Goal: Task Accomplishment & Management: Use online tool/utility

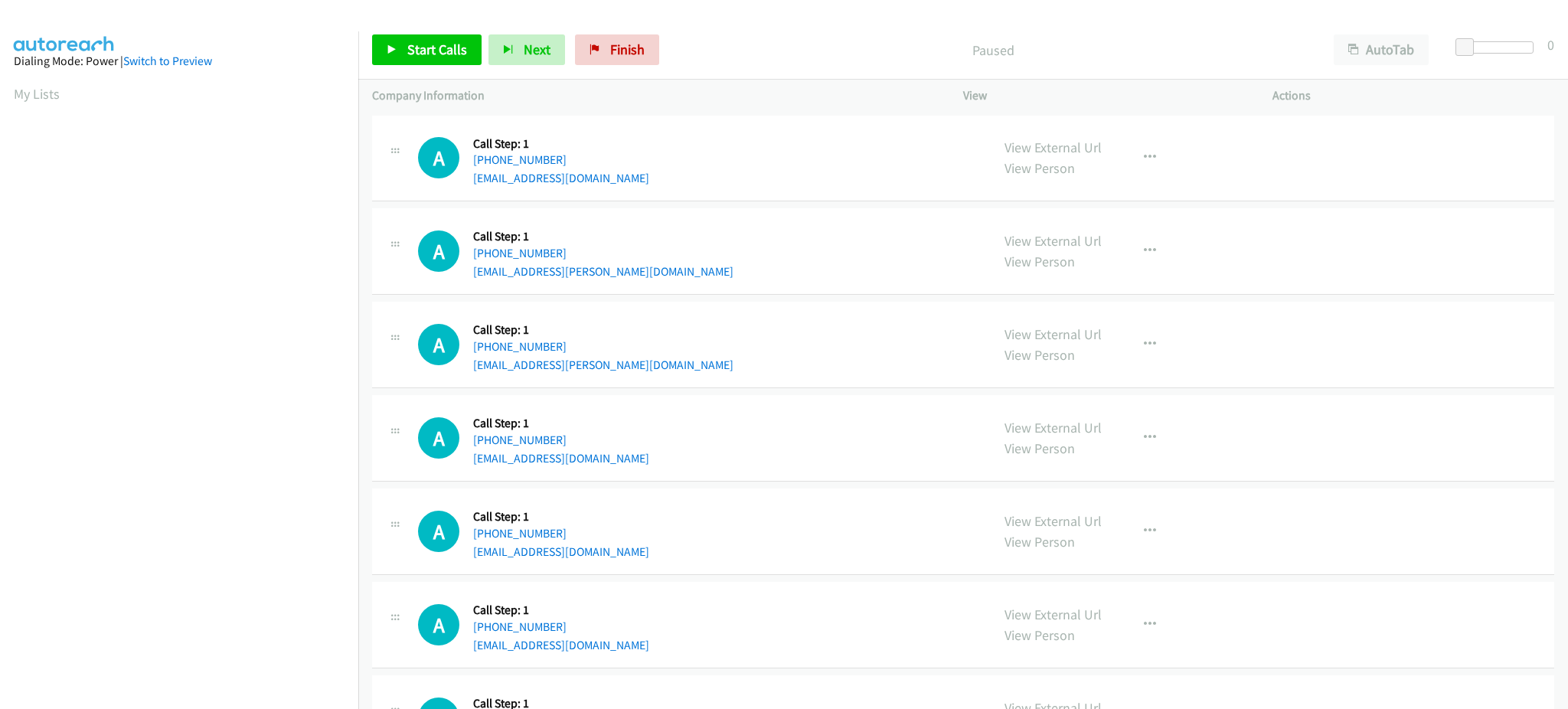
drag, startPoint x: 43, startPoint y: 95, endPoint x: 396, endPoint y: 22, distance: 360.5
click at [43, 95] on link "My Lists" at bounding box center [36, 94] width 46 height 18
click at [451, 55] on span "Start Calls" at bounding box center [437, 50] width 59 height 18
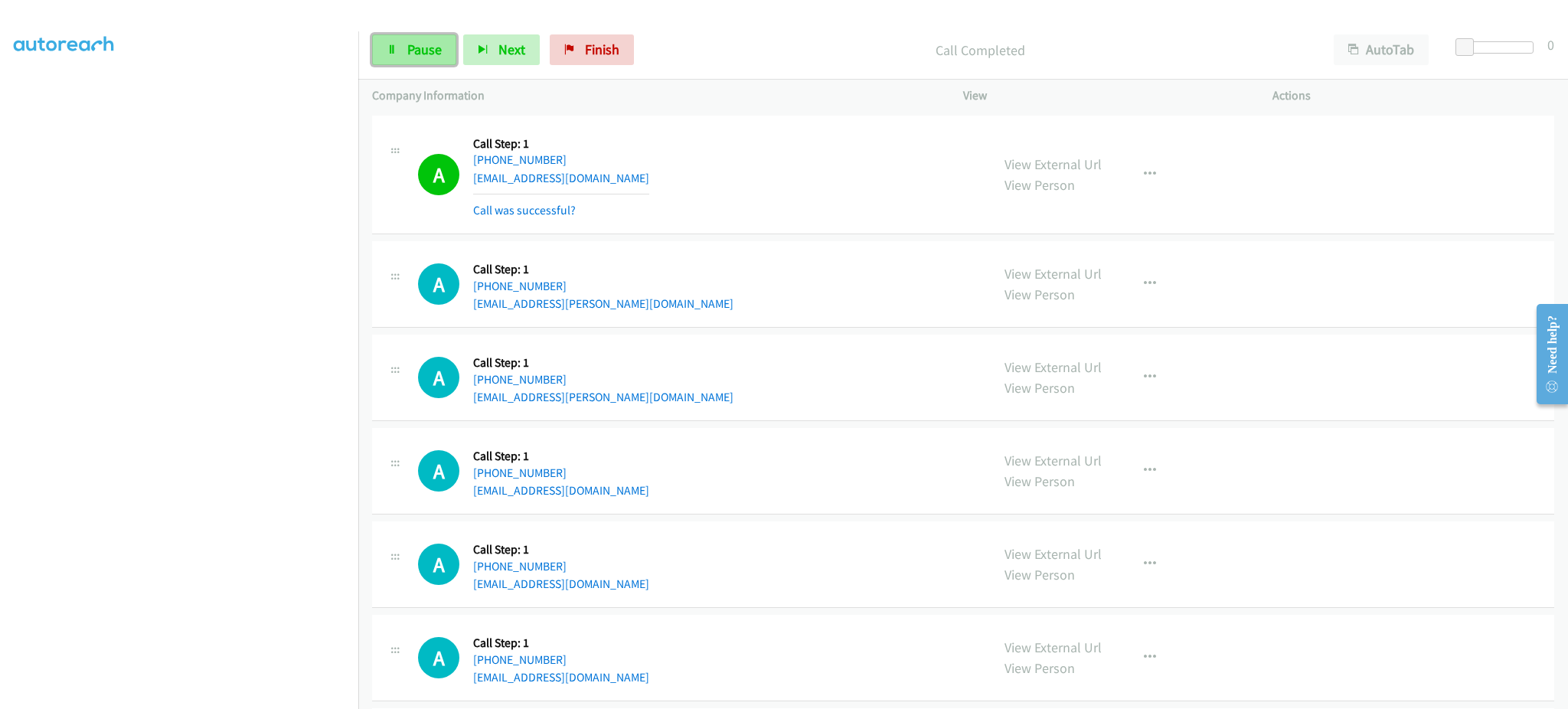
click at [406, 59] on link "Pause" at bounding box center [414, 50] width 85 height 31
click at [440, 52] on span "Start Calls" at bounding box center [437, 50] width 59 height 18
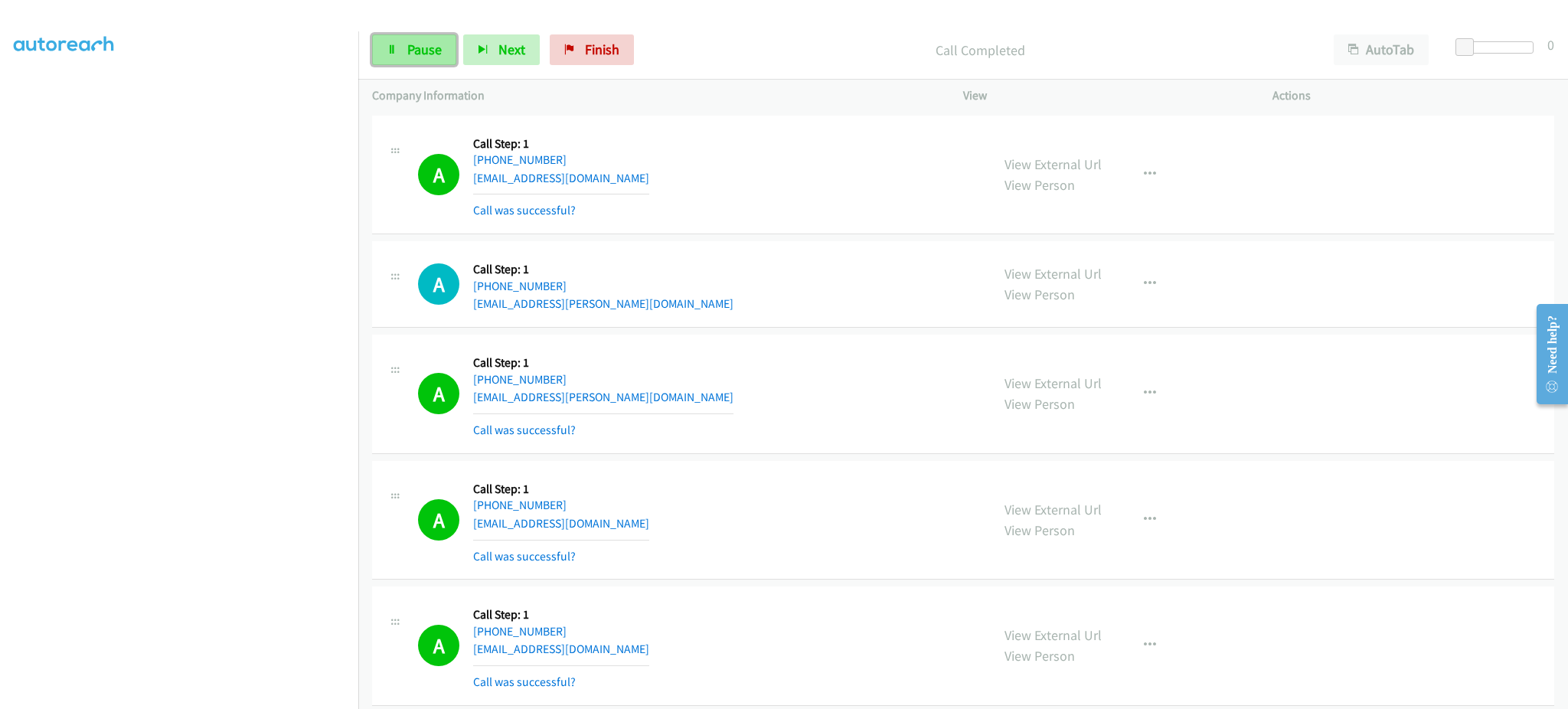
click at [394, 45] on icon at bounding box center [392, 50] width 11 height 11
click at [413, 42] on span "Start Calls" at bounding box center [437, 50] width 59 height 18
click at [404, 59] on link "Pause" at bounding box center [414, 50] width 85 height 31
click at [419, 53] on span "Start Calls" at bounding box center [437, 50] width 59 height 18
drag, startPoint x: 414, startPoint y: 43, endPoint x: 905, endPoint y: 431, distance: 625.8
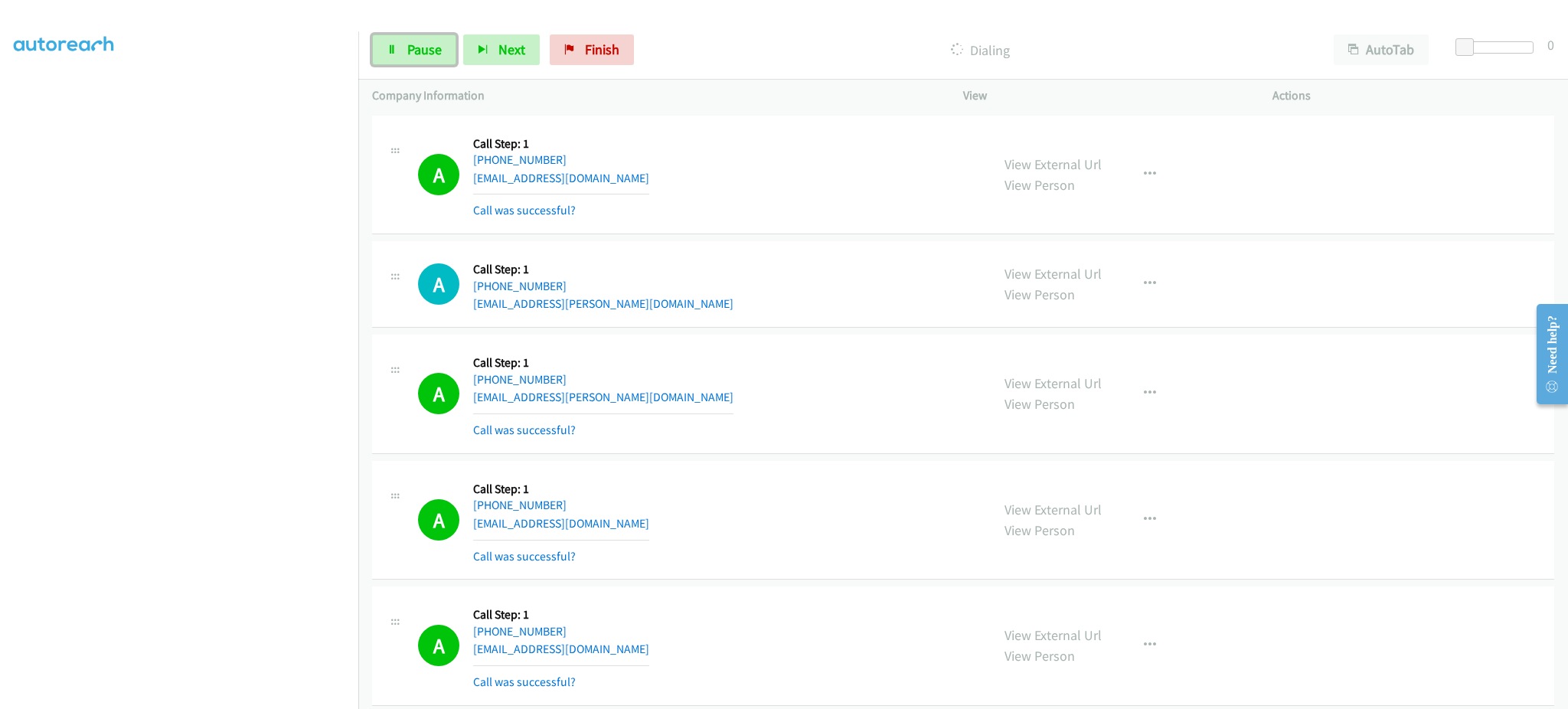
click at [414, 43] on span "Pause" at bounding box center [424, 50] width 34 height 18
click at [399, 50] on link "Start Calls" at bounding box center [427, 50] width 110 height 31
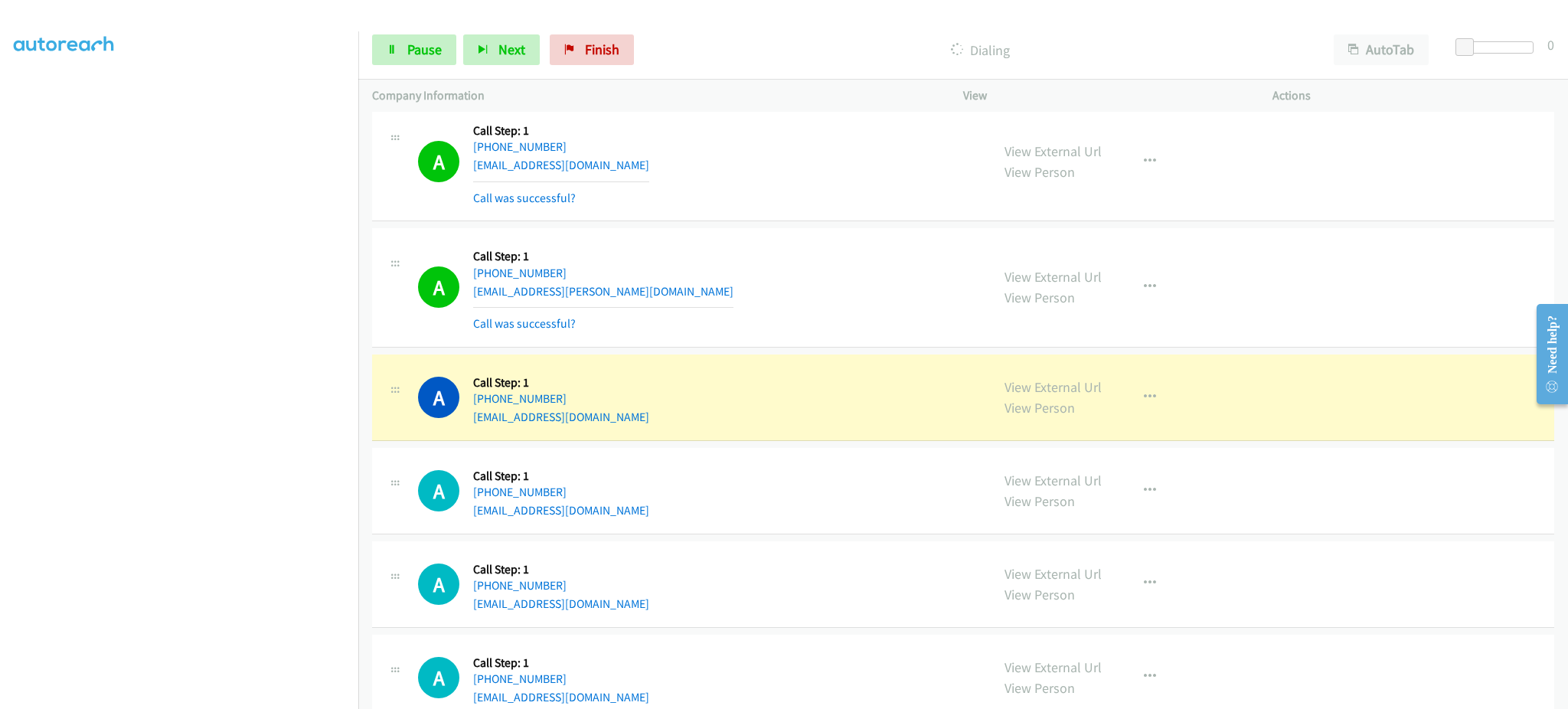
scroll to position [2064, 0]
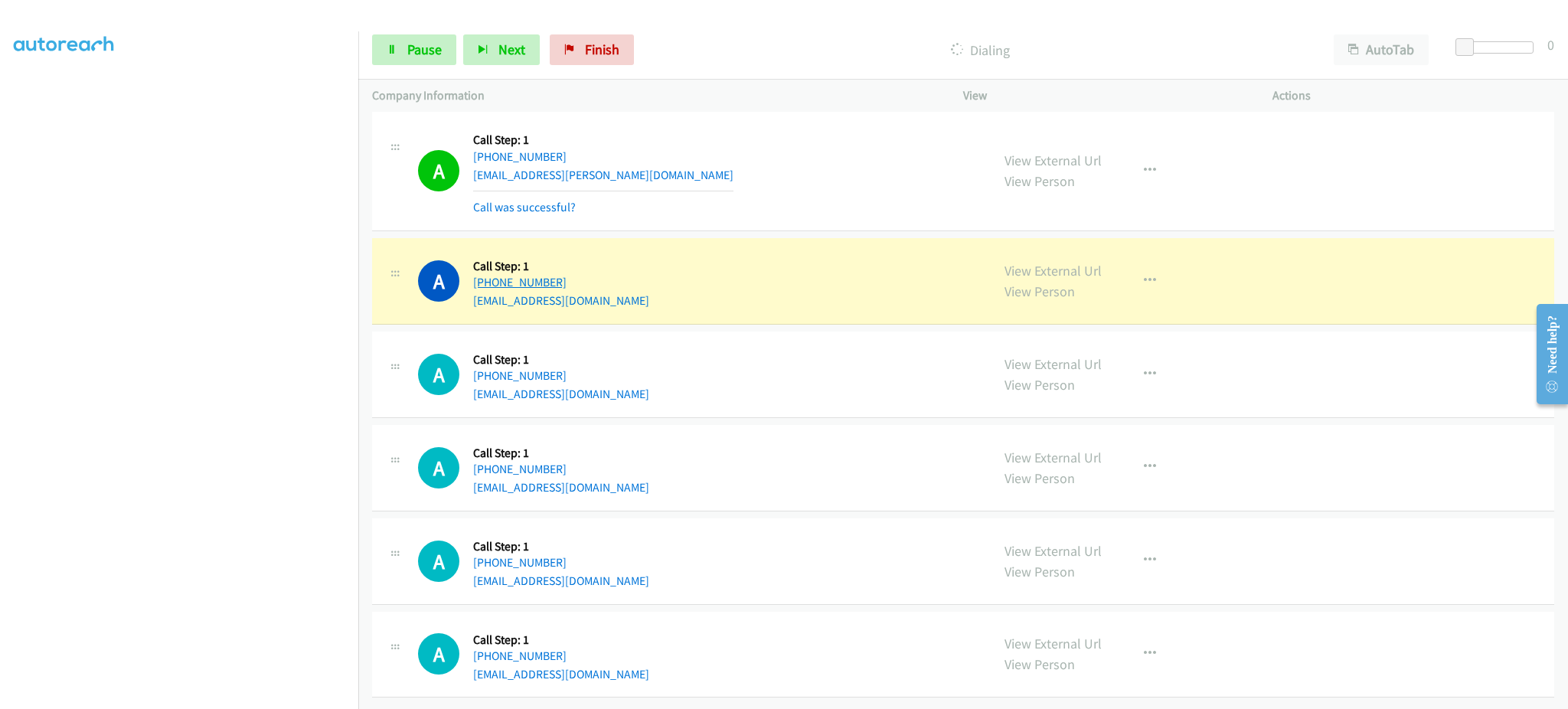
drag, startPoint x: 607, startPoint y: 267, endPoint x: 490, endPoint y: 273, distance: 117.2
click at [490, 273] on div "A Callback Scheduled Call Step: 1 America/Chicago +1 972-623-8245 futaoinmerica…" at bounding box center [697, 281] width 559 height 59
click at [1045, 262] on link "View External Url" at bounding box center [1053, 271] width 97 height 18
click at [616, 266] on div "A Callback Scheduled Call Step: 1 America/Chicago +1 972-623-8245 futaoinmerica…" at bounding box center [697, 281] width 559 height 59
drag, startPoint x: 616, startPoint y: 266, endPoint x: 483, endPoint y: 269, distance: 133.0
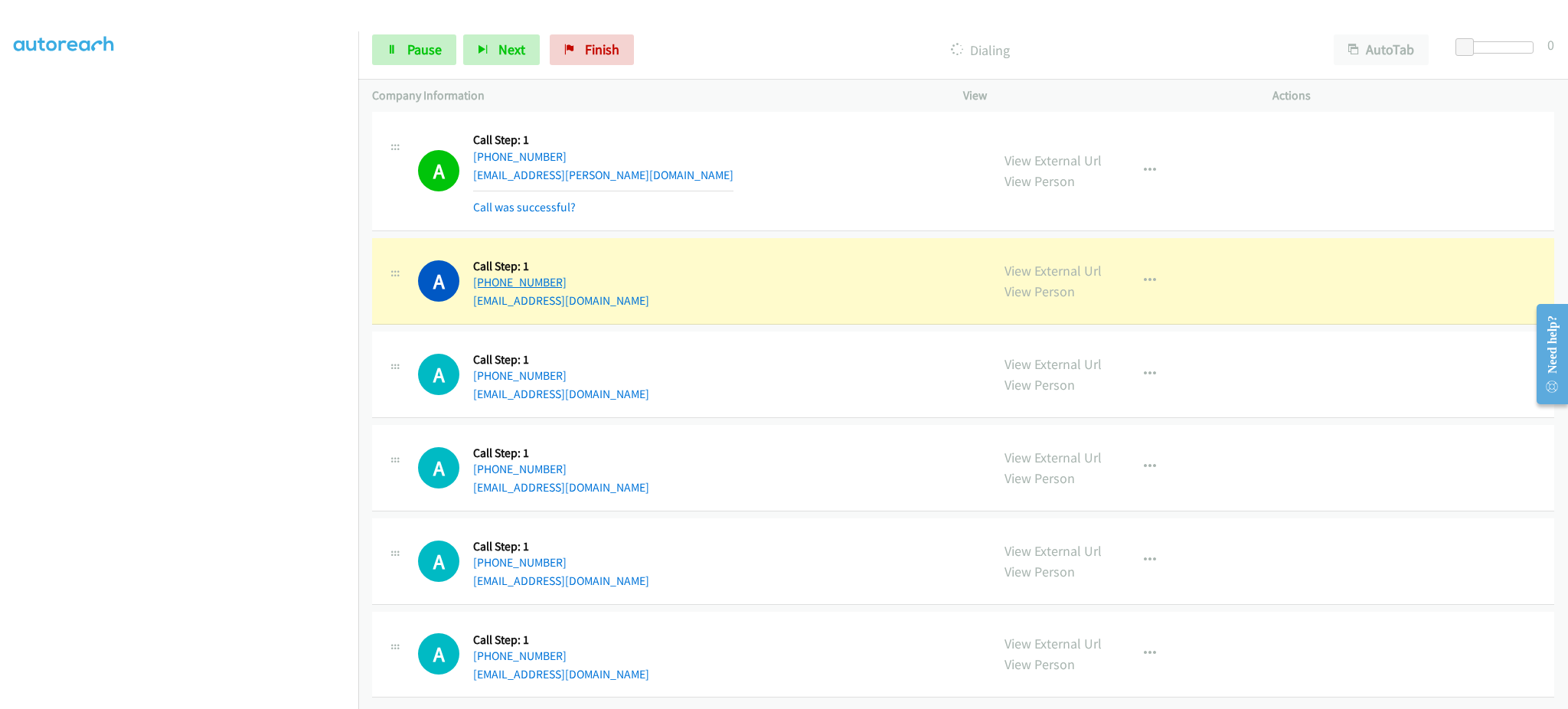
click at [483, 269] on div "A Callback Scheduled Call Step: 1 America/Chicago +1 972-623-8245 futaoinmerica…" at bounding box center [697, 281] width 559 height 59
copy link "972-623-8245"
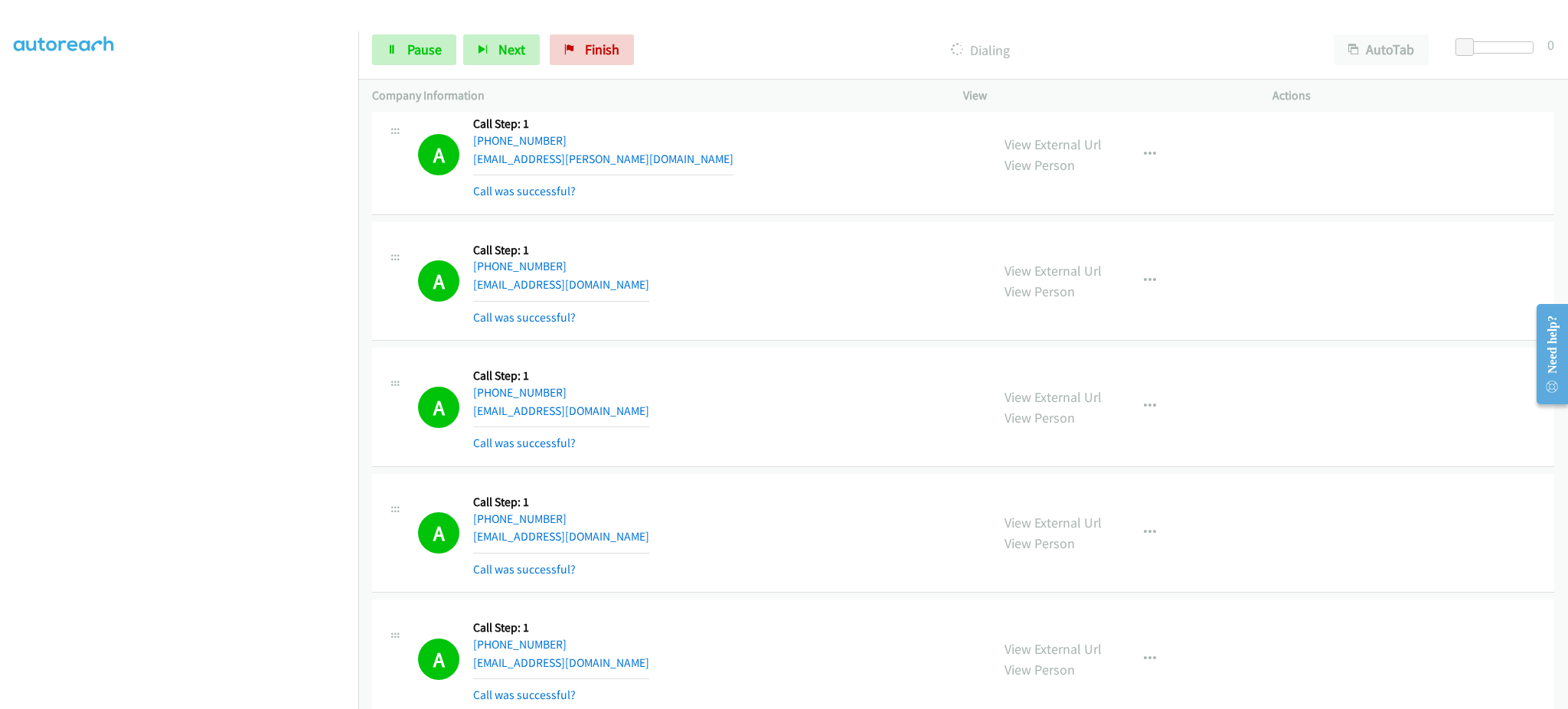
click at [1272, 504] on div "View External Url View Person View External Url Email Schedule/Manage Callback …" at bounding box center [1152, 533] width 323 height 91
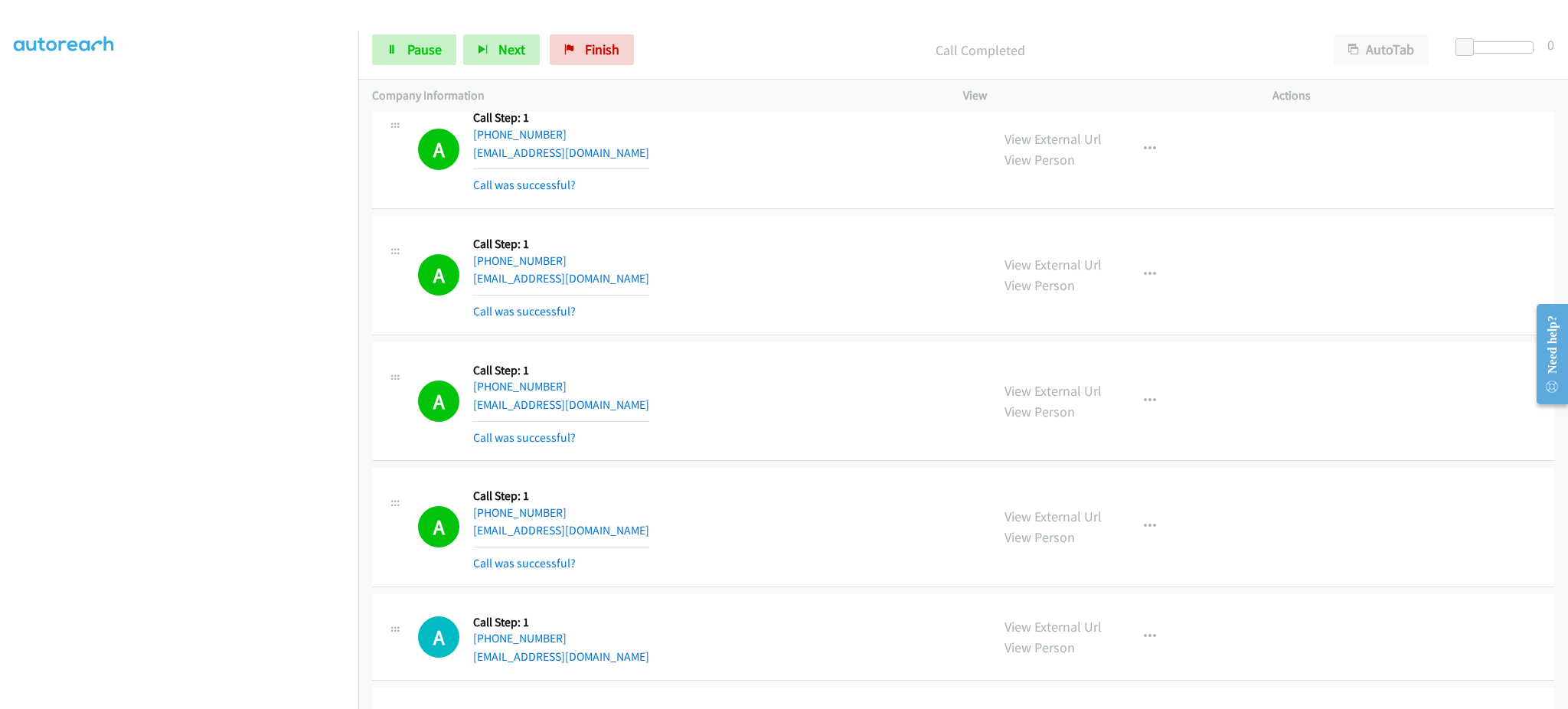
scroll to position [2677, 0]
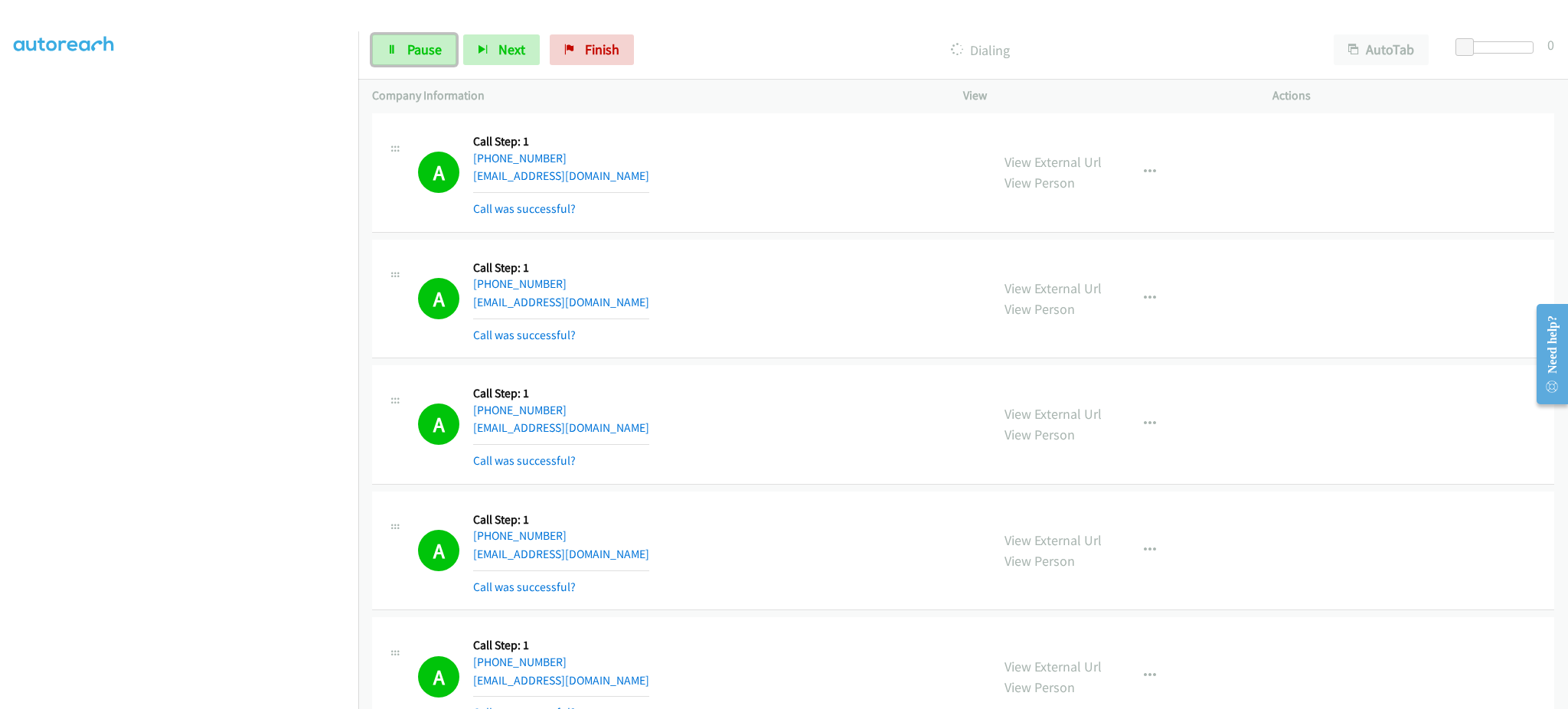
drag, startPoint x: 421, startPoint y: 41, endPoint x: 368, endPoint y: 5, distance: 64.1
click at [421, 41] on span "Pause" at bounding box center [424, 50] width 34 height 18
click at [458, 45] on span "Start Calls" at bounding box center [437, 50] width 59 height 18
click at [439, 62] on link "Pause" at bounding box center [414, 50] width 85 height 31
click at [460, 34] on link "Start Calls" at bounding box center [427, 50] width 110 height 31
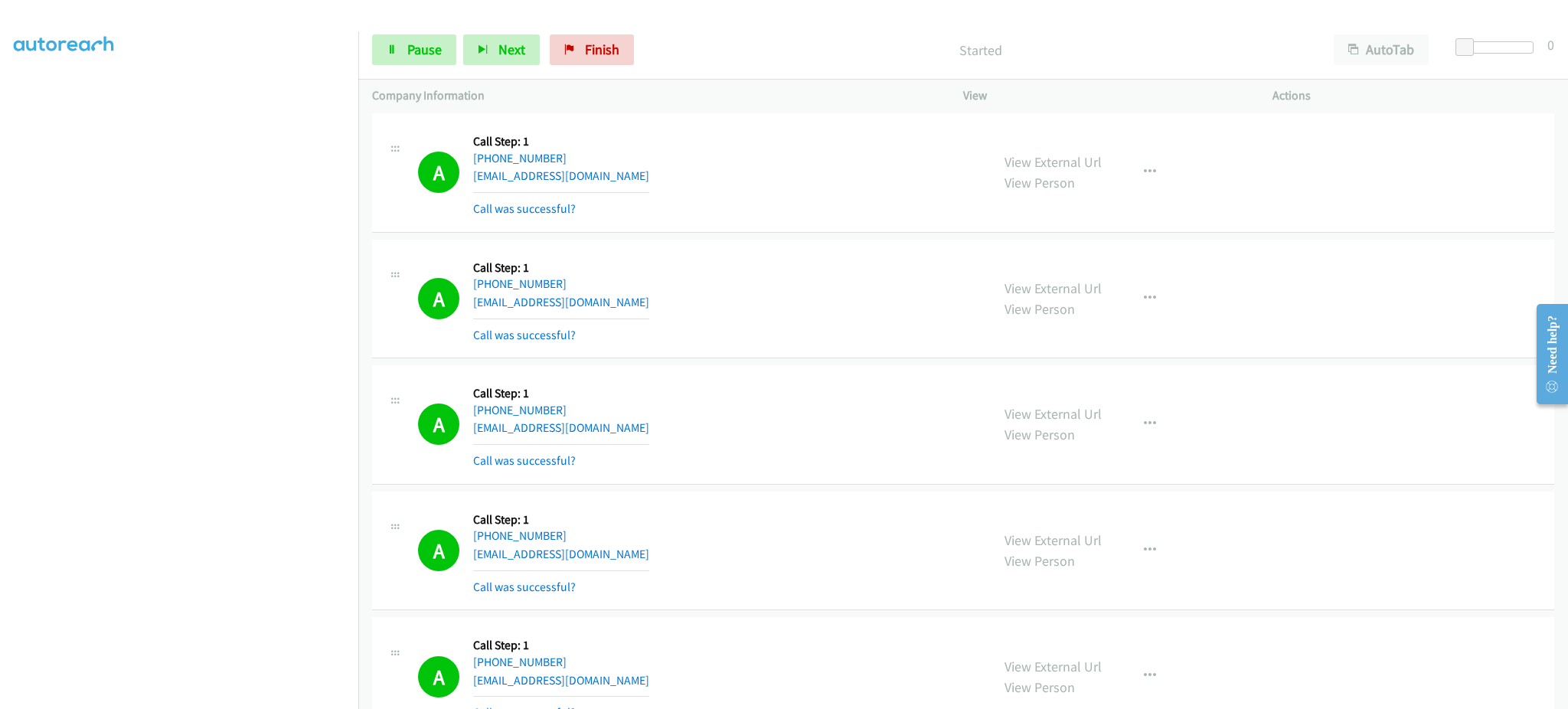
drag, startPoint x: 1162, startPoint y: 604, endPoint x: 1096, endPoint y: 631, distance: 71.3
click at [1162, 604] on div "A Callback Scheduled Call Step: 1 America/New_York +1 904-426-7891 morgansgunn@…" at bounding box center [963, 551] width 1183 height 120
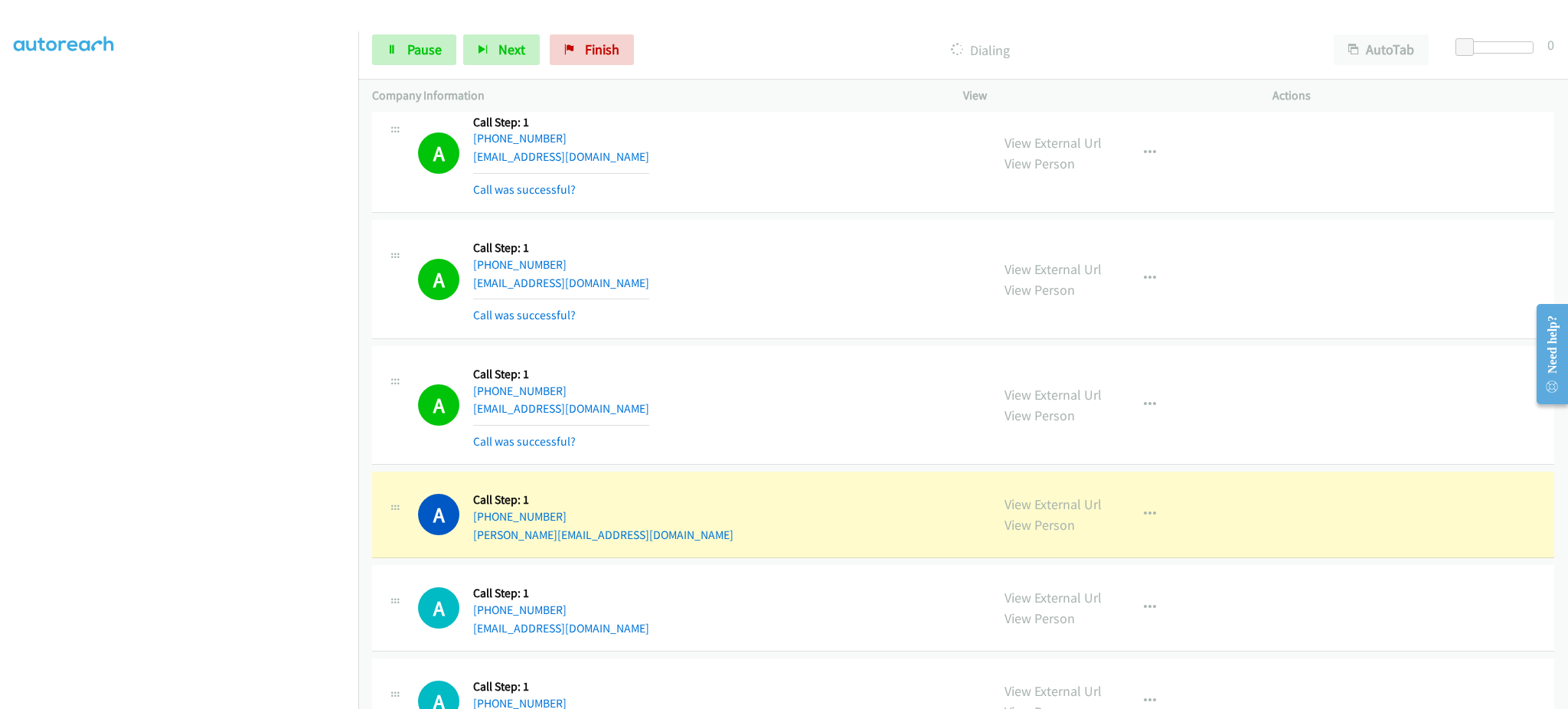
scroll to position [4514, 0]
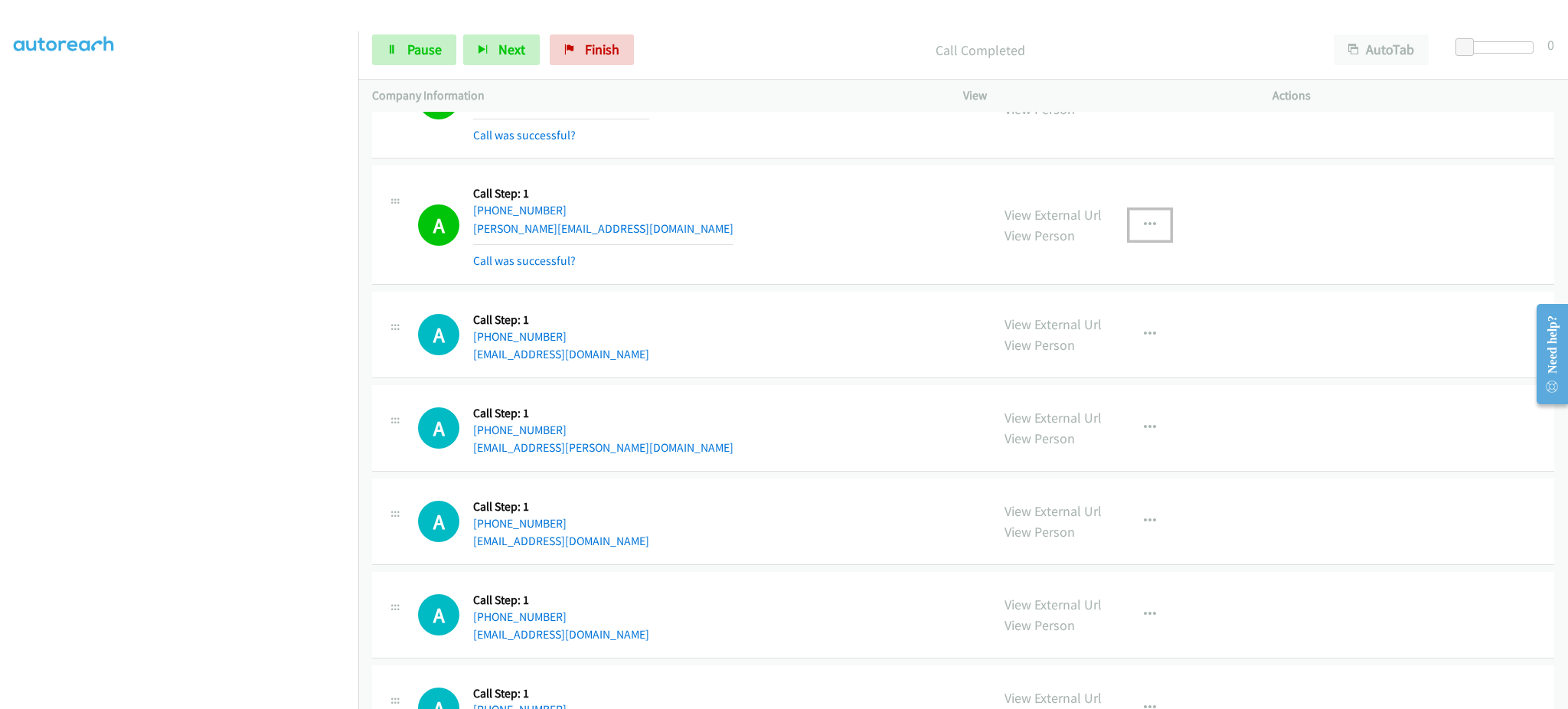
click at [1131, 219] on button "button" at bounding box center [1150, 225] width 41 height 31
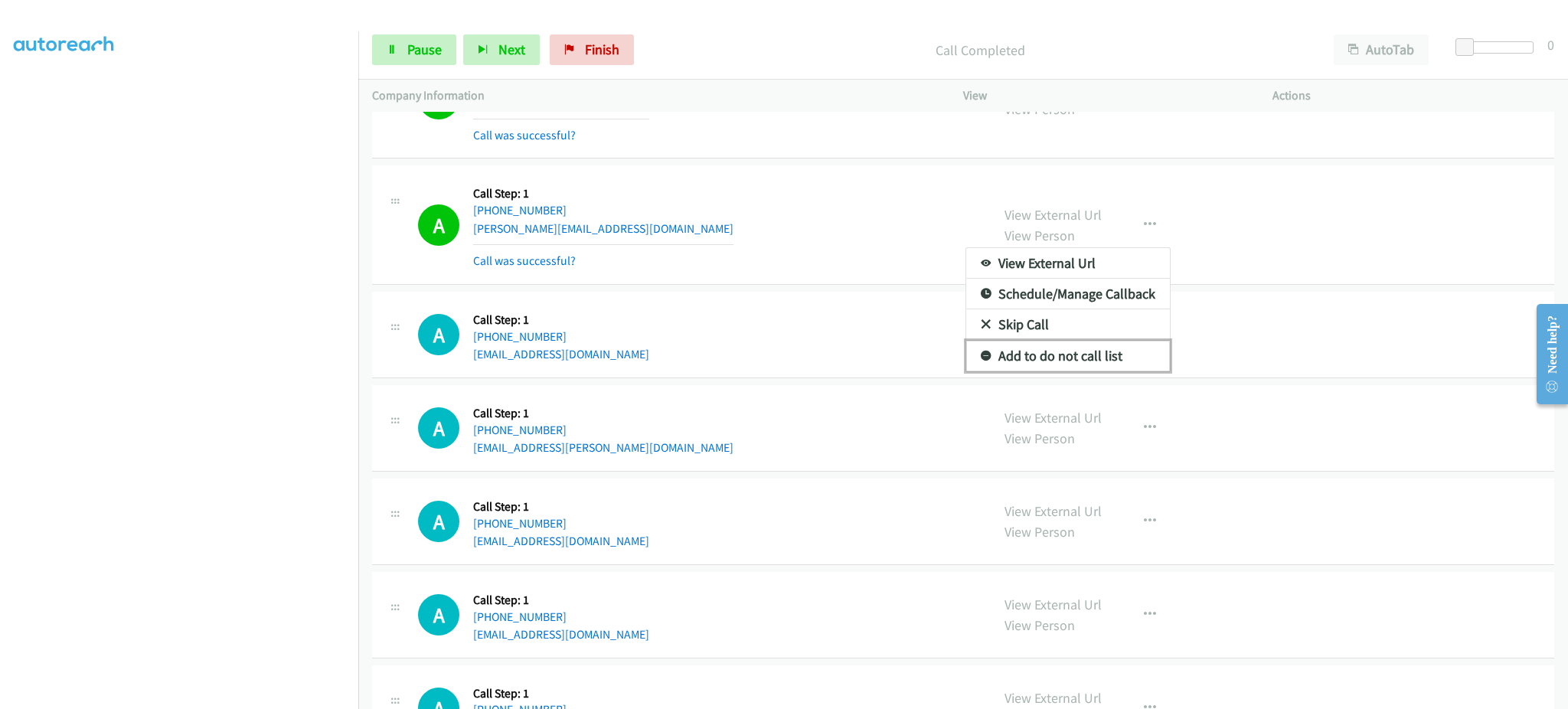
click at [1120, 355] on link "Add to do not call list" at bounding box center [1068, 356] width 204 height 31
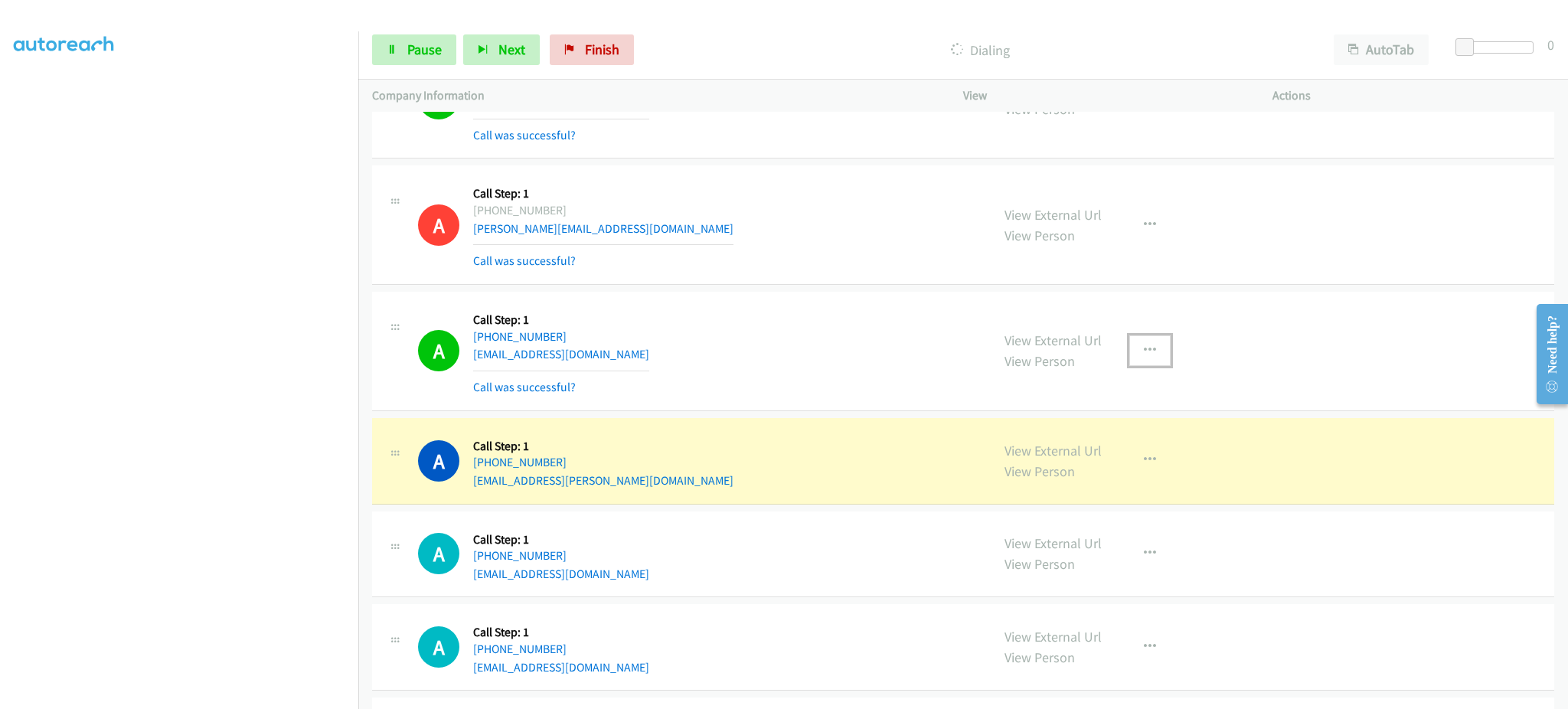
drag, startPoint x: 1127, startPoint y: 366, endPoint x: 1108, endPoint y: 352, distance: 23.6
click at [1129, 366] on button "button" at bounding box center [1150, 350] width 41 height 31
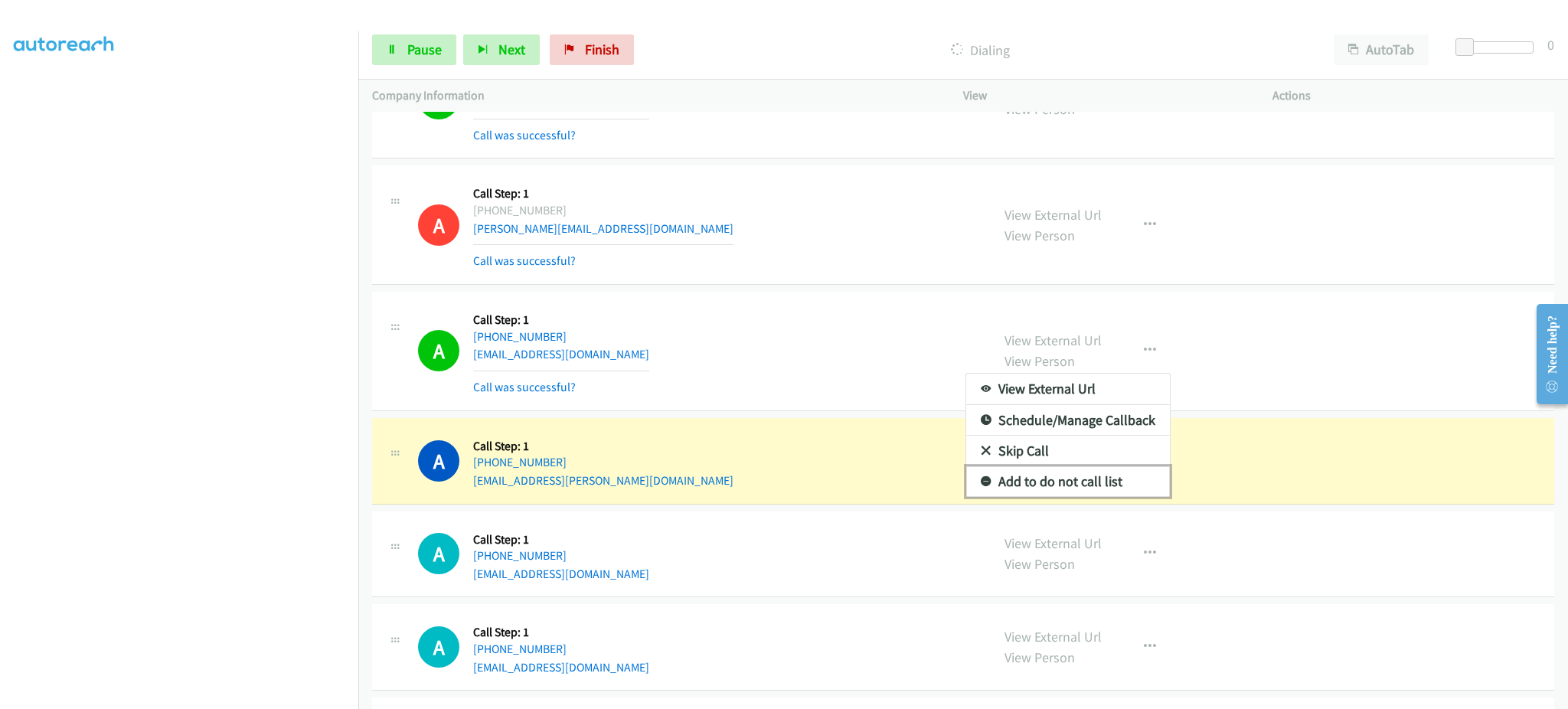
click at [1091, 485] on link "Add to do not call list" at bounding box center [1068, 482] width 204 height 31
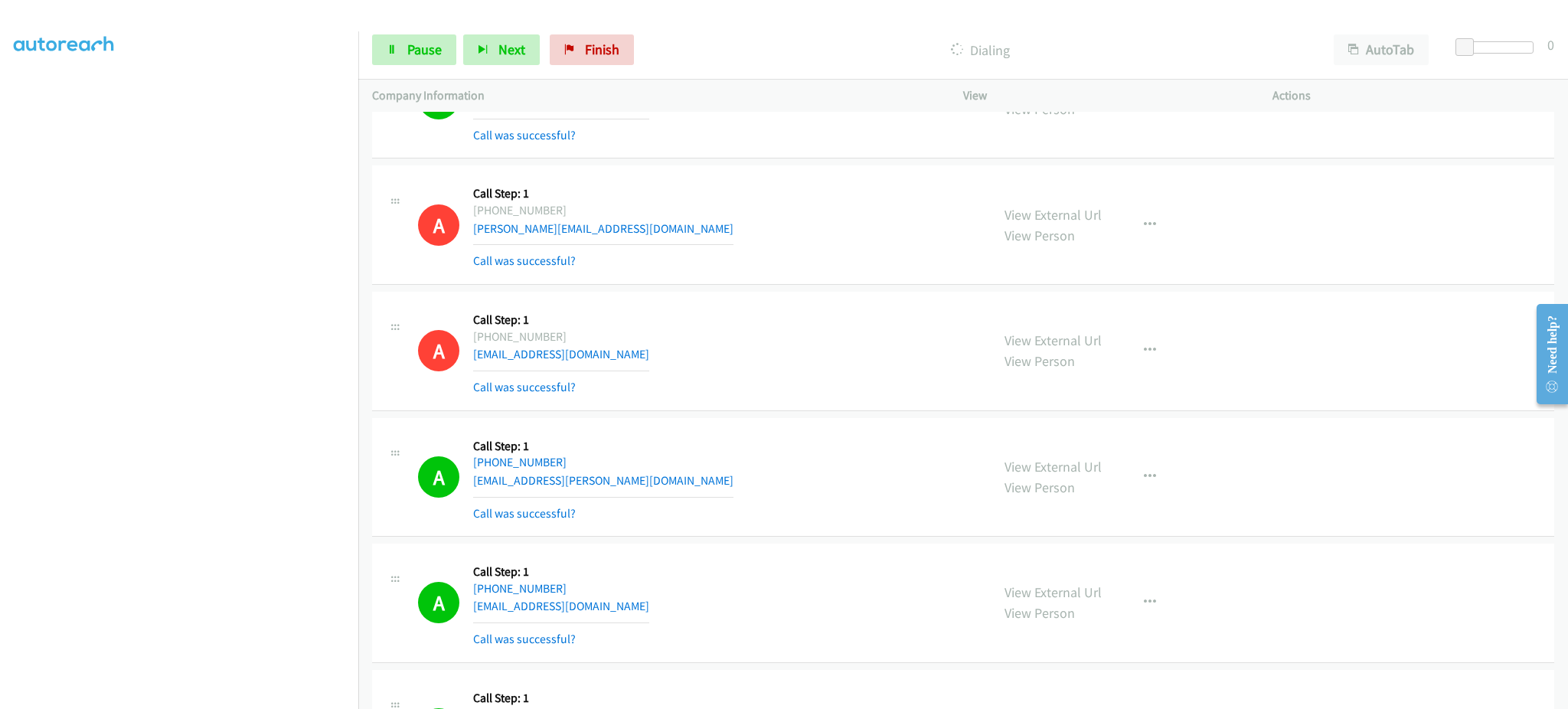
scroll to position [5434, 0]
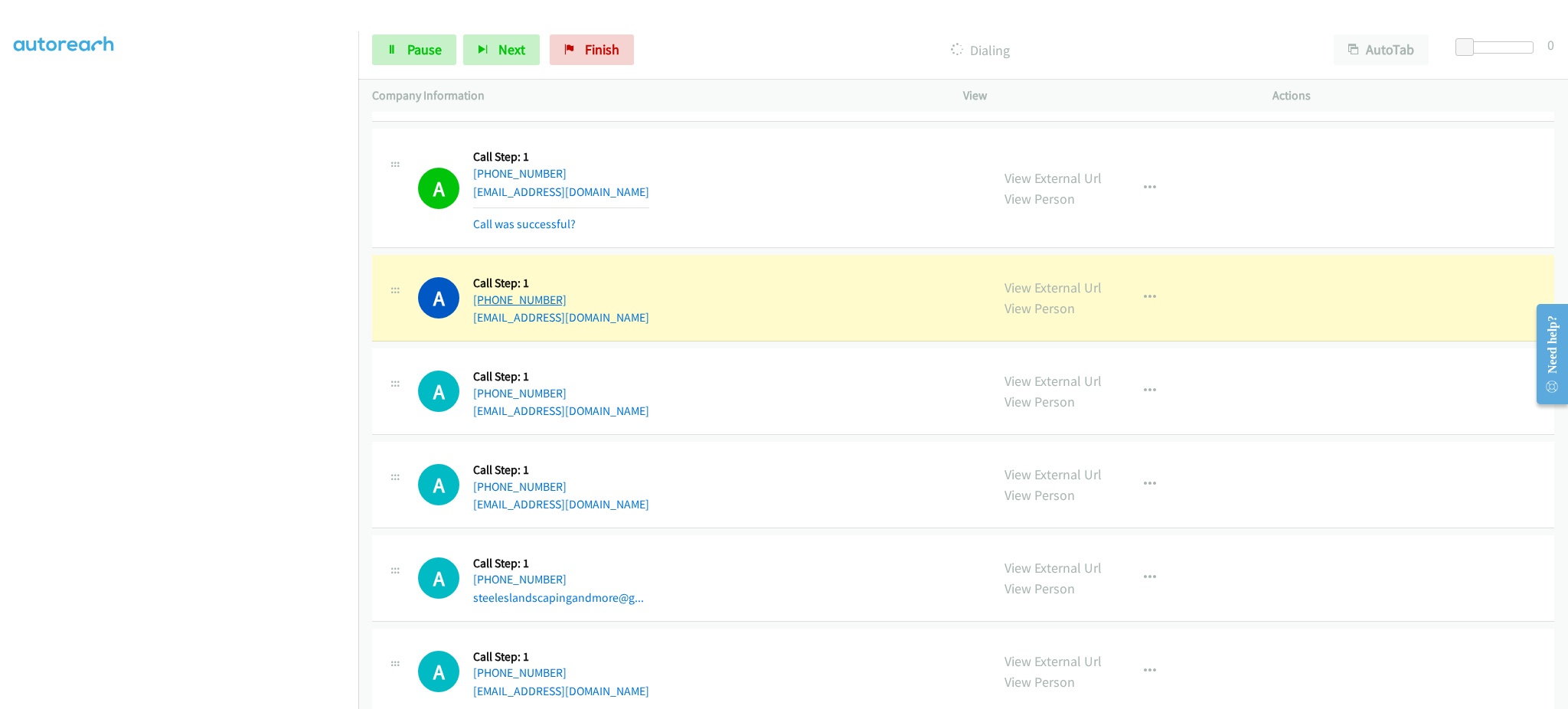
drag, startPoint x: 534, startPoint y: 303, endPoint x: 488, endPoint y: 300, distance: 46.1
click at [488, 300] on div "A Callback Scheduled Call Step: 1 America/Chicago +1 414-232-3987 jfranz@milwau…" at bounding box center [697, 297] width 559 height 59
copy link "414-232-3987"
click at [401, 57] on link "Pause" at bounding box center [414, 50] width 85 height 31
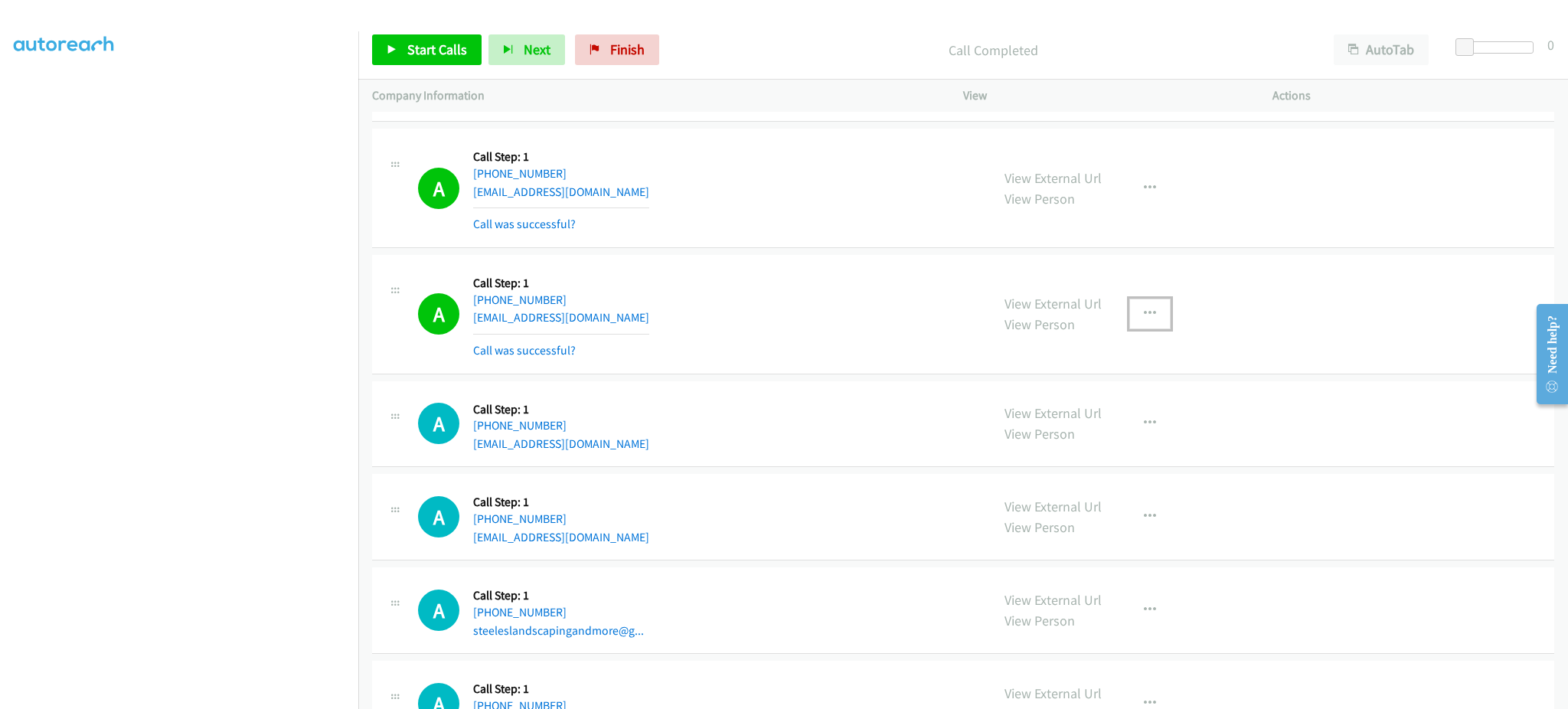
click at [1147, 316] on icon "button" at bounding box center [1150, 314] width 13 height 13
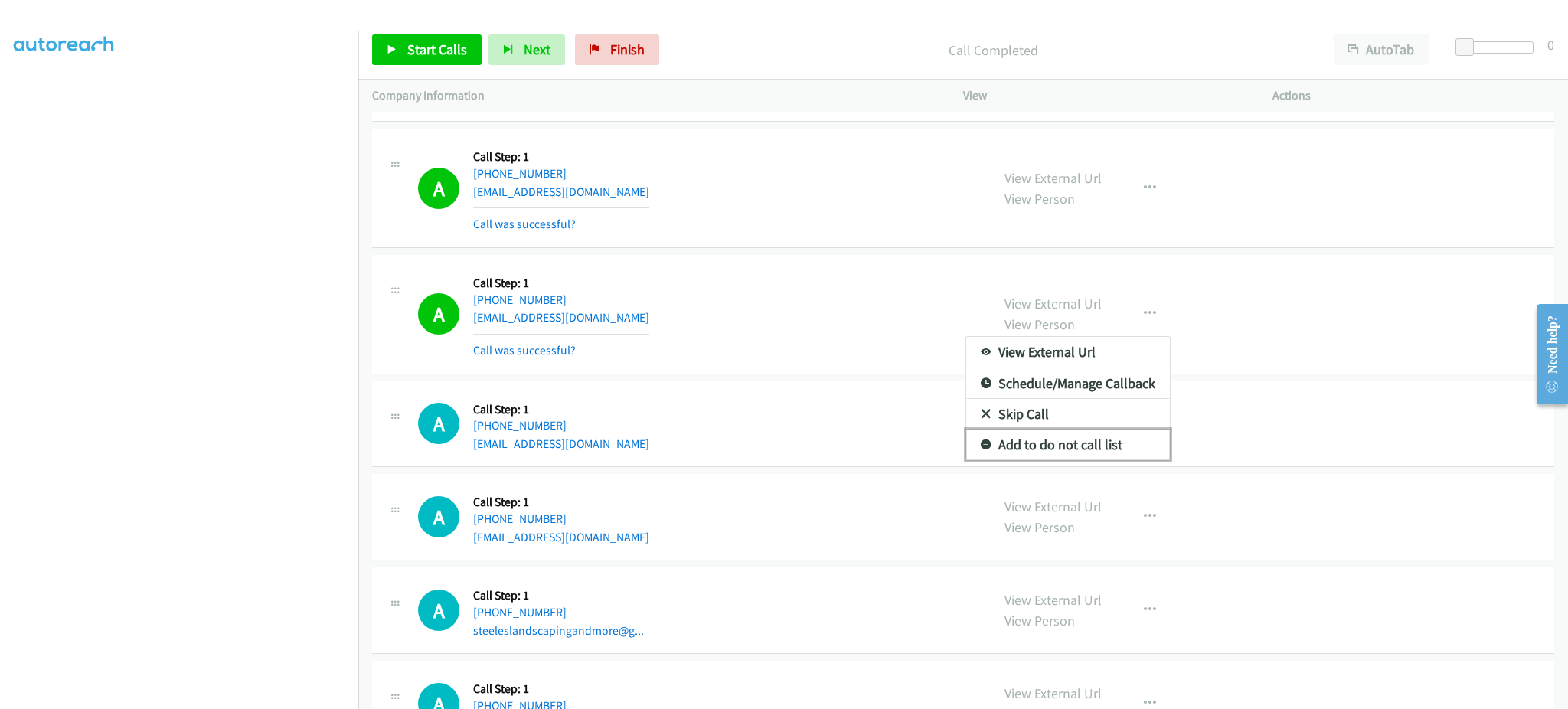
click at [1135, 437] on link "Add to do not call list" at bounding box center [1068, 445] width 204 height 31
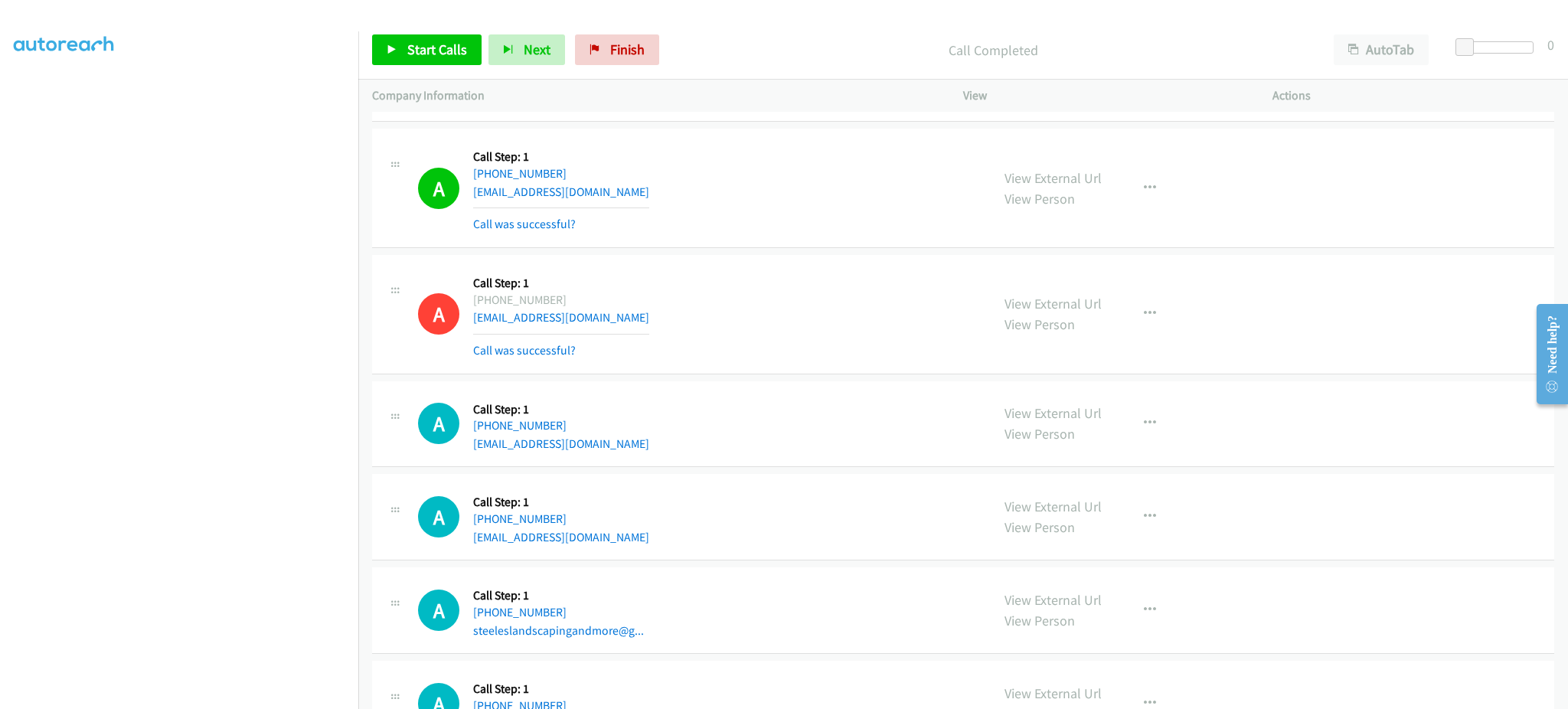
click at [425, 68] on div "Start Calls Pause Next Finish Call Completed AutoTab AutoTab 0" at bounding box center [963, 50] width 1210 height 59
click at [427, 43] on span "Start Calls" at bounding box center [437, 50] width 59 height 18
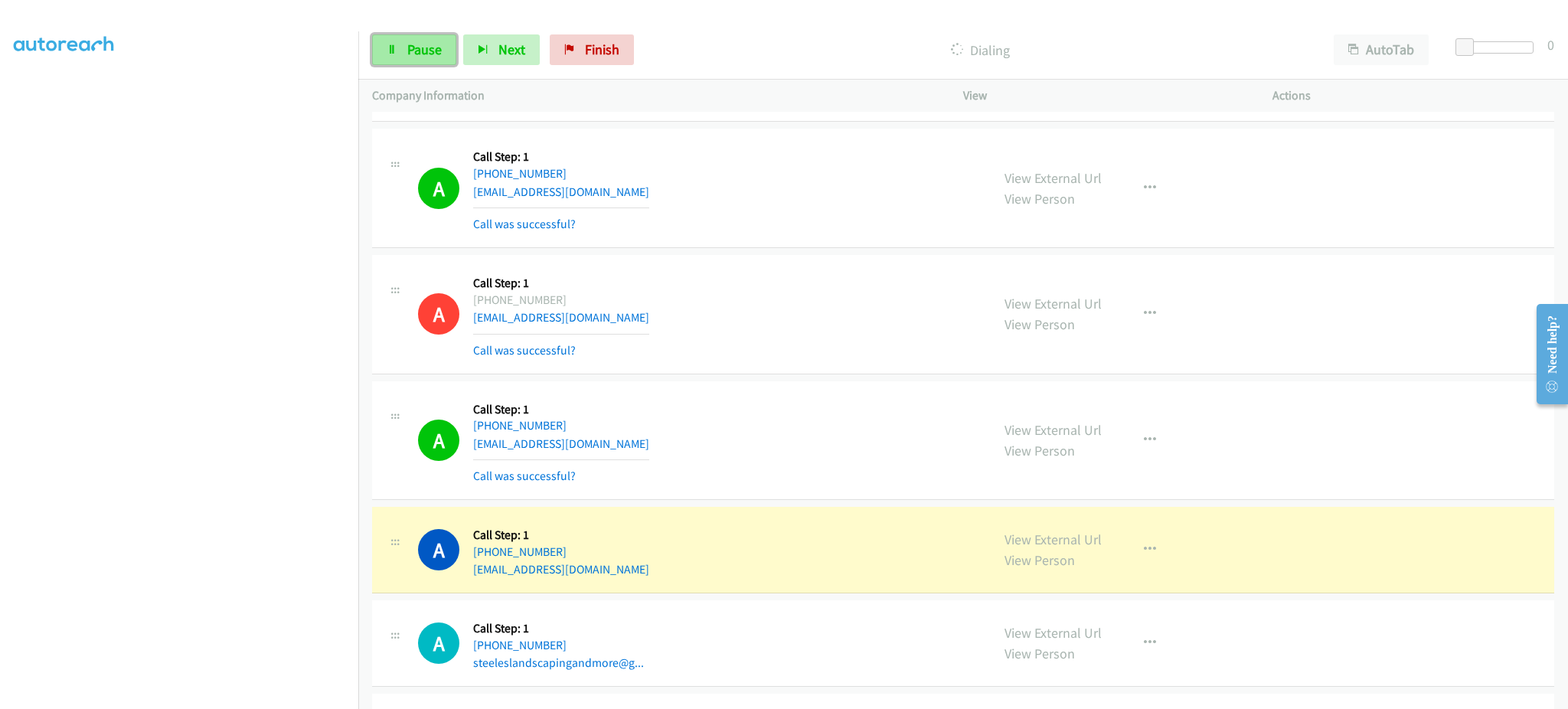
click at [418, 47] on span "Pause" at bounding box center [424, 50] width 34 height 18
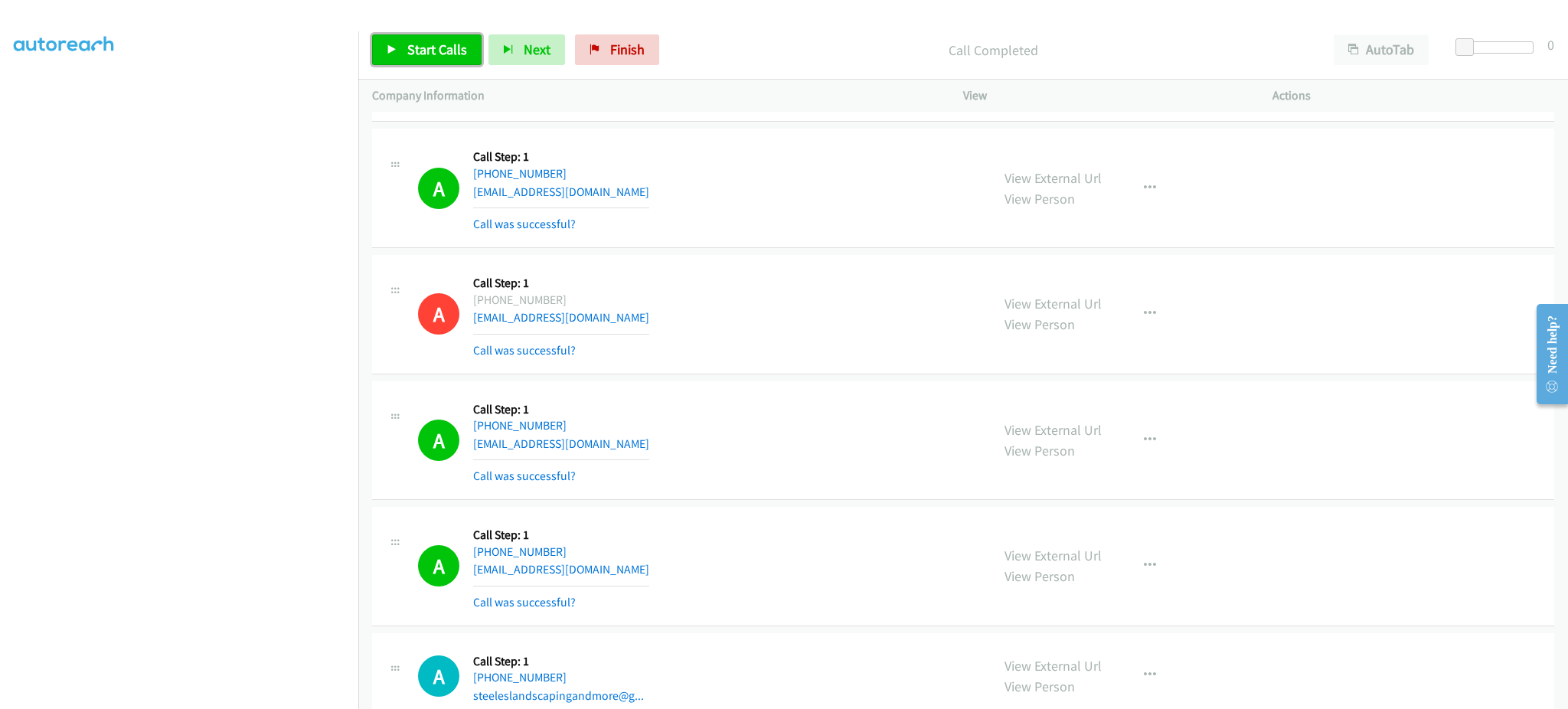
click at [388, 52] on icon at bounding box center [392, 50] width 11 height 11
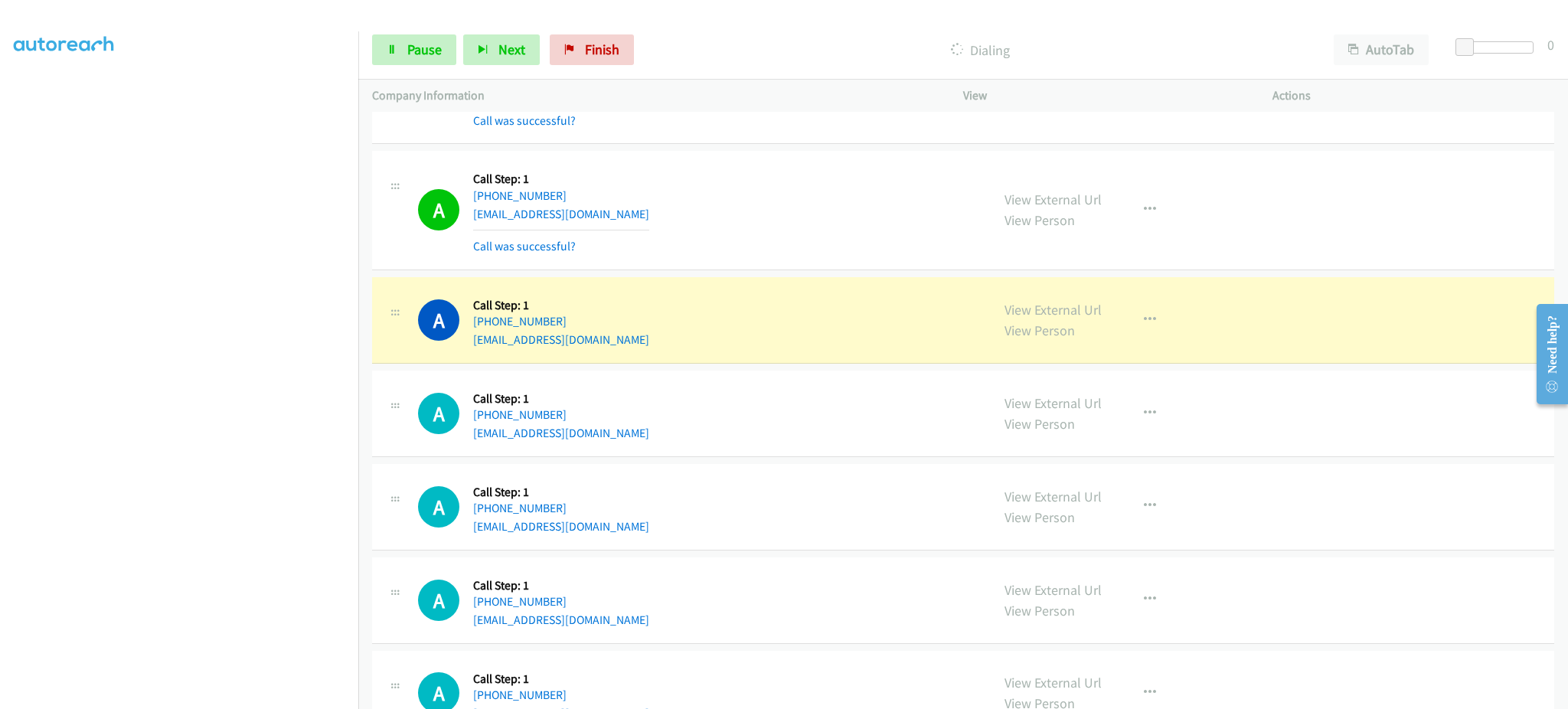
scroll to position [6047, 0]
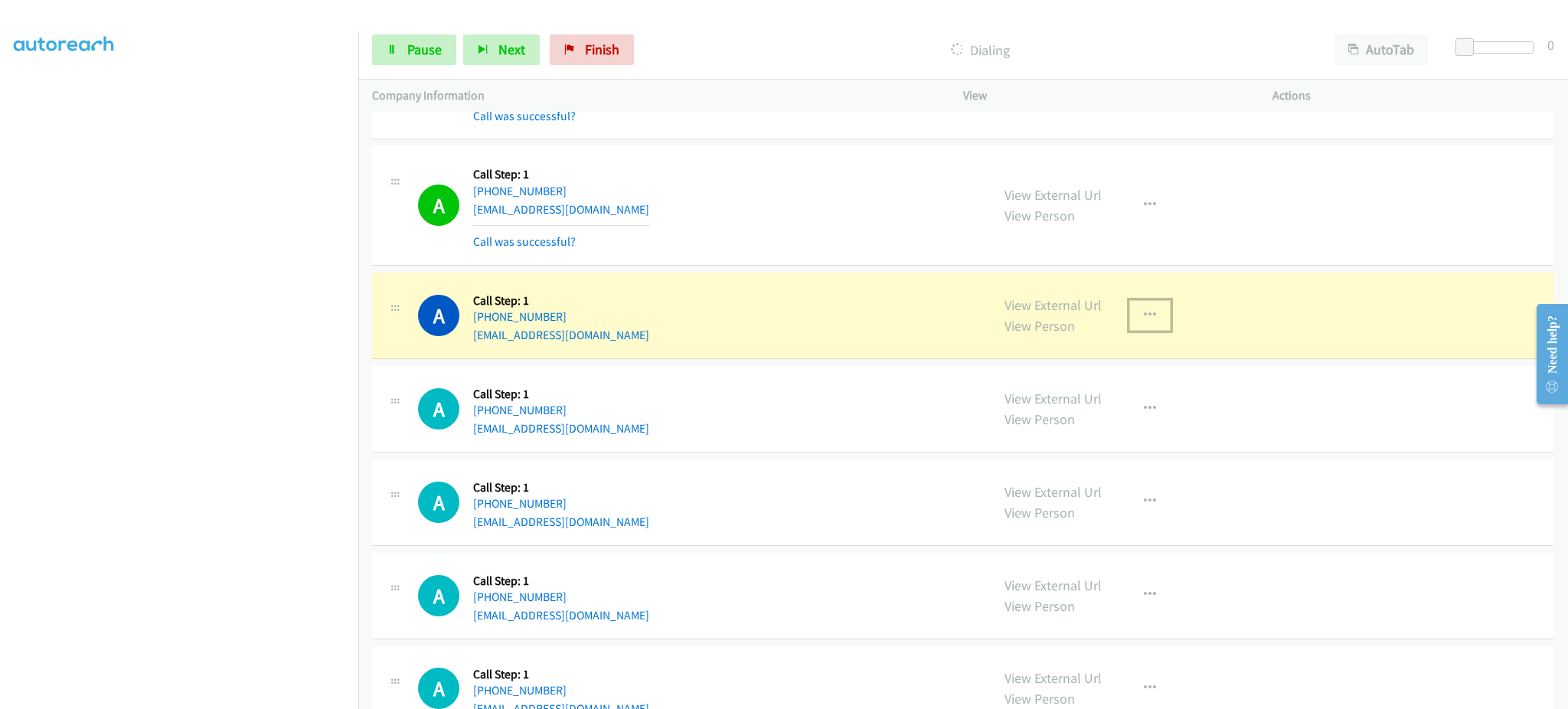
click at [1131, 330] on button "button" at bounding box center [1150, 315] width 41 height 31
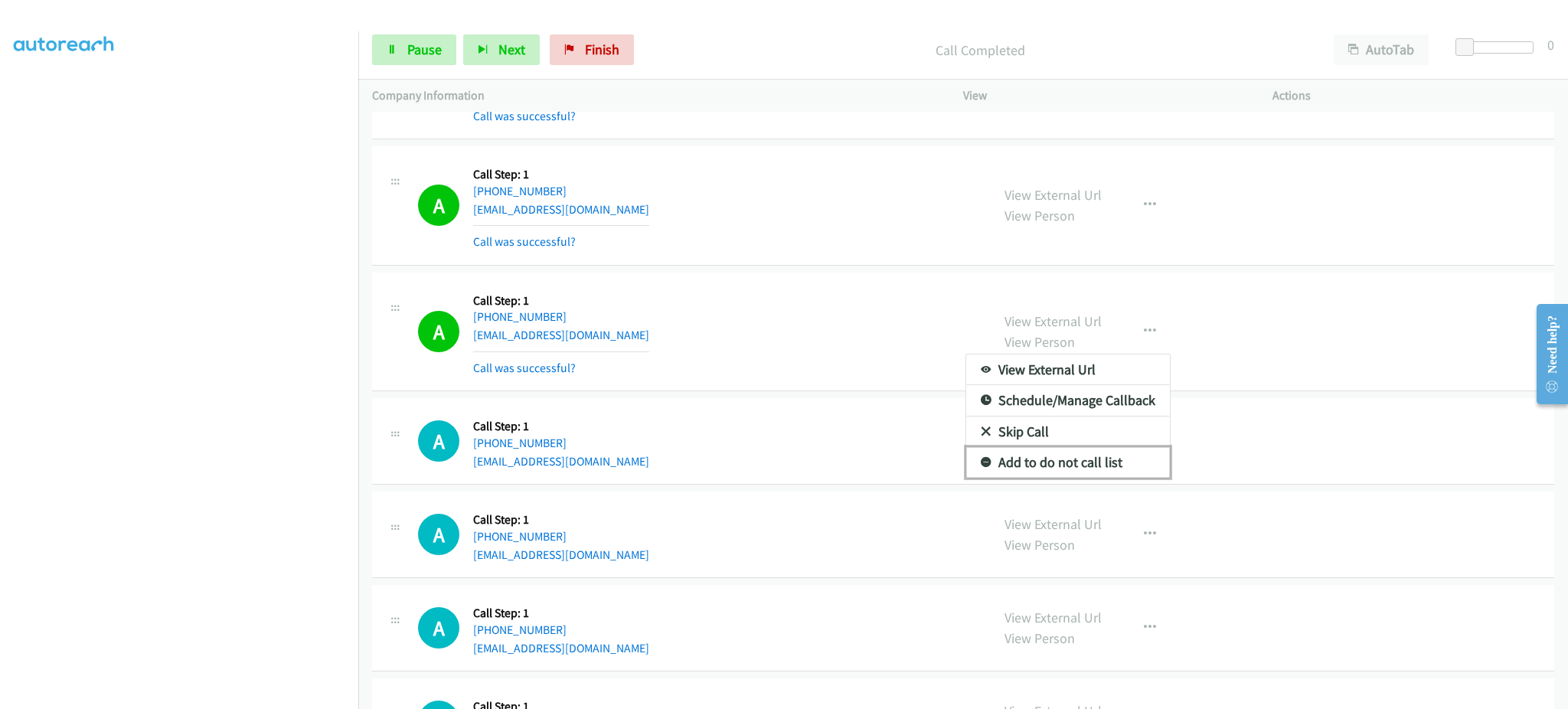
click at [1078, 464] on link "Add to do not call list" at bounding box center [1068, 462] width 204 height 31
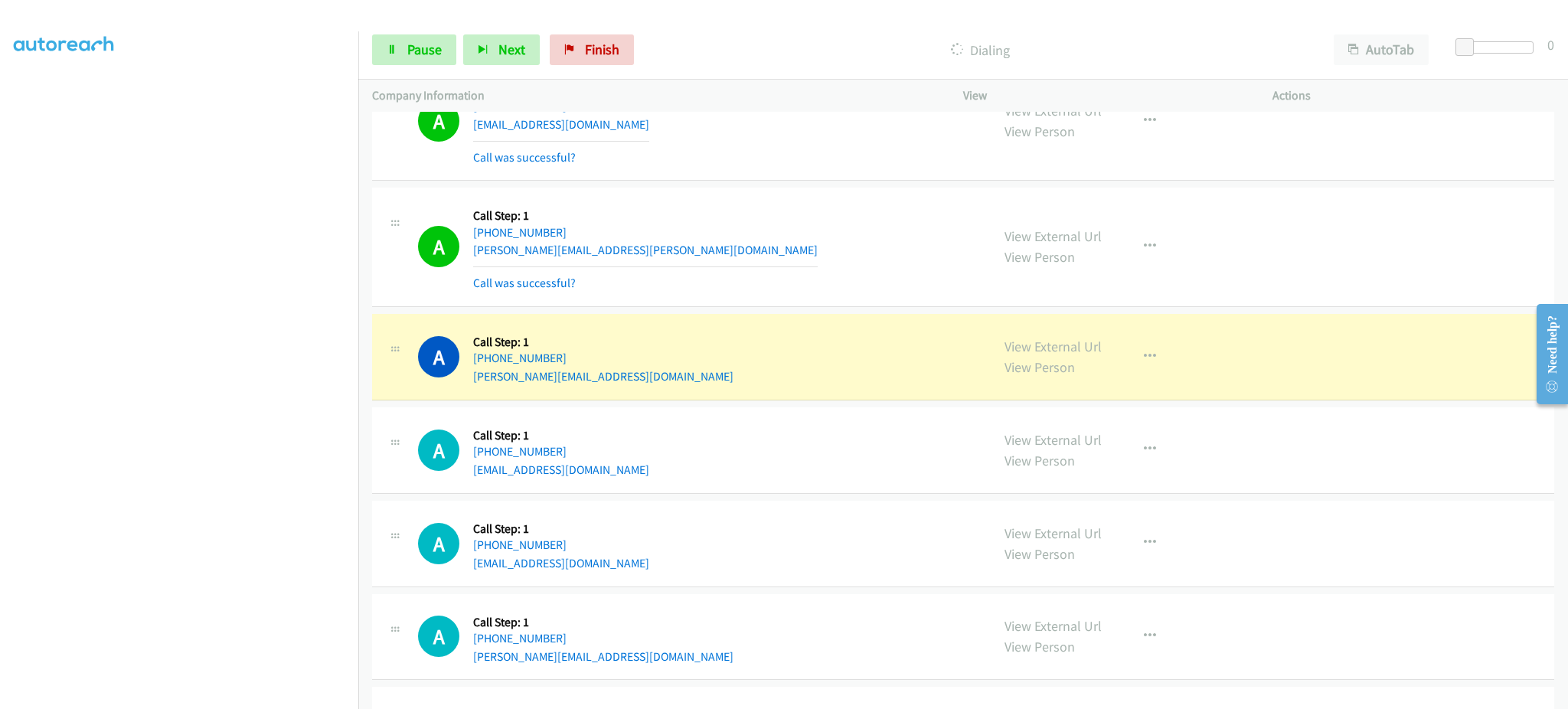
scroll to position [6966, 0]
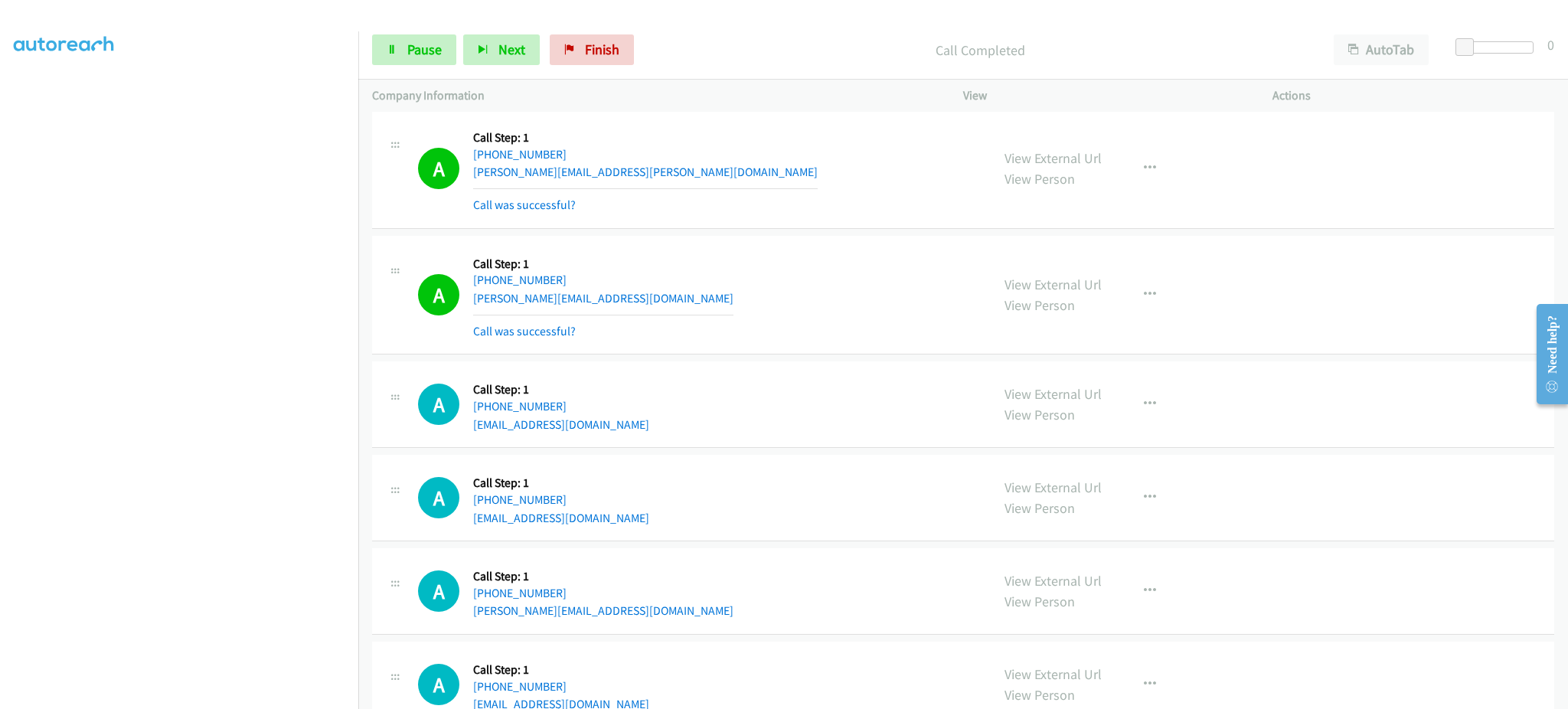
click at [1156, 279] on div "View External Url View Person View External Url Email Schedule/Manage Callback …" at bounding box center [1152, 295] width 323 height 91
click at [1144, 301] on icon "button" at bounding box center [1150, 295] width 13 height 13
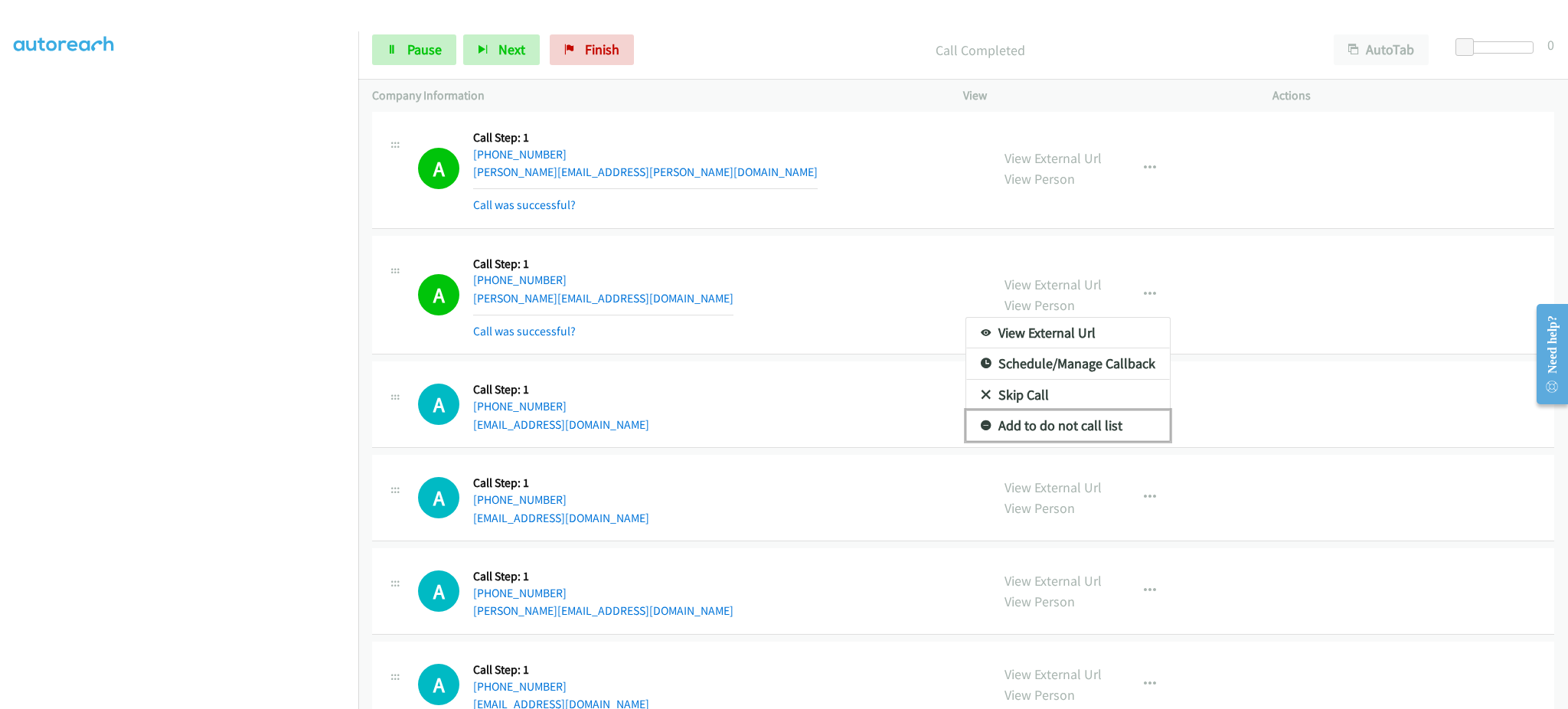
drag, startPoint x: 1121, startPoint y: 433, endPoint x: 1117, endPoint y: 26, distance: 407.0
click at [1121, 433] on link "Add to do not call list" at bounding box center [1068, 426] width 204 height 31
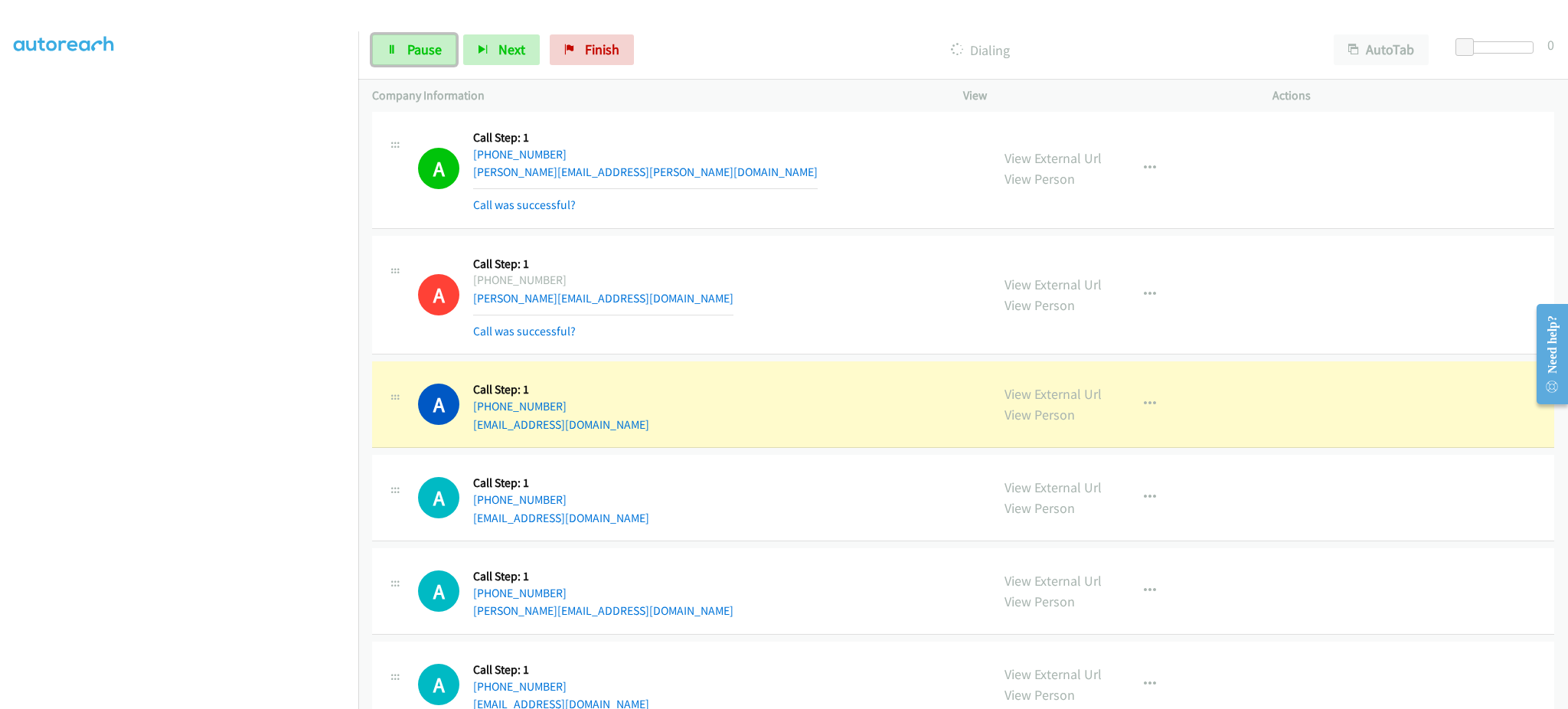
drag, startPoint x: 381, startPoint y: 50, endPoint x: 341, endPoint y: 230, distance: 184.4
click at [381, 50] on link "Pause" at bounding box center [414, 50] width 85 height 31
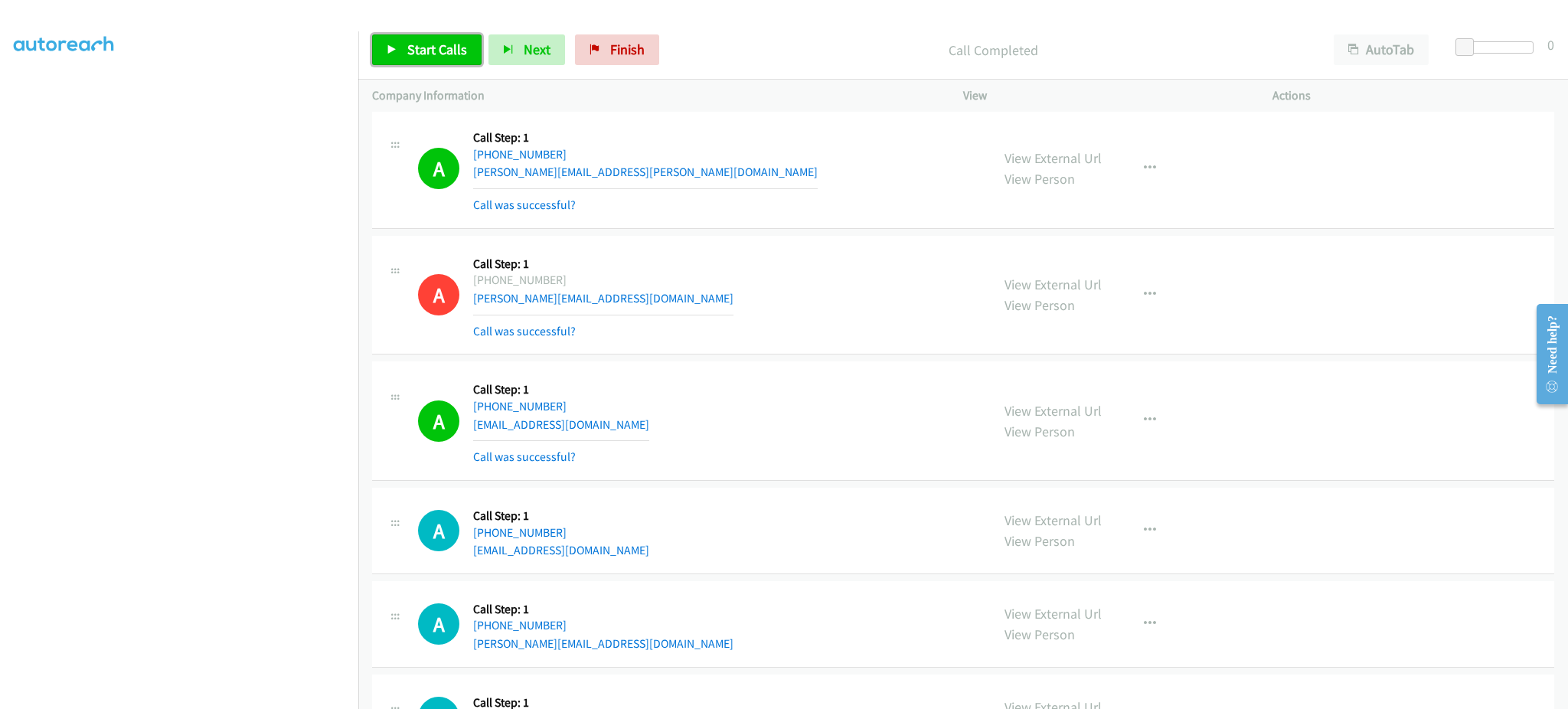
click at [444, 43] on span "Start Calls" at bounding box center [437, 50] width 59 height 18
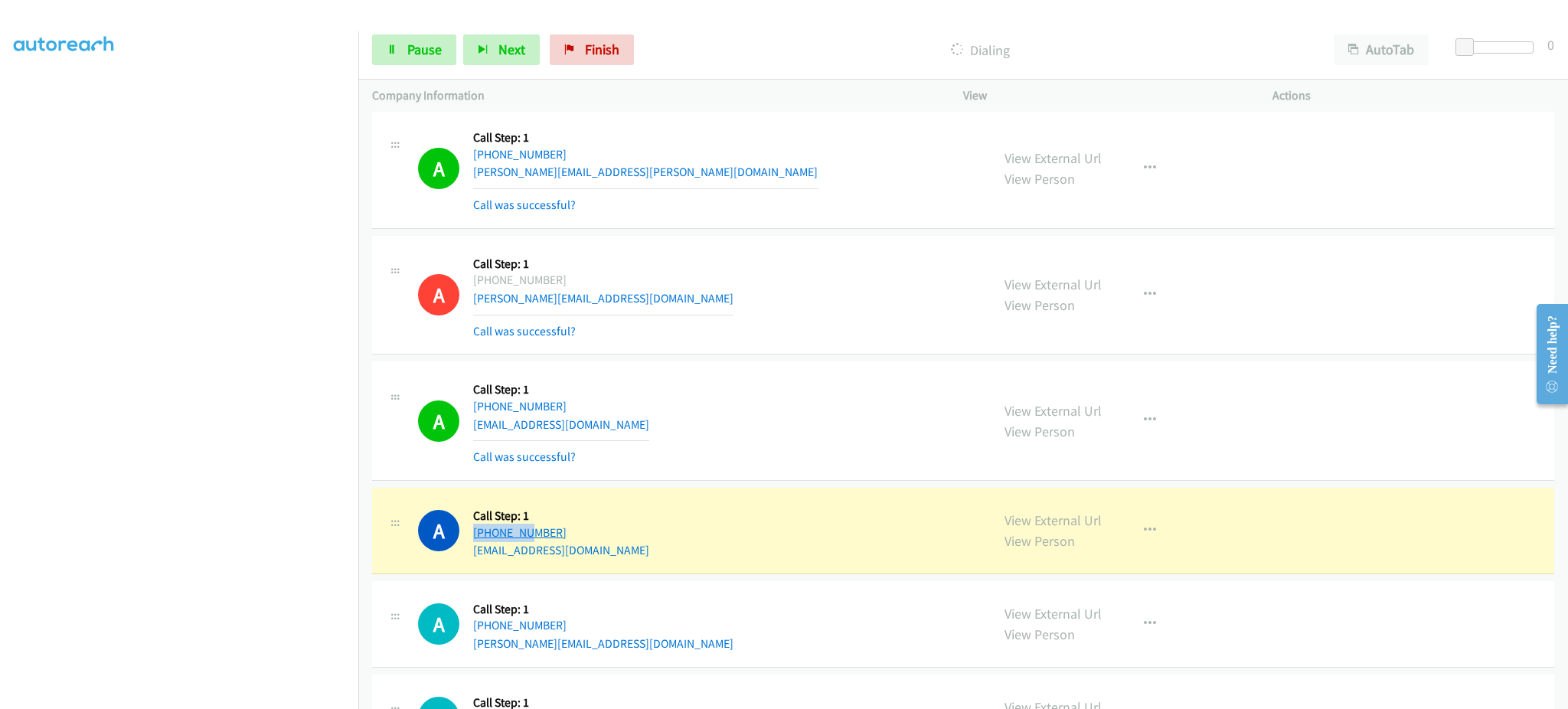
drag, startPoint x: 621, startPoint y: 526, endPoint x: 523, endPoint y: 538, distance: 98.7
click at [523, 538] on div "A Callback Scheduled Call Step: 1 America/Chicago +1 405-698-8329 ermily.mcw@gm…" at bounding box center [697, 531] width 559 height 59
click at [625, 535] on div "A Callback Scheduled Call Step: 1 America/Chicago +1 405-698-8329 ermily.mcw@gm…" at bounding box center [697, 531] width 559 height 59
drag, startPoint x: 544, startPoint y: 544, endPoint x: 636, endPoint y: 294, distance: 266.4
click at [485, 542] on div "A Callback Scheduled Call Step: 1 America/Chicago +1 405-698-8329 ermily.mcw@gm…" at bounding box center [697, 531] width 559 height 59
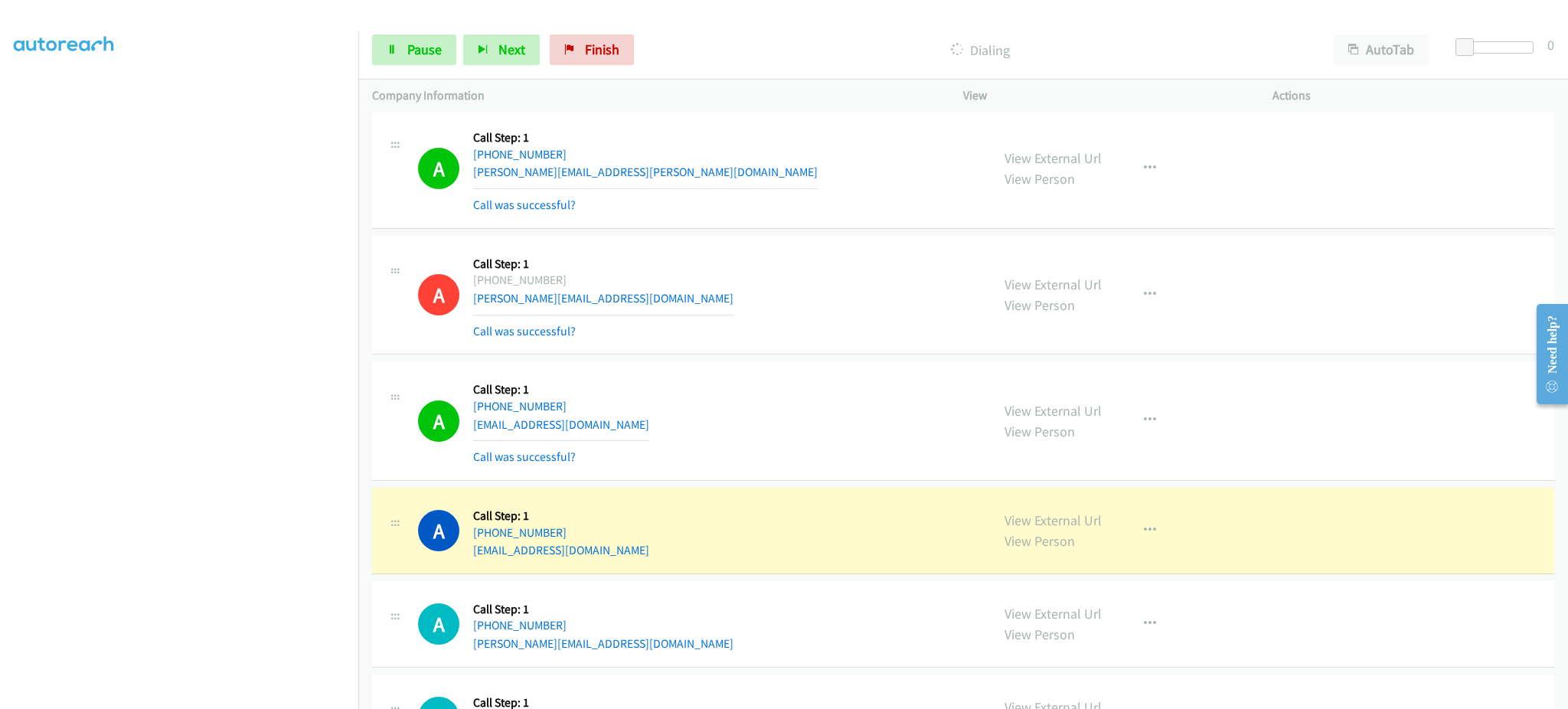
copy link "405-698-8329"
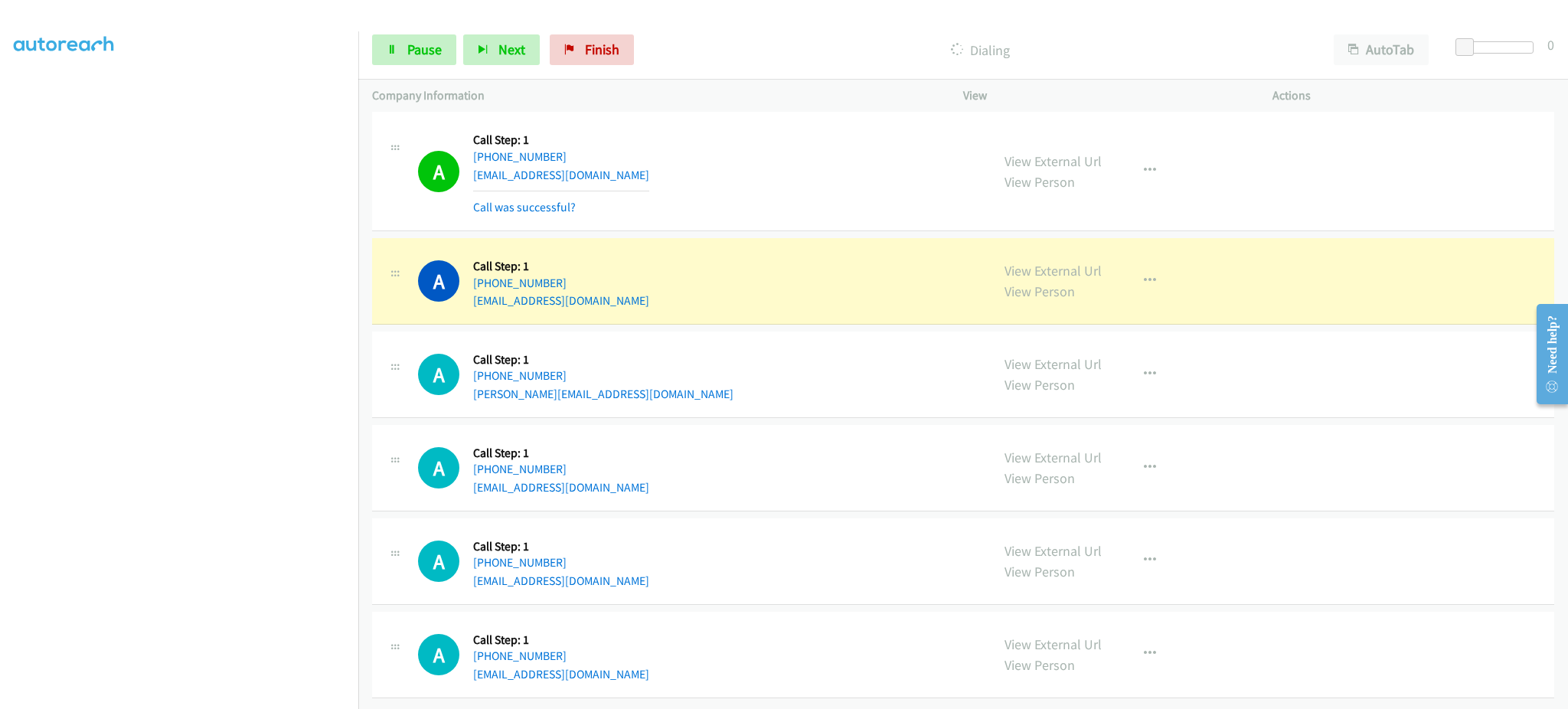
scroll to position [7234, 0]
click at [1137, 277] on button "button" at bounding box center [1150, 281] width 41 height 31
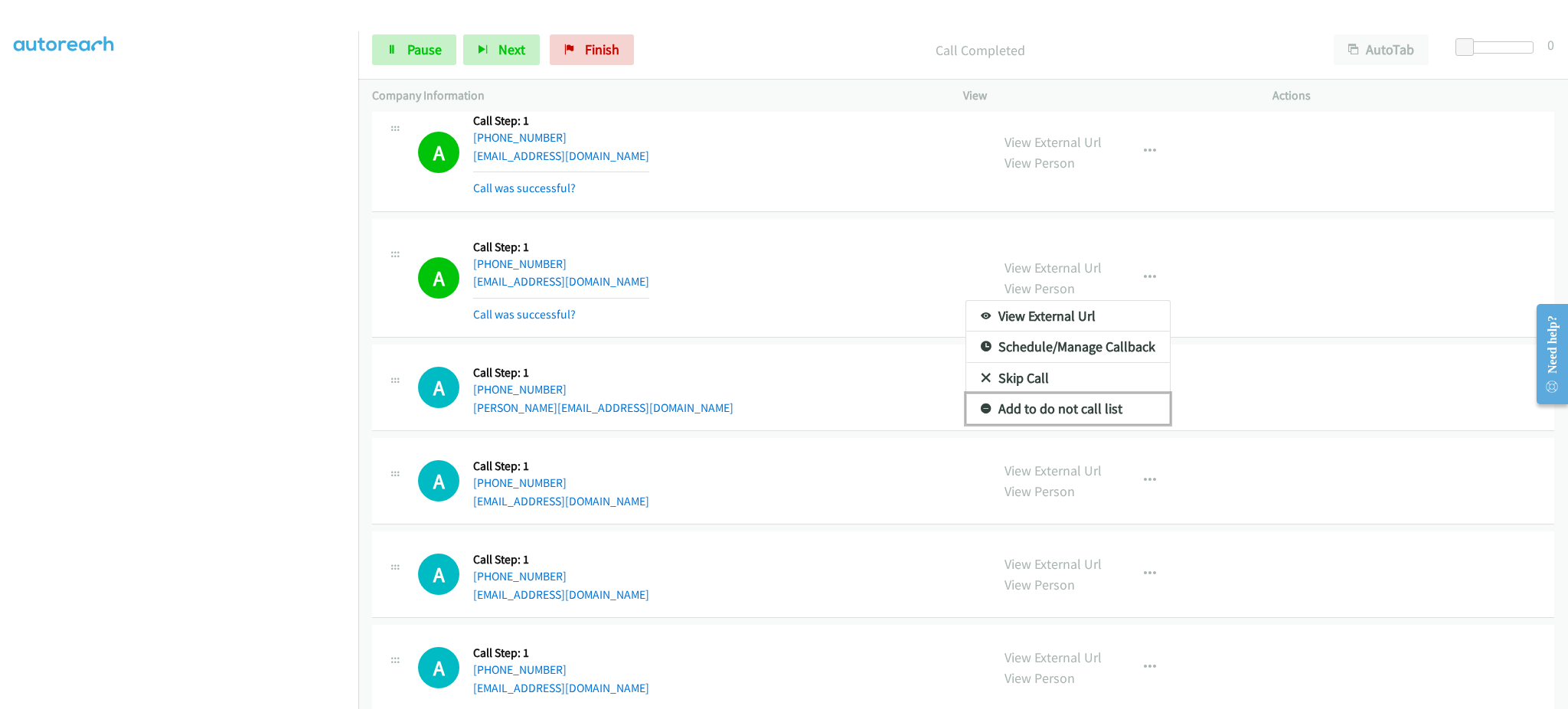
click at [1099, 404] on link "Add to do not call list" at bounding box center [1068, 409] width 204 height 31
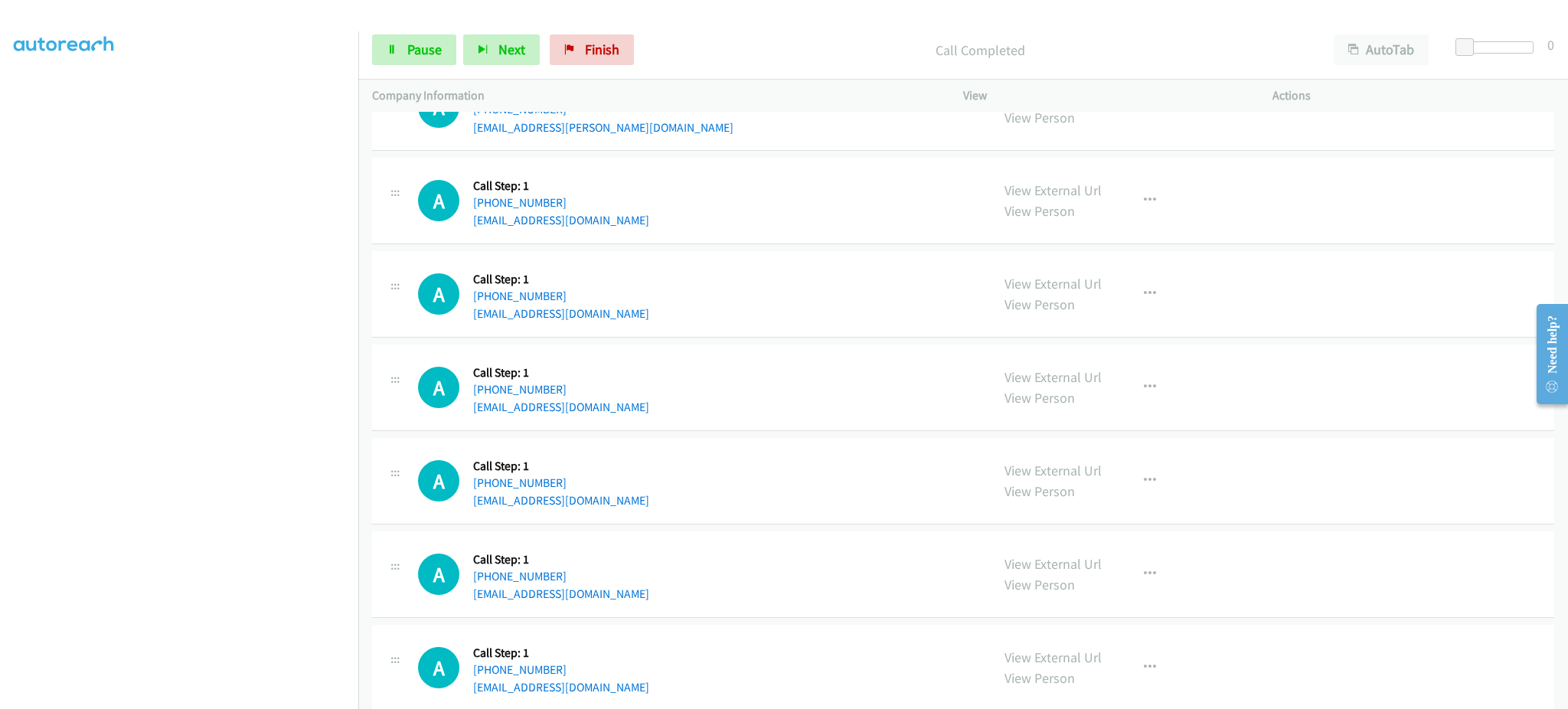
scroll to position [8178, 0]
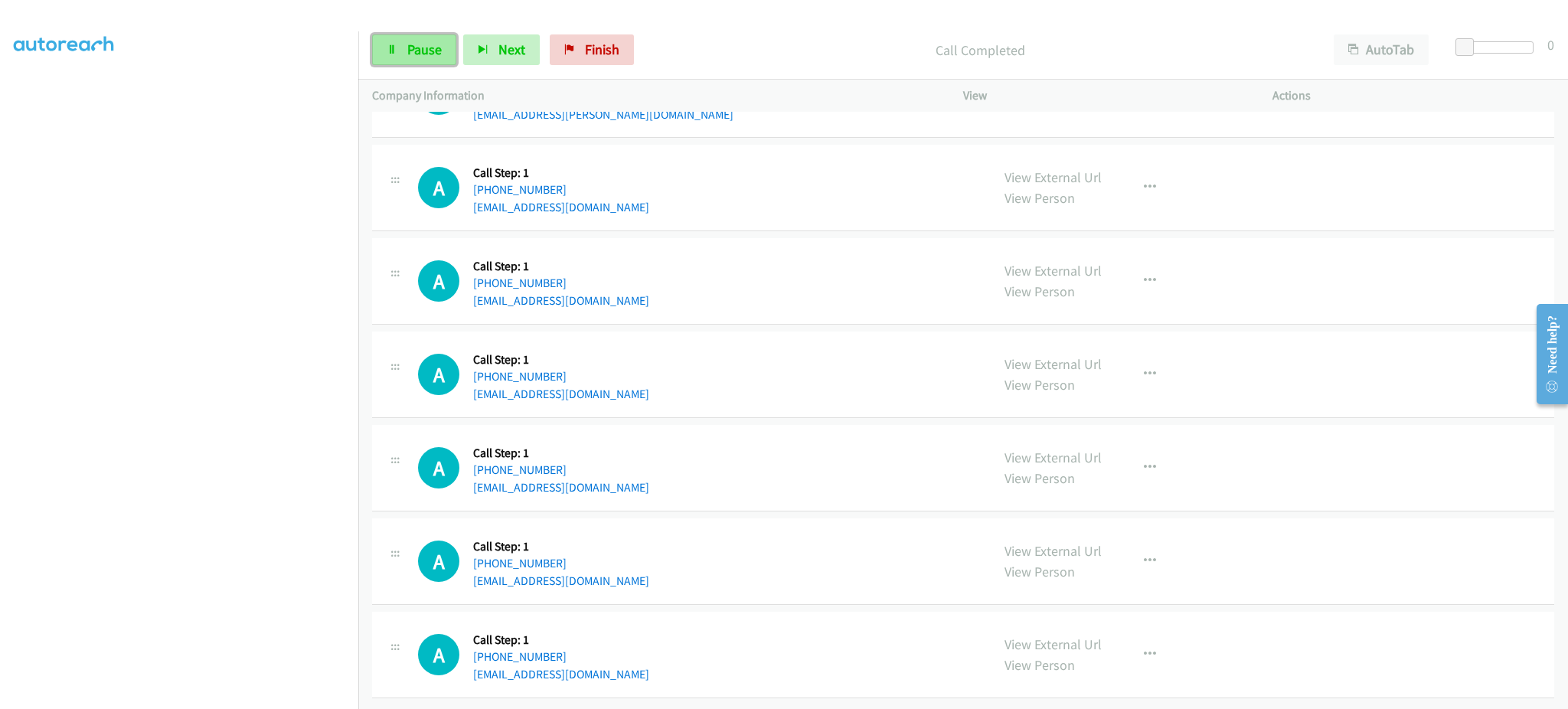
click at [412, 41] on span "Pause" at bounding box center [424, 50] width 34 height 18
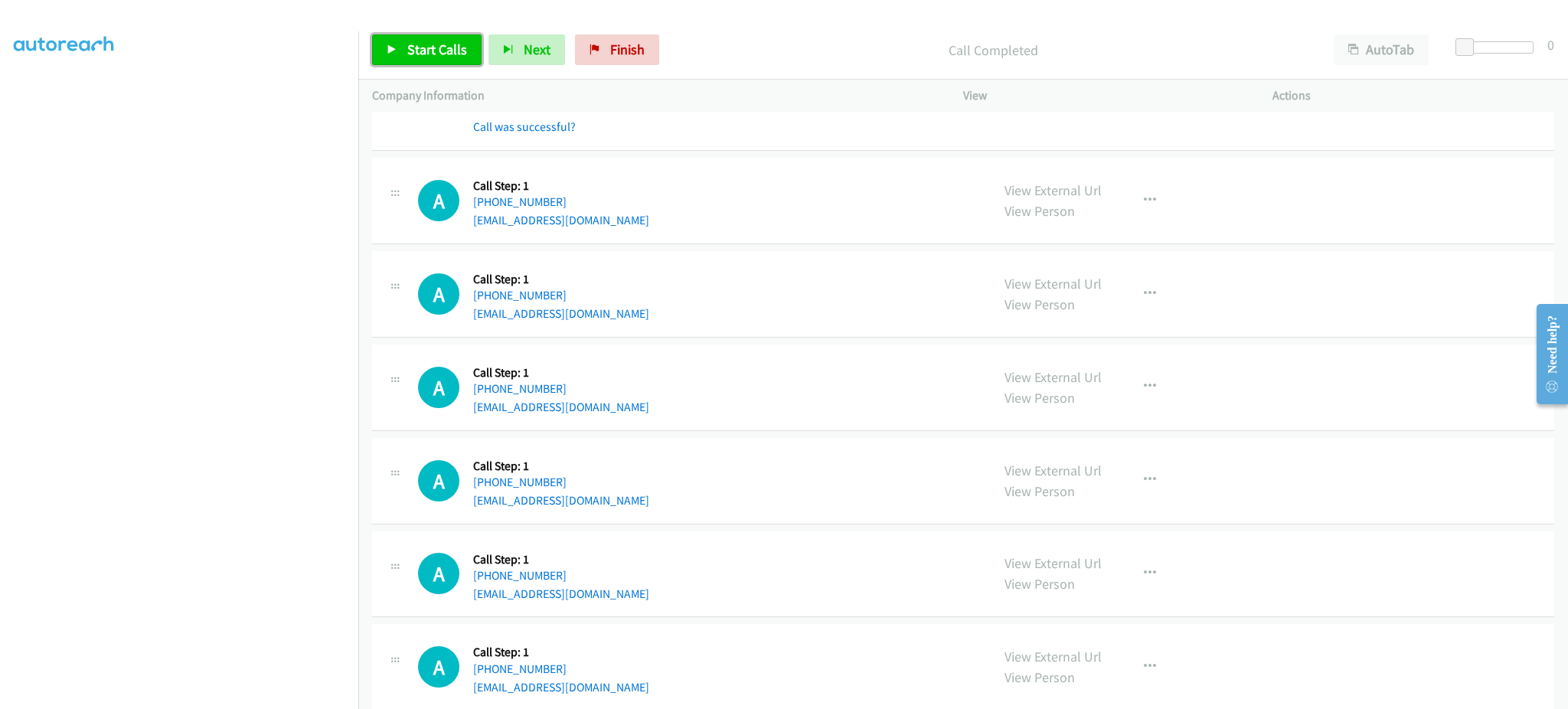
click at [430, 50] on span "Start Calls" at bounding box center [437, 50] width 59 height 18
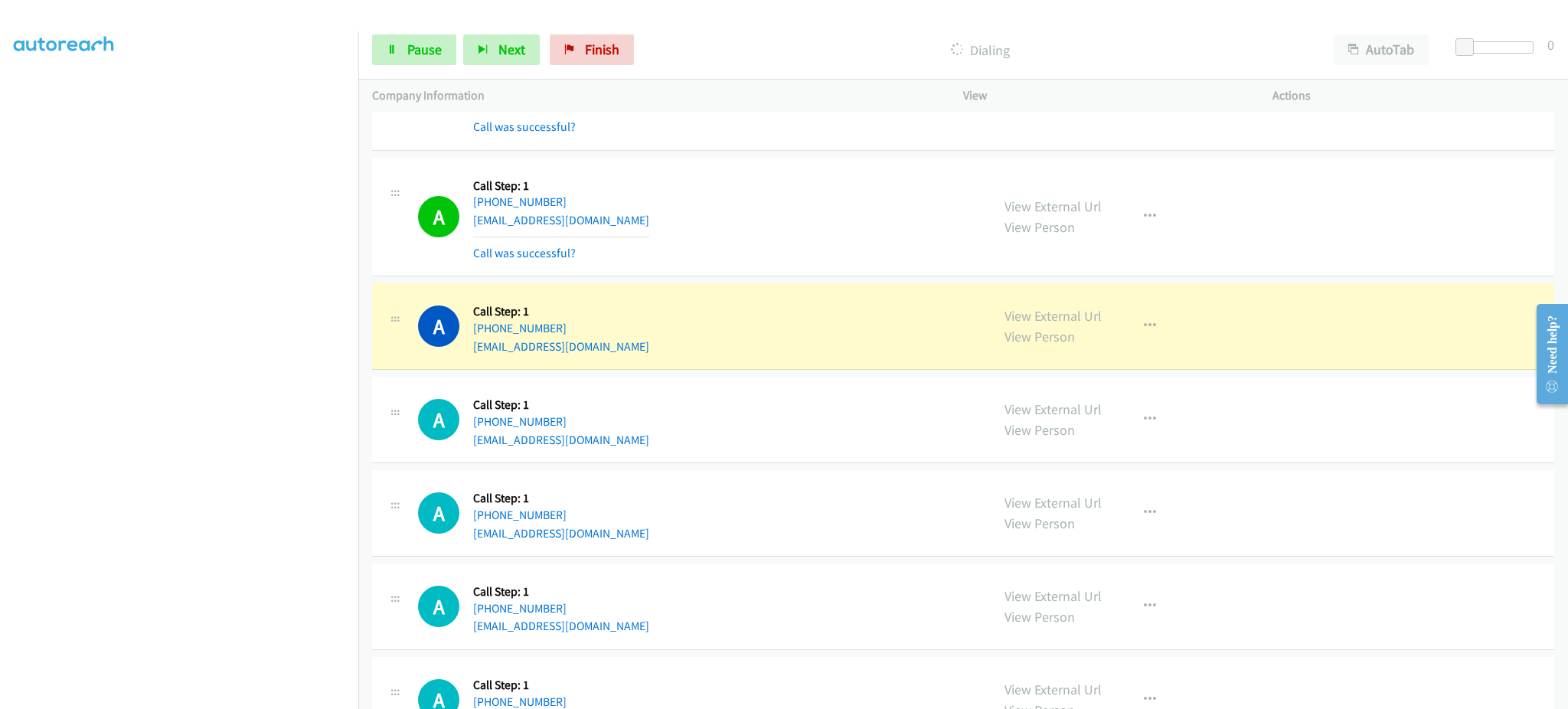
click at [1142, 347] on div "View External Url View Person View External Url Email Schedule/Manage Callback …" at bounding box center [1152, 326] width 323 height 59
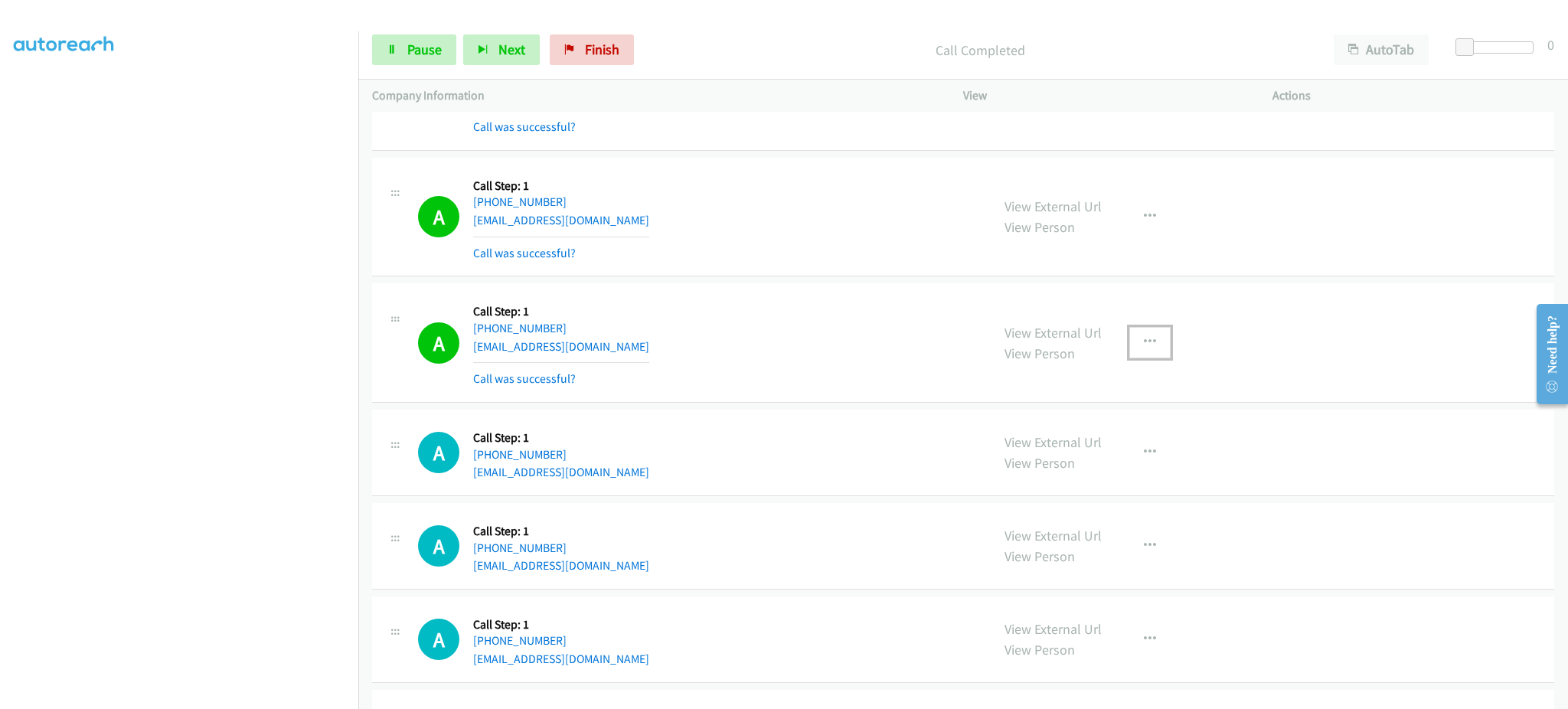
click at [1144, 342] on icon "button" at bounding box center [1150, 342] width 13 height 13
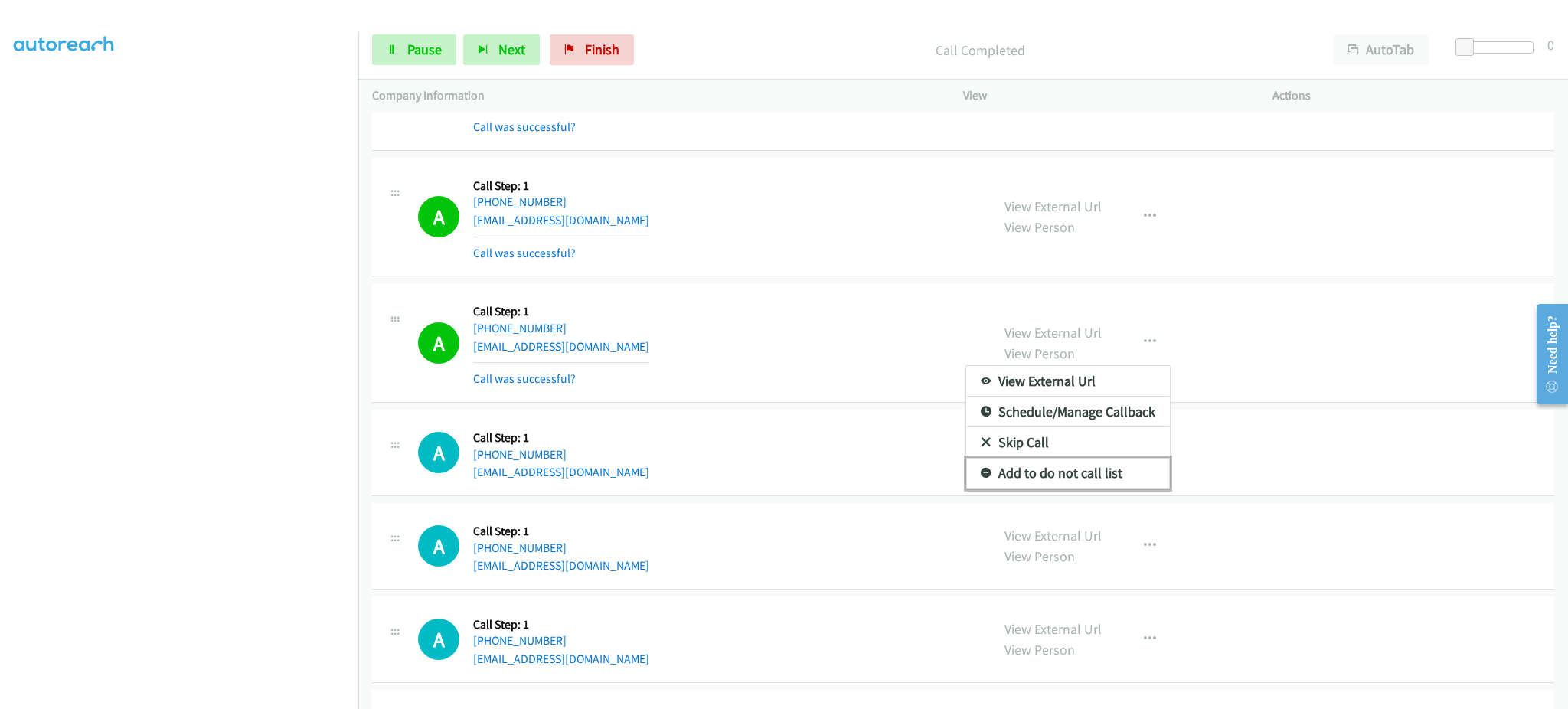
click at [1140, 482] on link "Add to do not call list" at bounding box center [1068, 473] width 204 height 31
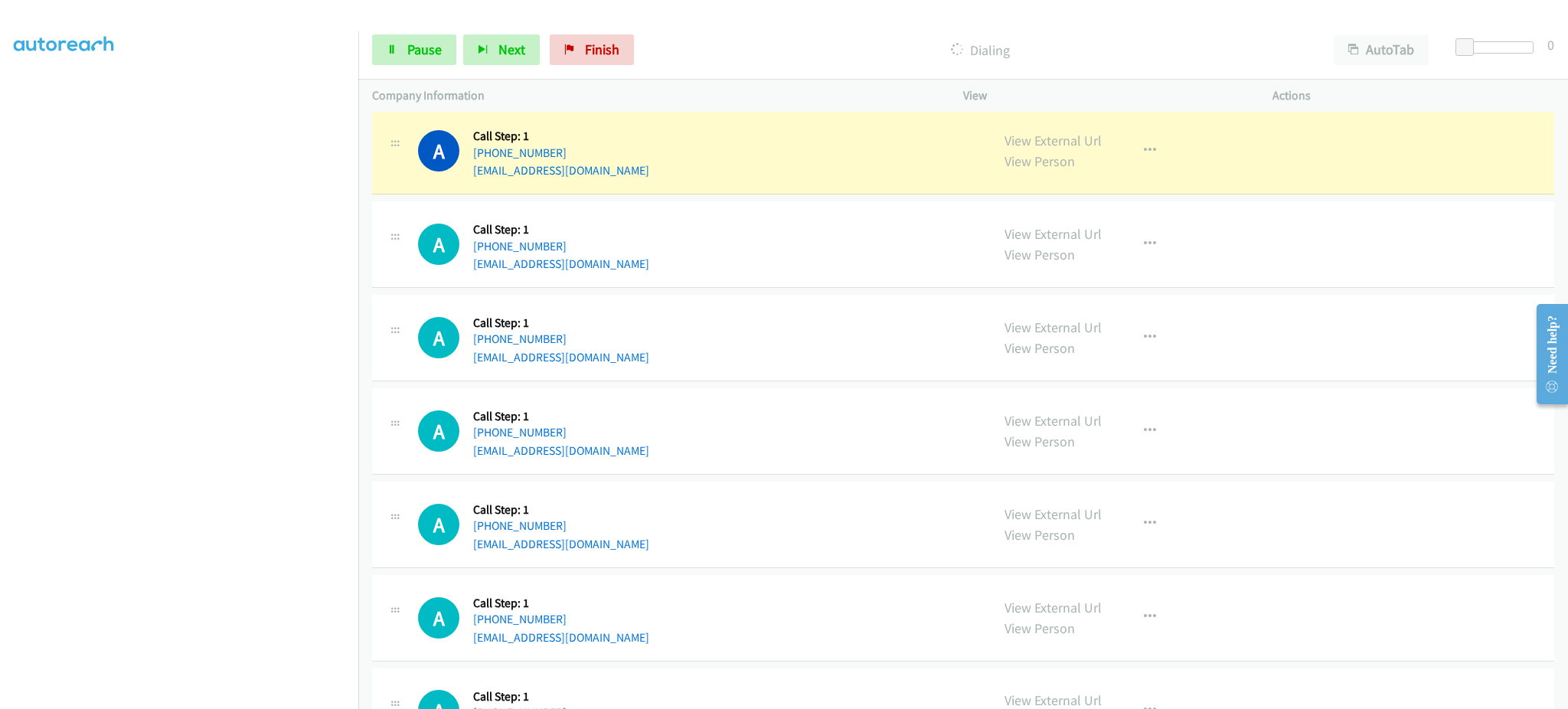
scroll to position [8485, 0]
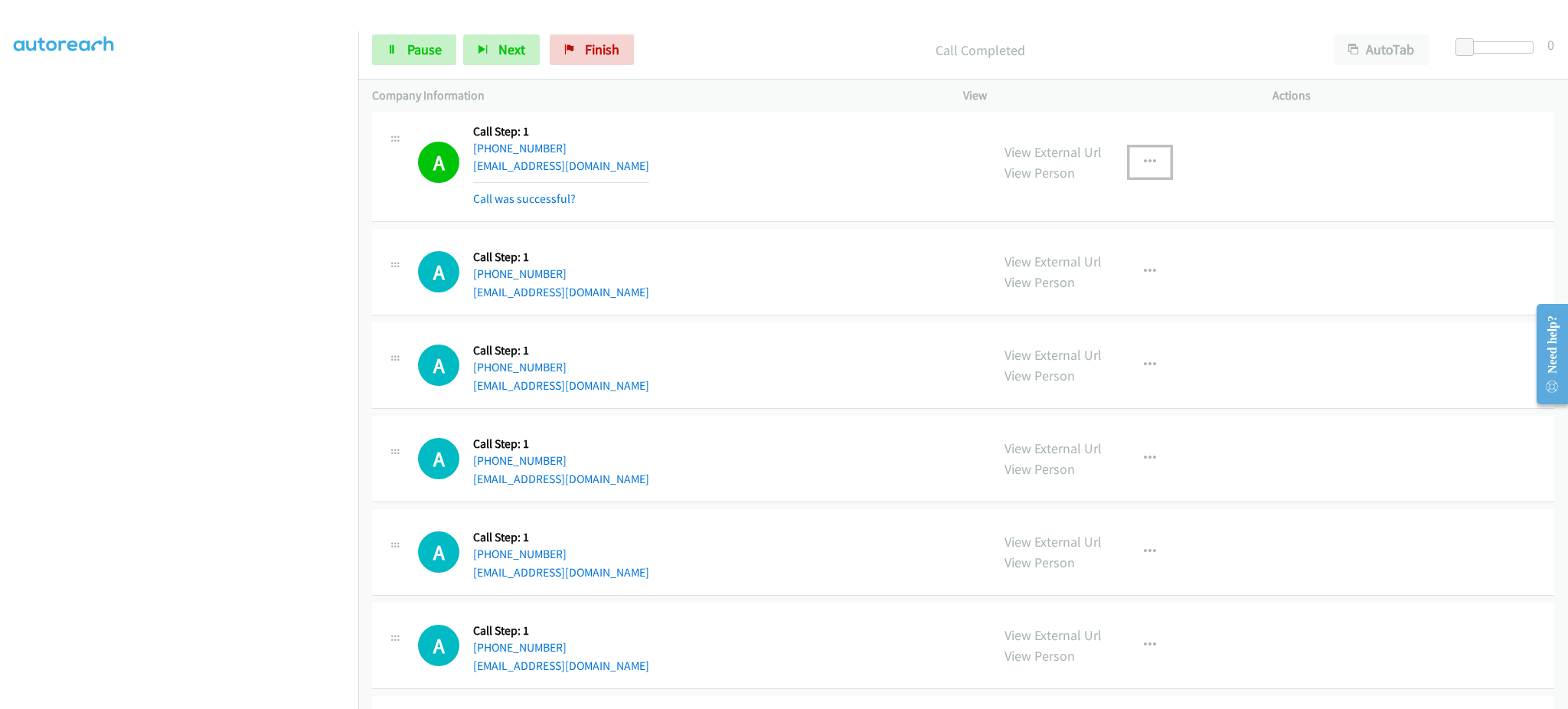
click at [1149, 163] on button "button" at bounding box center [1150, 162] width 41 height 31
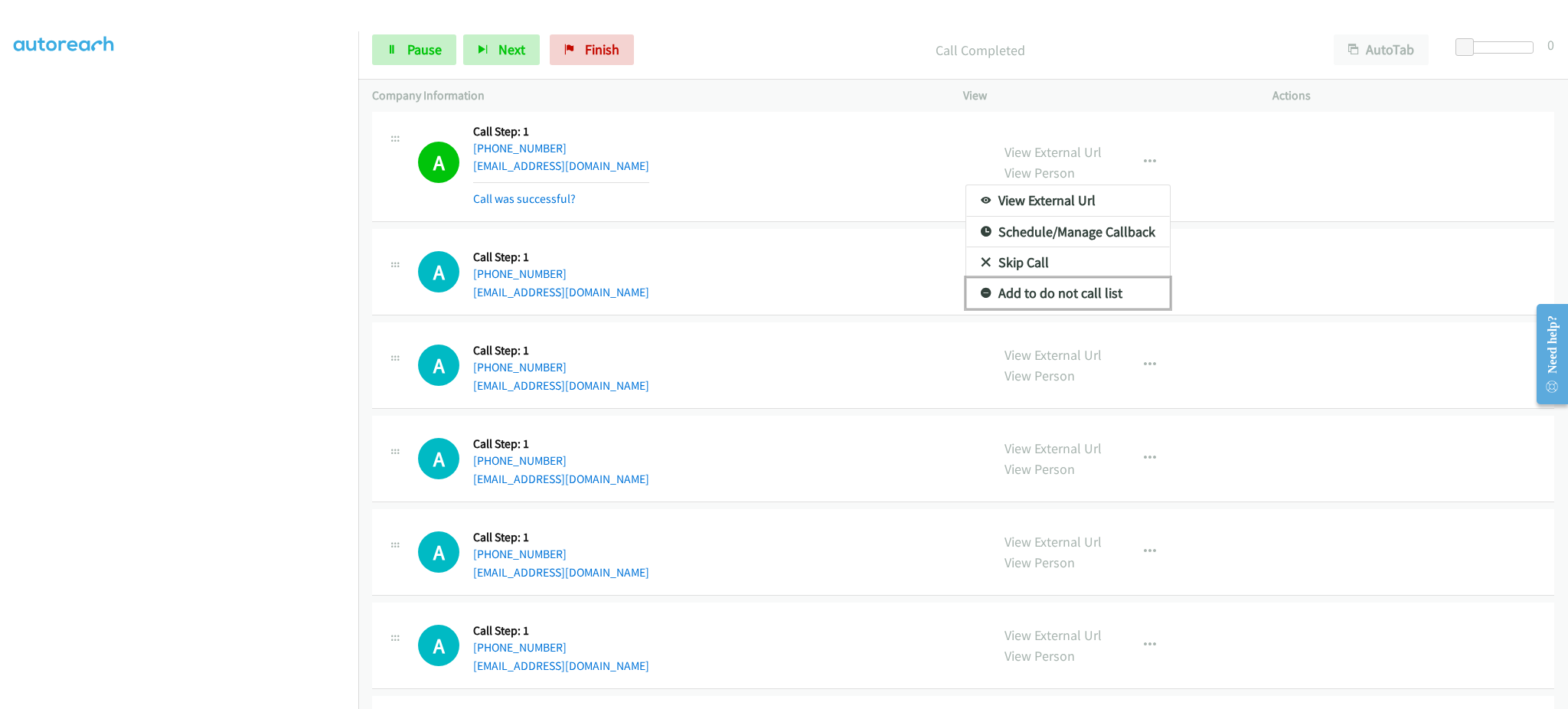
click at [1082, 286] on link "Add to do not call list" at bounding box center [1068, 294] width 204 height 31
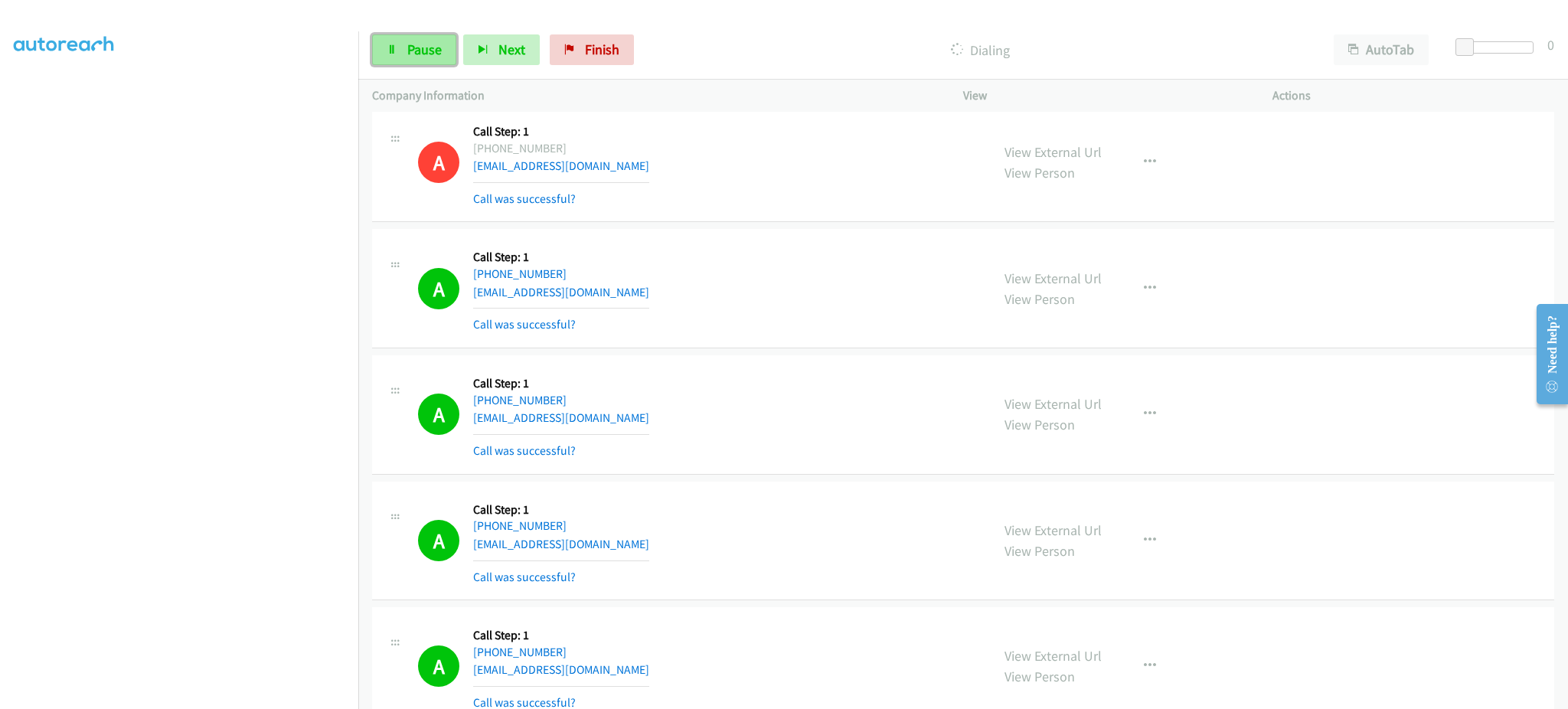
click at [451, 48] on link "Pause" at bounding box center [414, 50] width 85 height 31
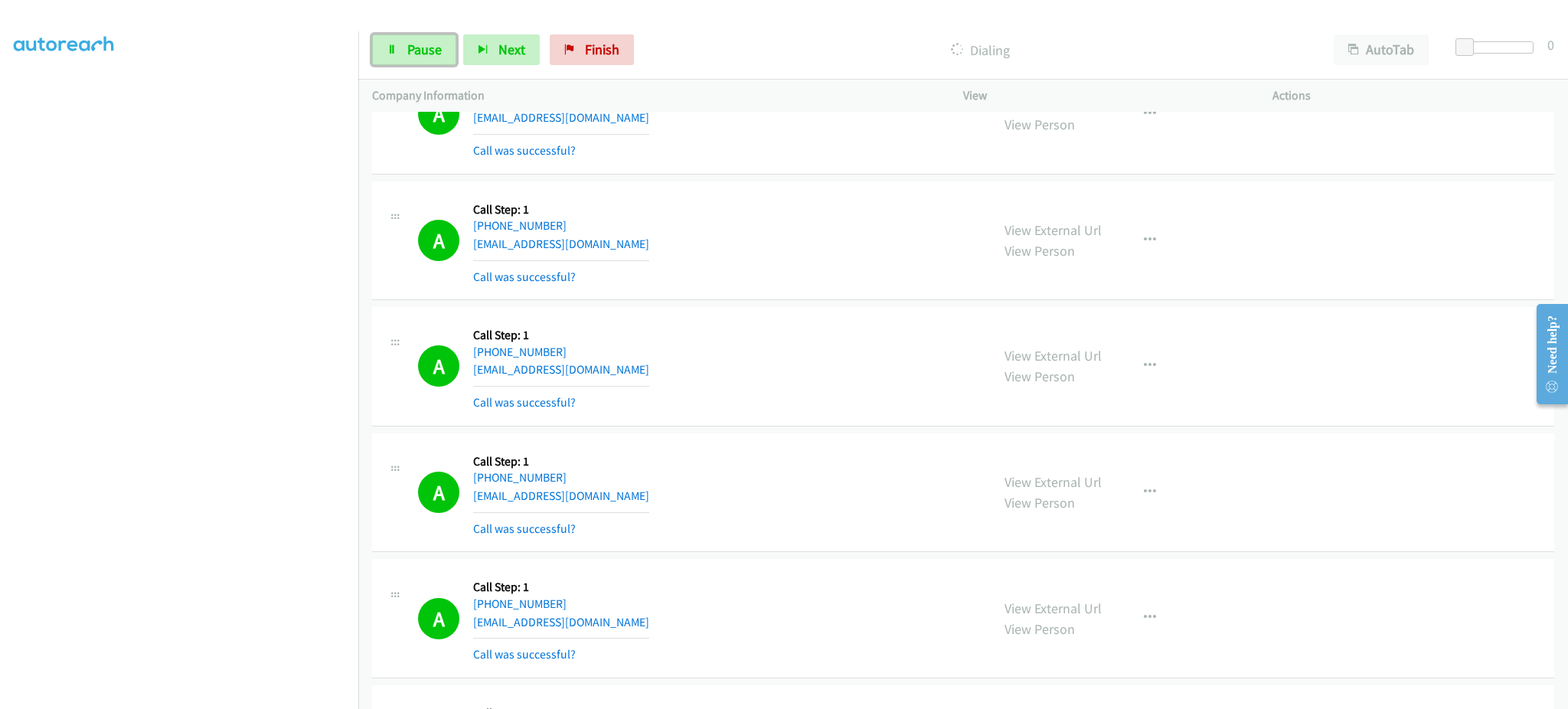
scroll to position [8791, 0]
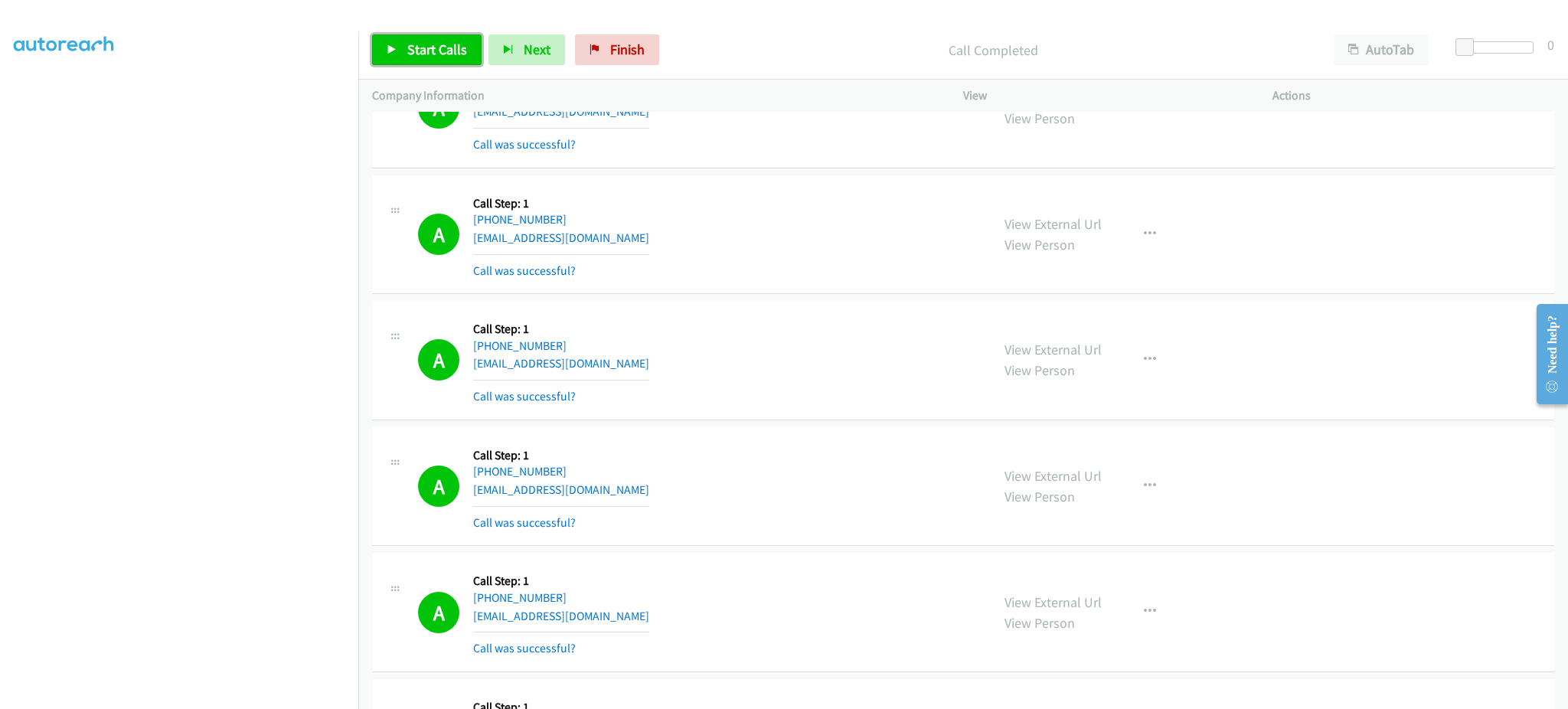
click at [421, 47] on span "Start Calls" at bounding box center [437, 50] width 59 height 18
drag, startPoint x: 432, startPoint y: 41, endPoint x: 524, endPoint y: 43, distance: 92.0
click at [431, 41] on span "Pause" at bounding box center [424, 50] width 34 height 18
click at [456, 69] on div "Start Calls Pause Next Finish Call Completed AutoTab AutoTab 0" at bounding box center [963, 50] width 1210 height 59
click at [455, 57] on span "Start Calls" at bounding box center [437, 50] width 59 height 18
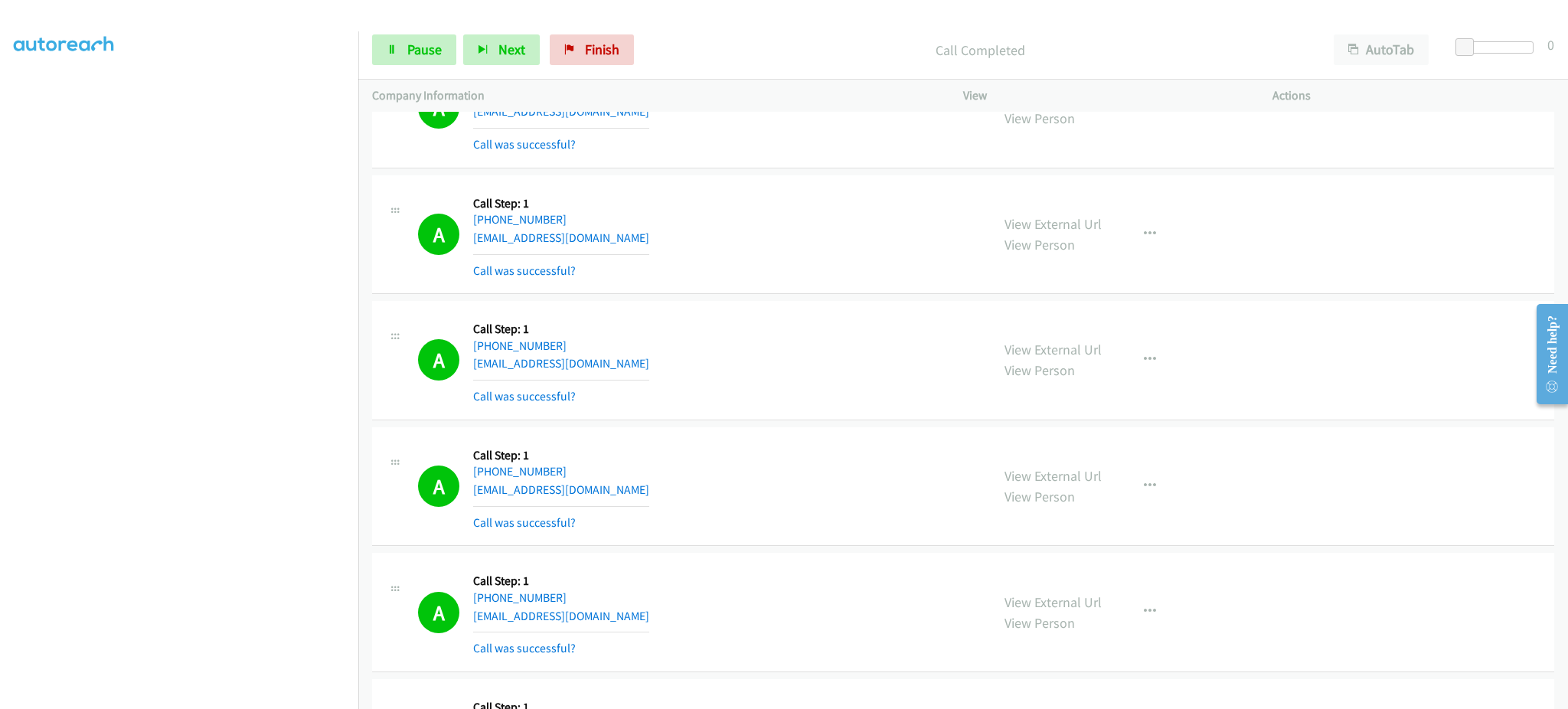
scroll to position [5081, 0]
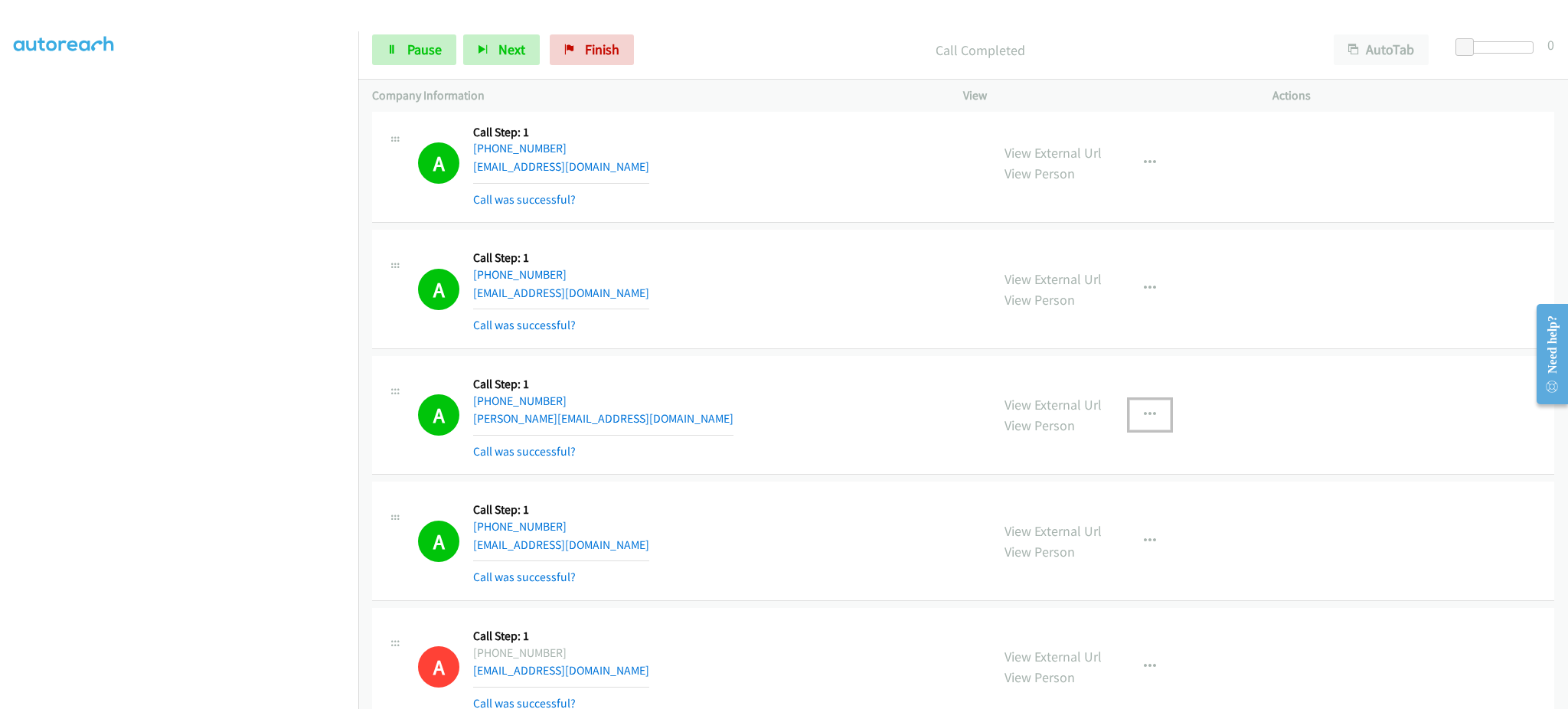
click at [1156, 423] on button "button" at bounding box center [1150, 415] width 41 height 31
click at [1098, 551] on link "Add to do not call list" at bounding box center [1068, 546] width 204 height 31
drag, startPoint x: 413, startPoint y: 40, endPoint x: 555, endPoint y: 8, distance: 145.6
click at [413, 41] on span "Pause" at bounding box center [424, 50] width 34 height 18
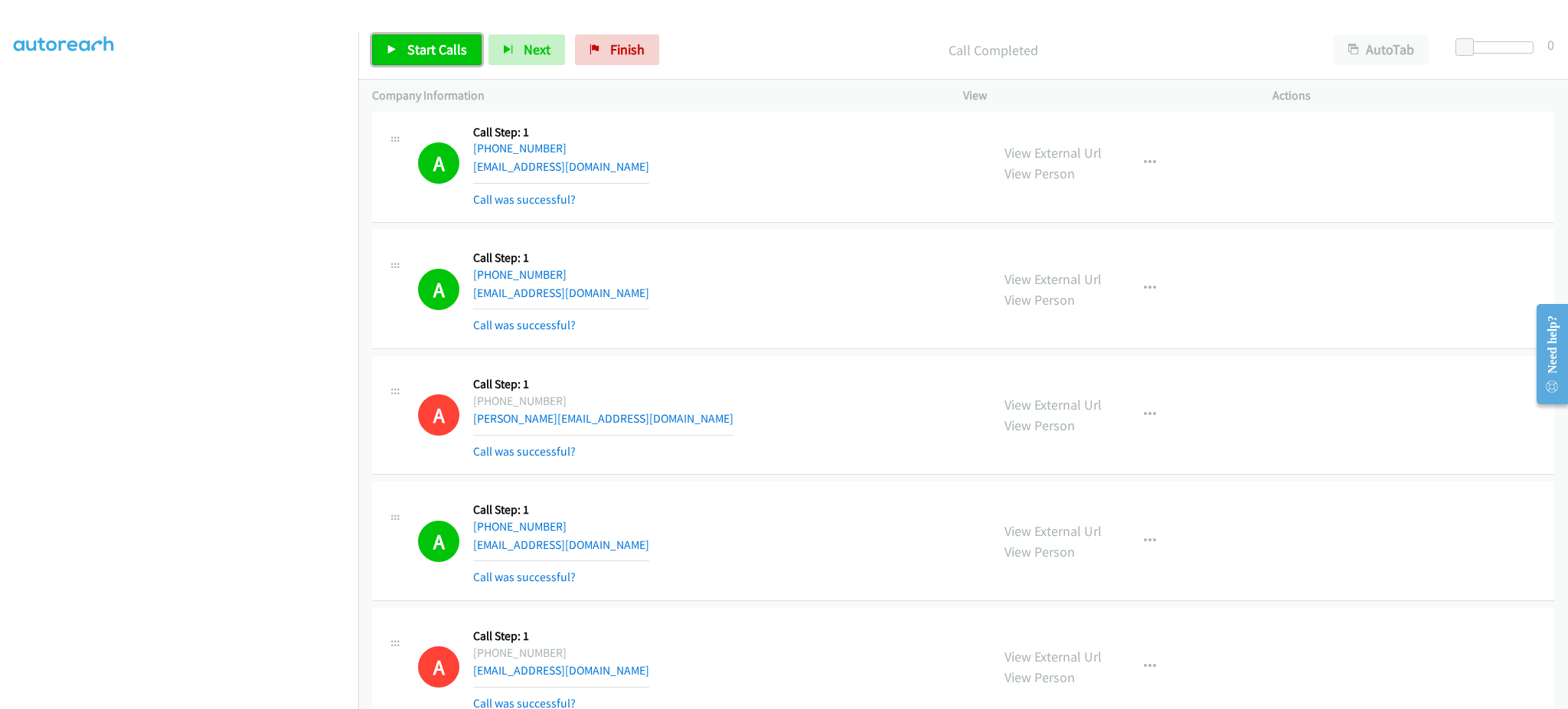
click at [456, 43] on span "Start Calls" at bounding box center [437, 50] width 59 height 18
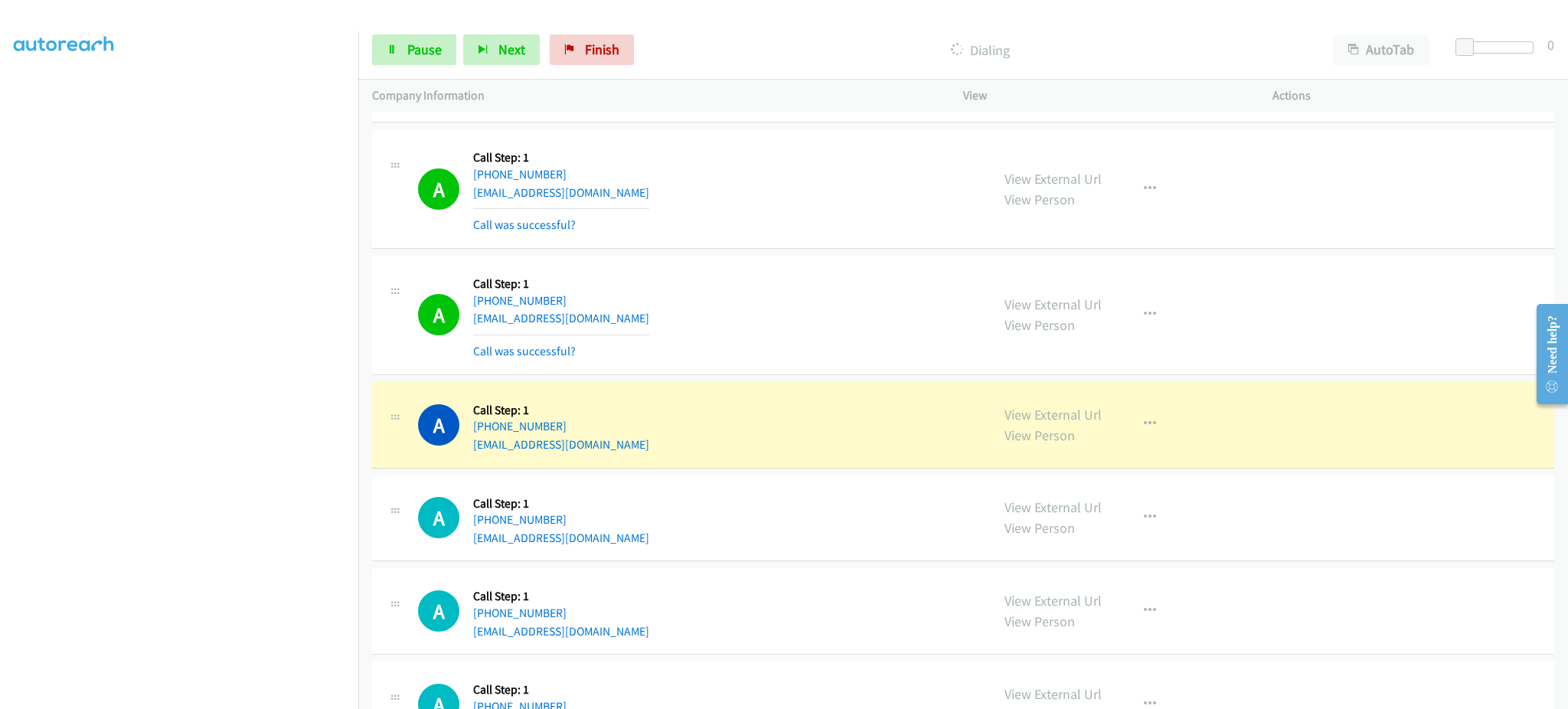
scroll to position [10595, 0]
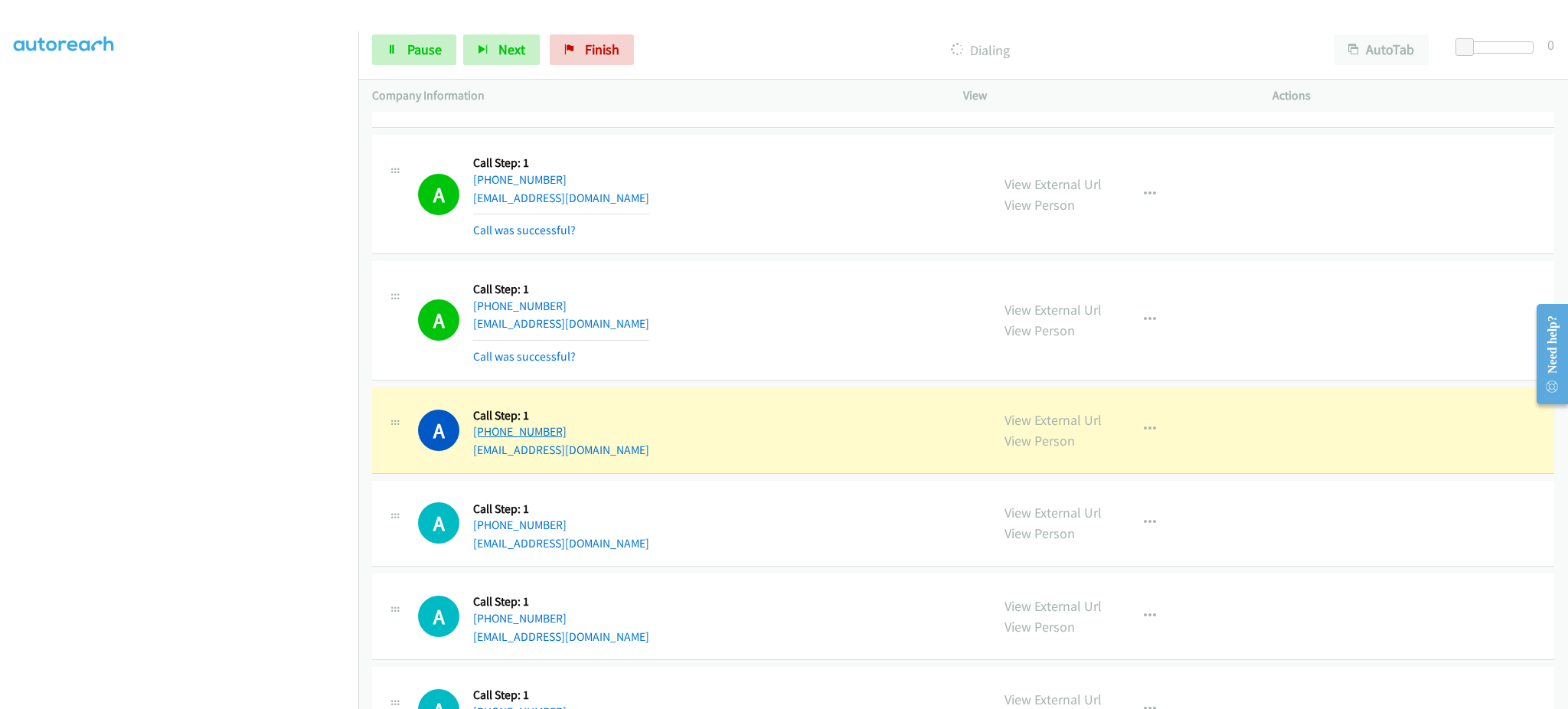
drag, startPoint x: 549, startPoint y: 441, endPoint x: 487, endPoint y: 442, distance: 62.0
click at [487, 442] on div "A Callback Scheduled Call Step: 1 America/New_York +1 929-261-7067 alishasingh9…" at bounding box center [697, 430] width 559 height 59
copy link "929-261-7067"
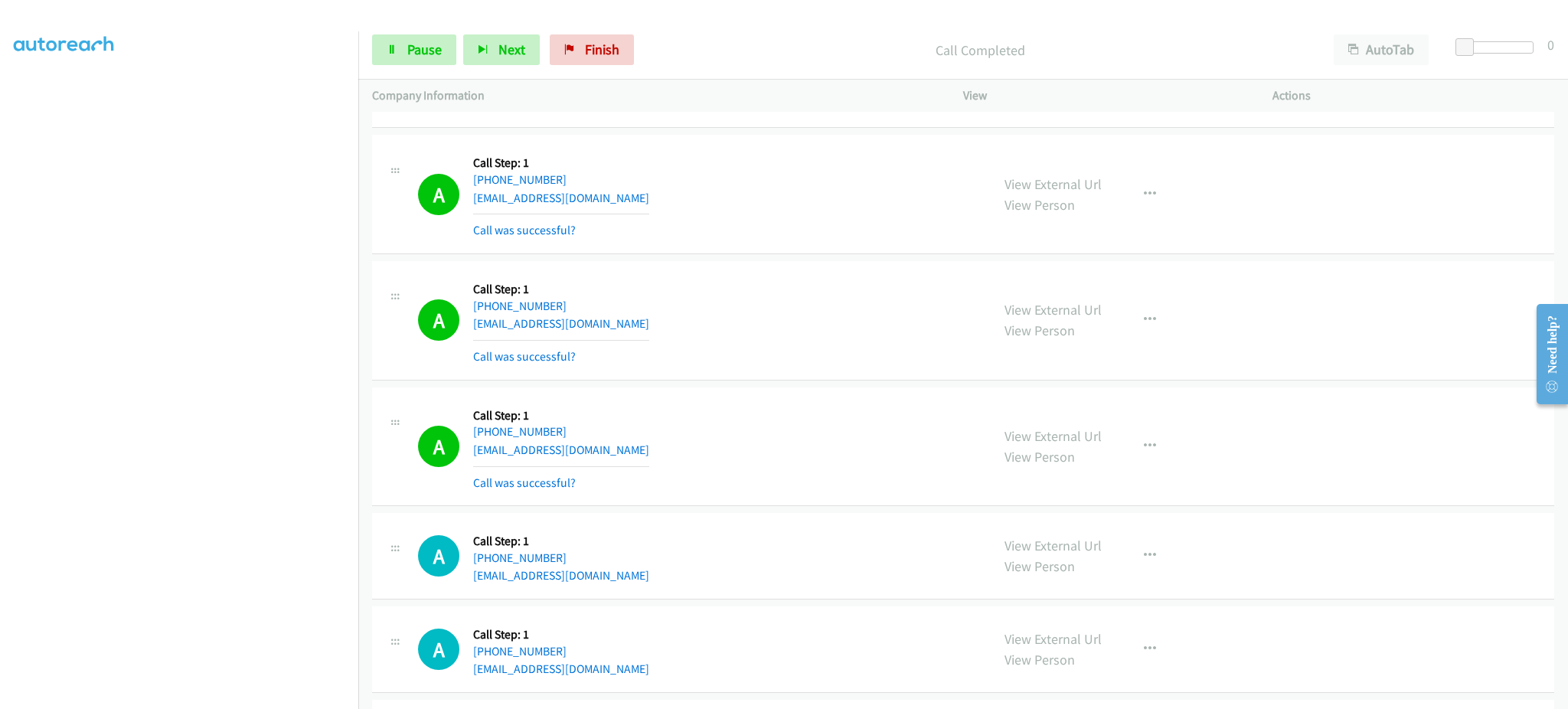
click at [1119, 452] on div "View External Url View Person View External Url Email Schedule/Manage Callback …" at bounding box center [1152, 446] width 323 height 91
click at [1132, 452] on button "button" at bounding box center [1150, 447] width 41 height 31
click at [1088, 593] on link "Add to do not call list" at bounding box center [1068, 577] width 204 height 31
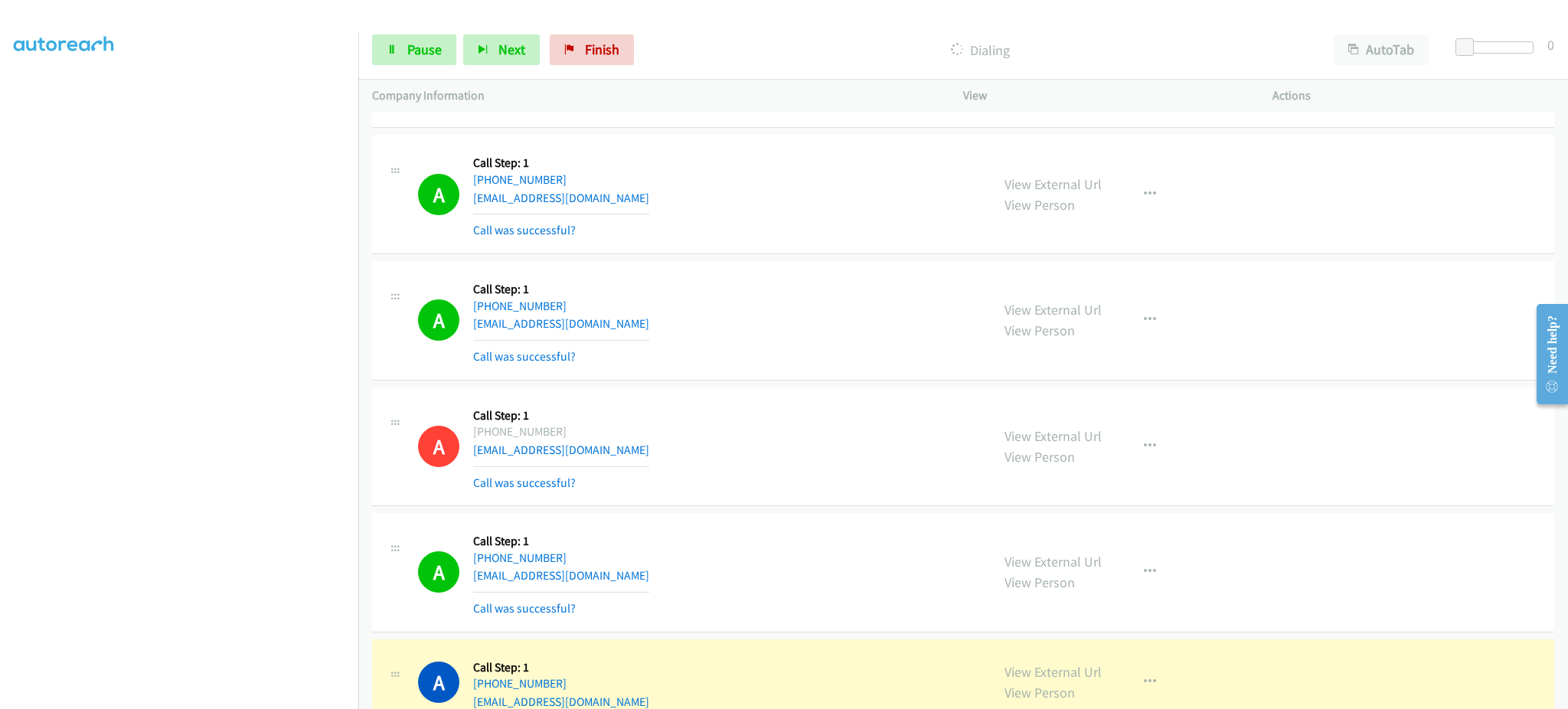
scroll to position [10902, 0]
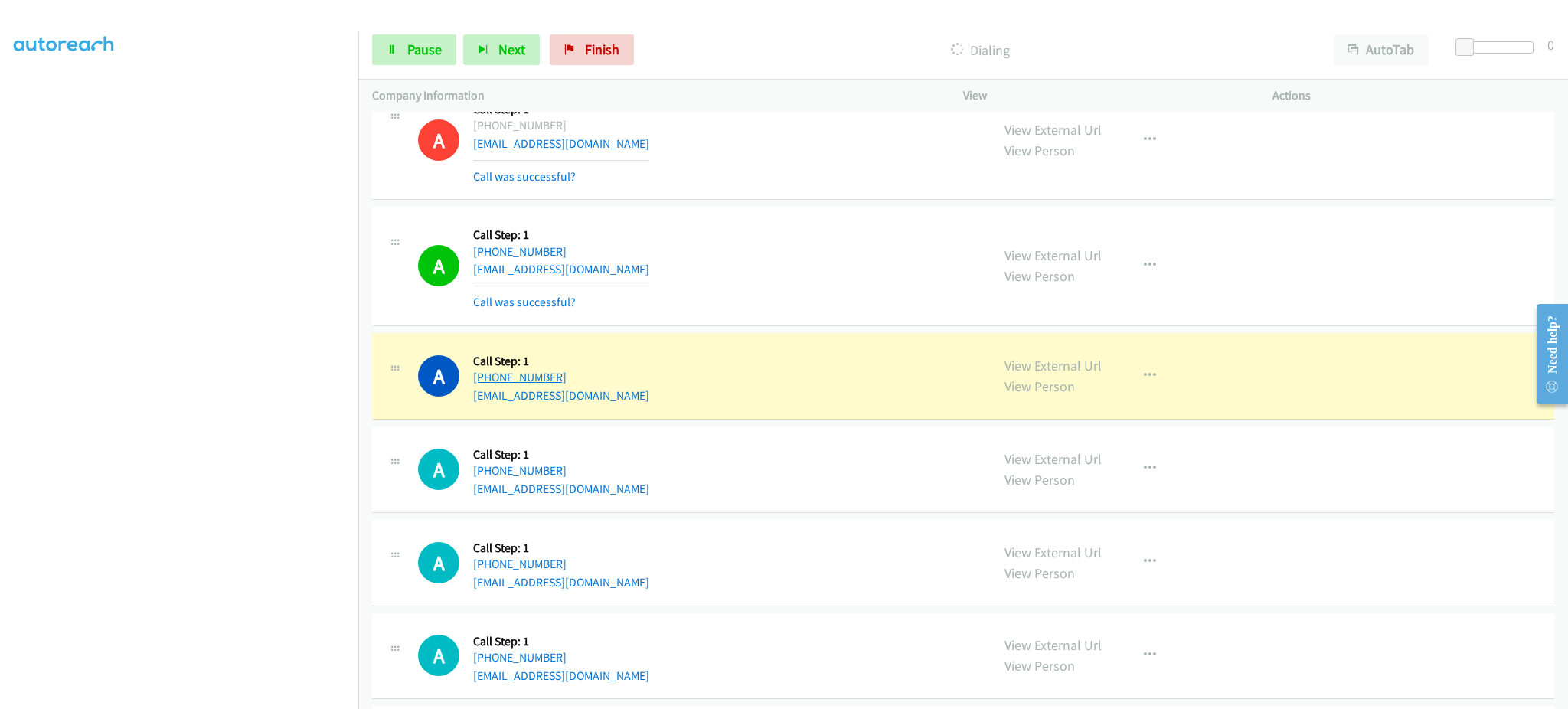
drag, startPoint x: 608, startPoint y: 386, endPoint x: 485, endPoint y: 376, distance: 123.4
click at [485, 376] on div "A Callback Scheduled Call Step: 1 America/Los_Angeles +1 714-725-5939 briannade…" at bounding box center [697, 376] width 559 height 59
copy link "714-725-5939"
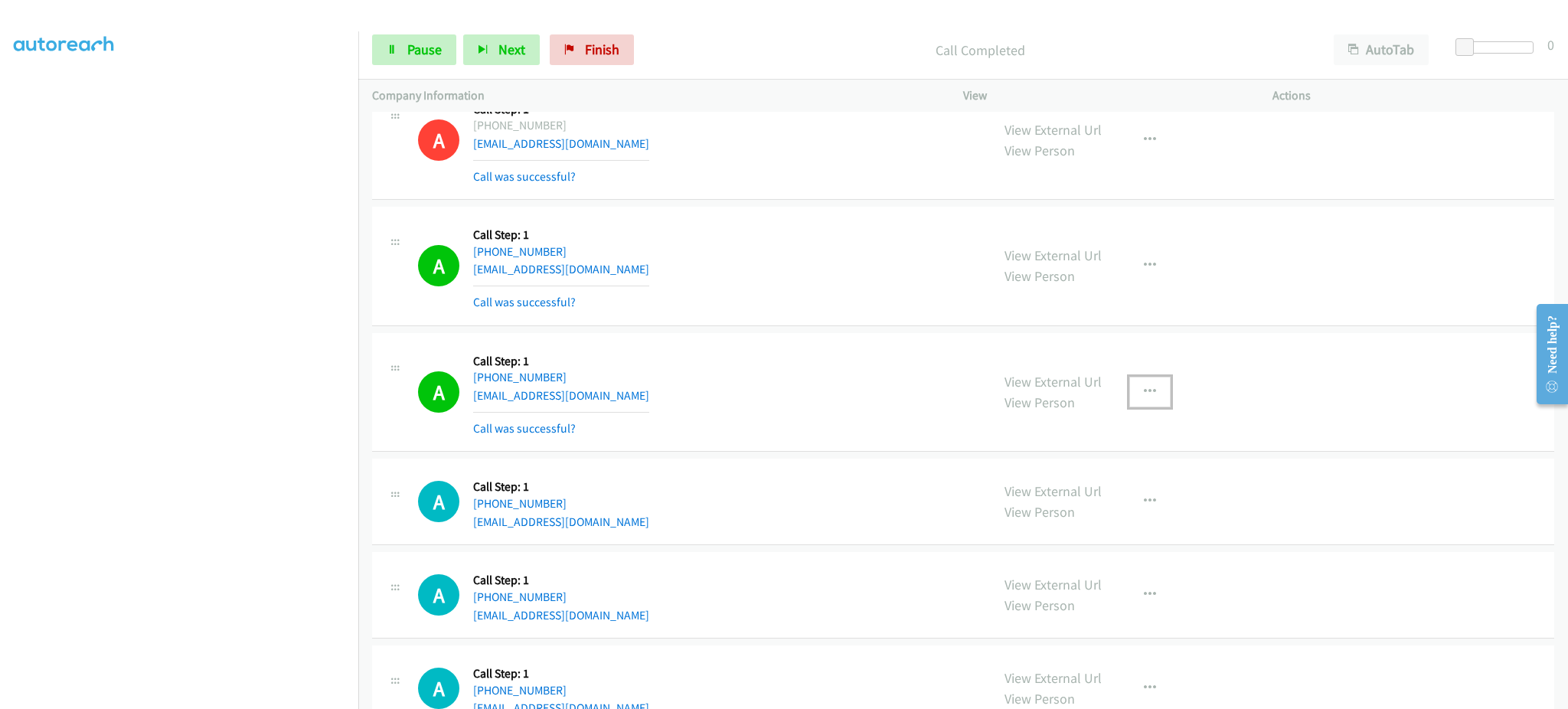
click at [1153, 388] on button "button" at bounding box center [1150, 392] width 41 height 31
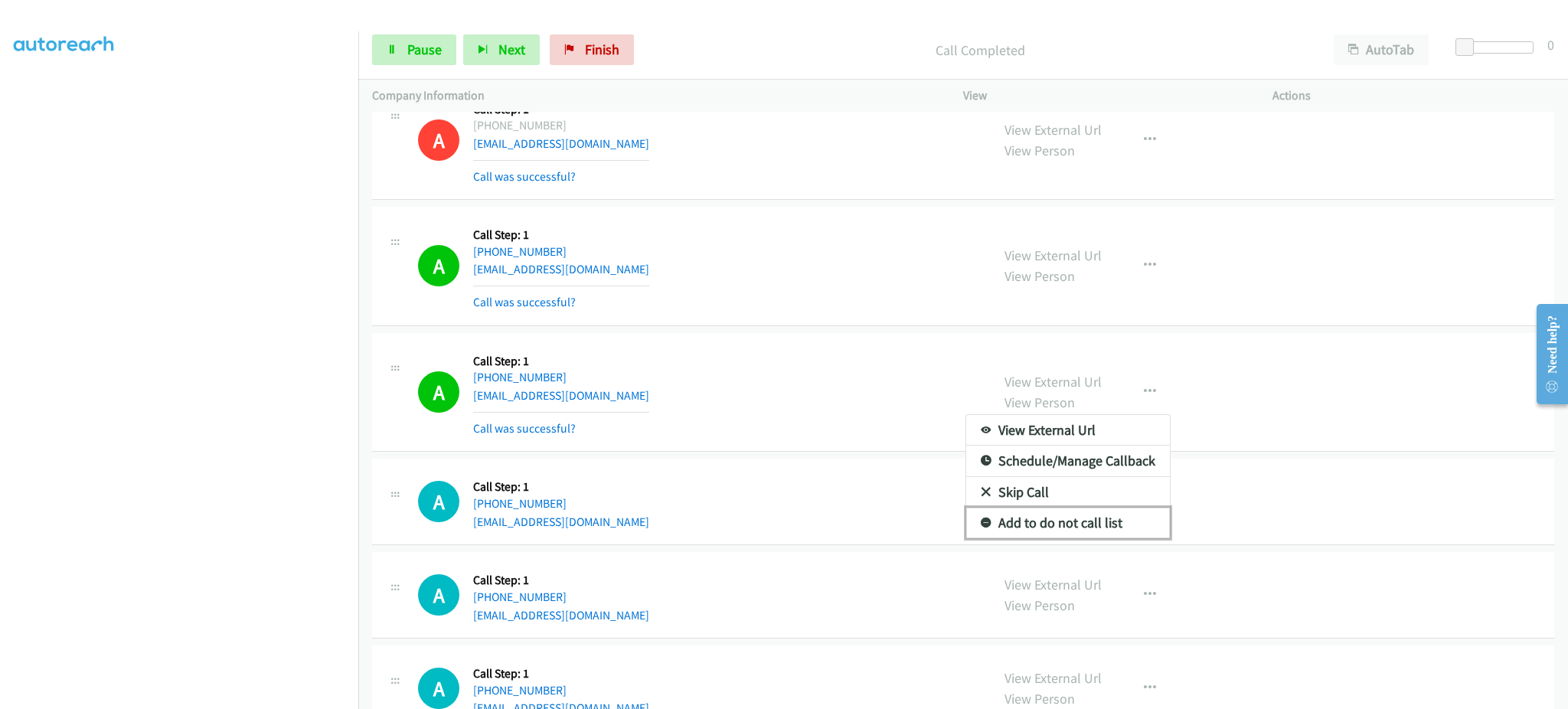
click at [1117, 523] on link "Add to do not call list" at bounding box center [1068, 523] width 204 height 31
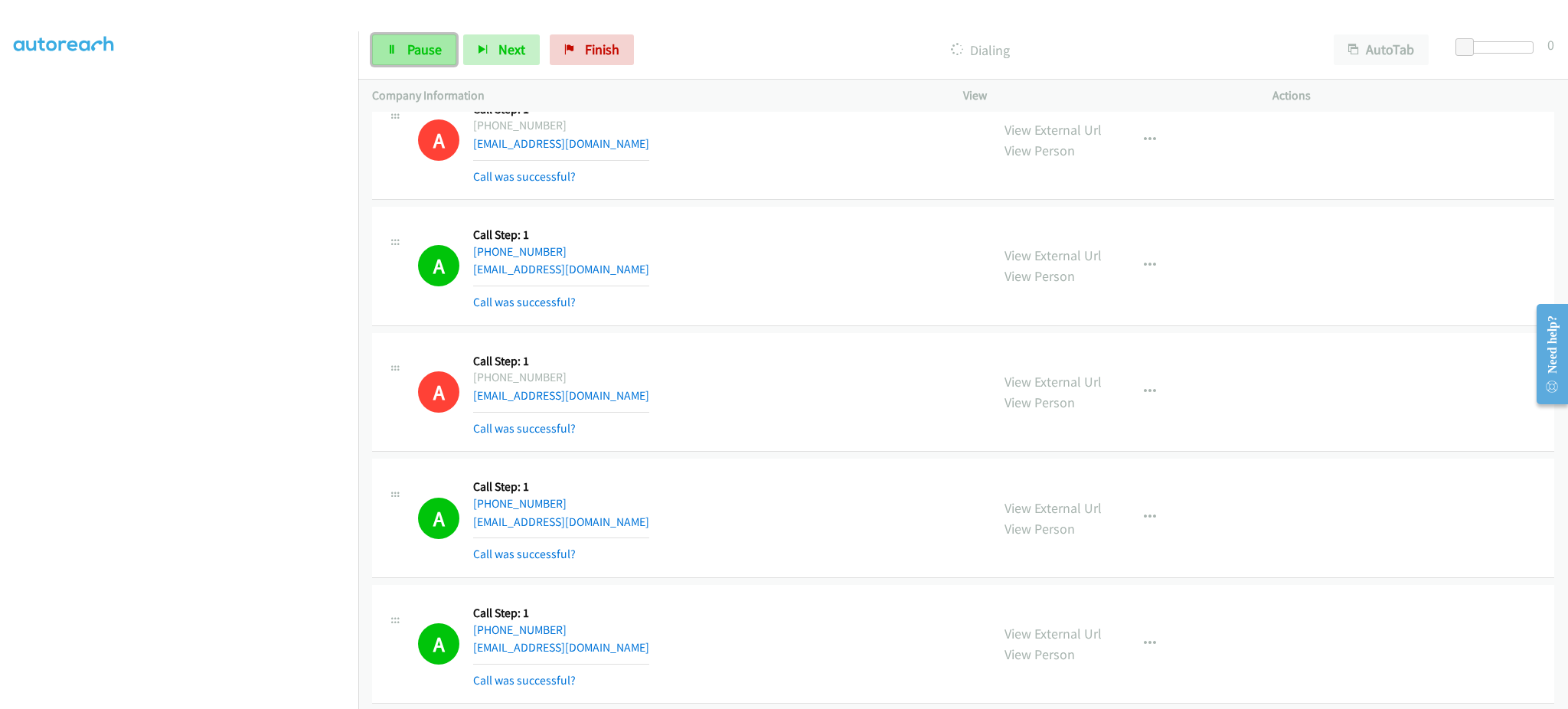
click at [412, 63] on link "Pause" at bounding box center [414, 50] width 85 height 31
click at [412, 61] on link "Start Calls" at bounding box center [427, 50] width 110 height 31
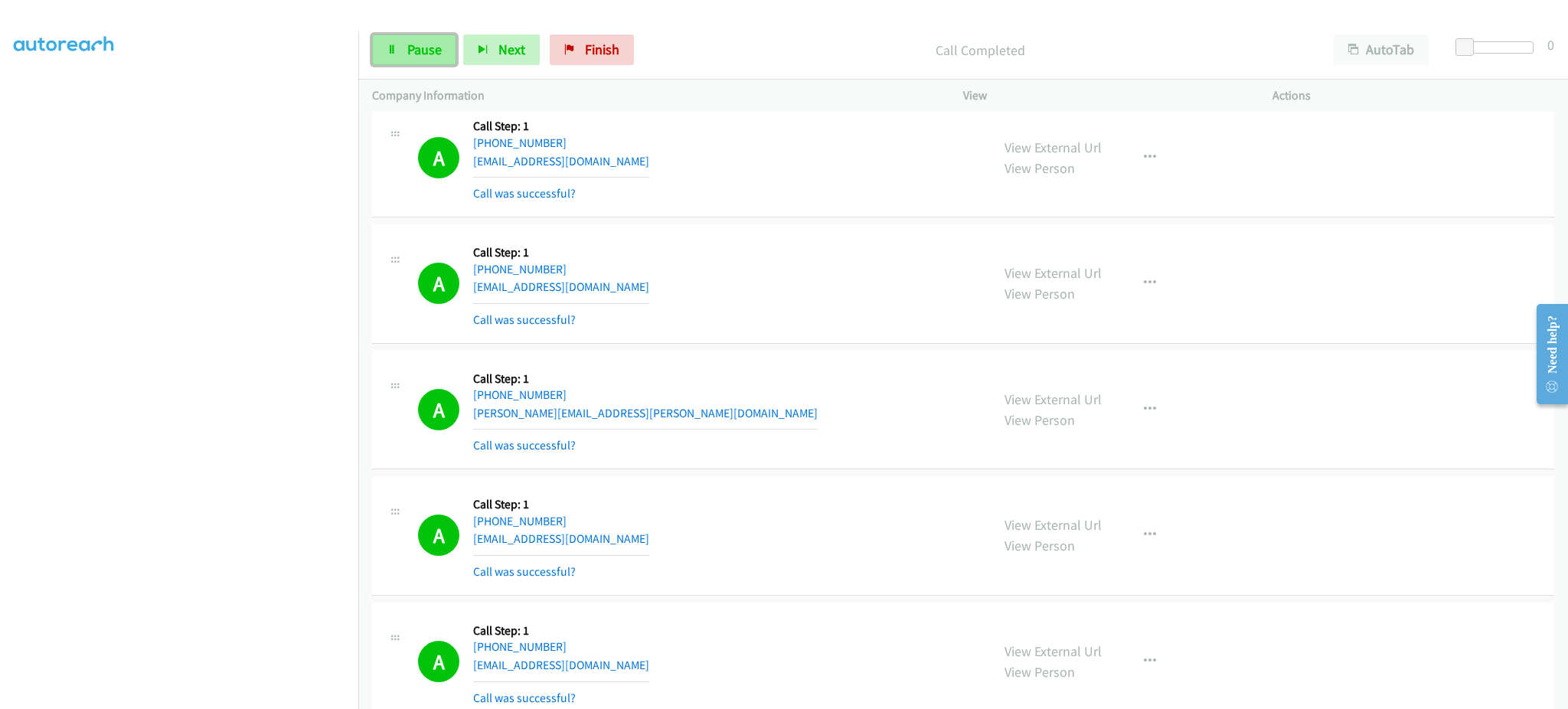
click at [422, 35] on link "Pause" at bounding box center [414, 50] width 85 height 31
click at [422, 35] on link "Start Calls" at bounding box center [427, 50] width 110 height 31
click at [430, 41] on span "Pause" at bounding box center [424, 50] width 34 height 18
click at [430, 41] on span "Start Calls" at bounding box center [437, 50] width 59 height 18
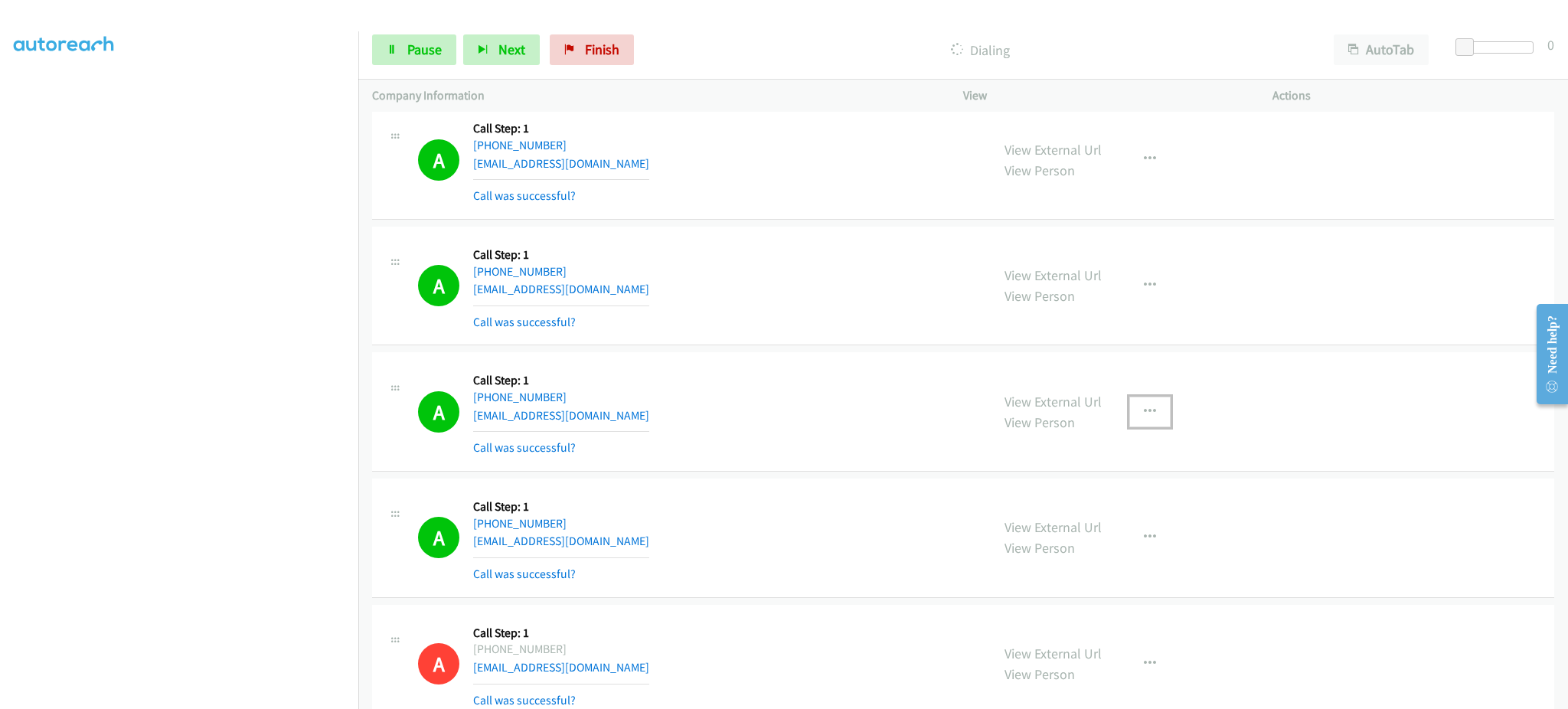
click at [1144, 416] on icon "button" at bounding box center [1150, 413] width 13 height 13
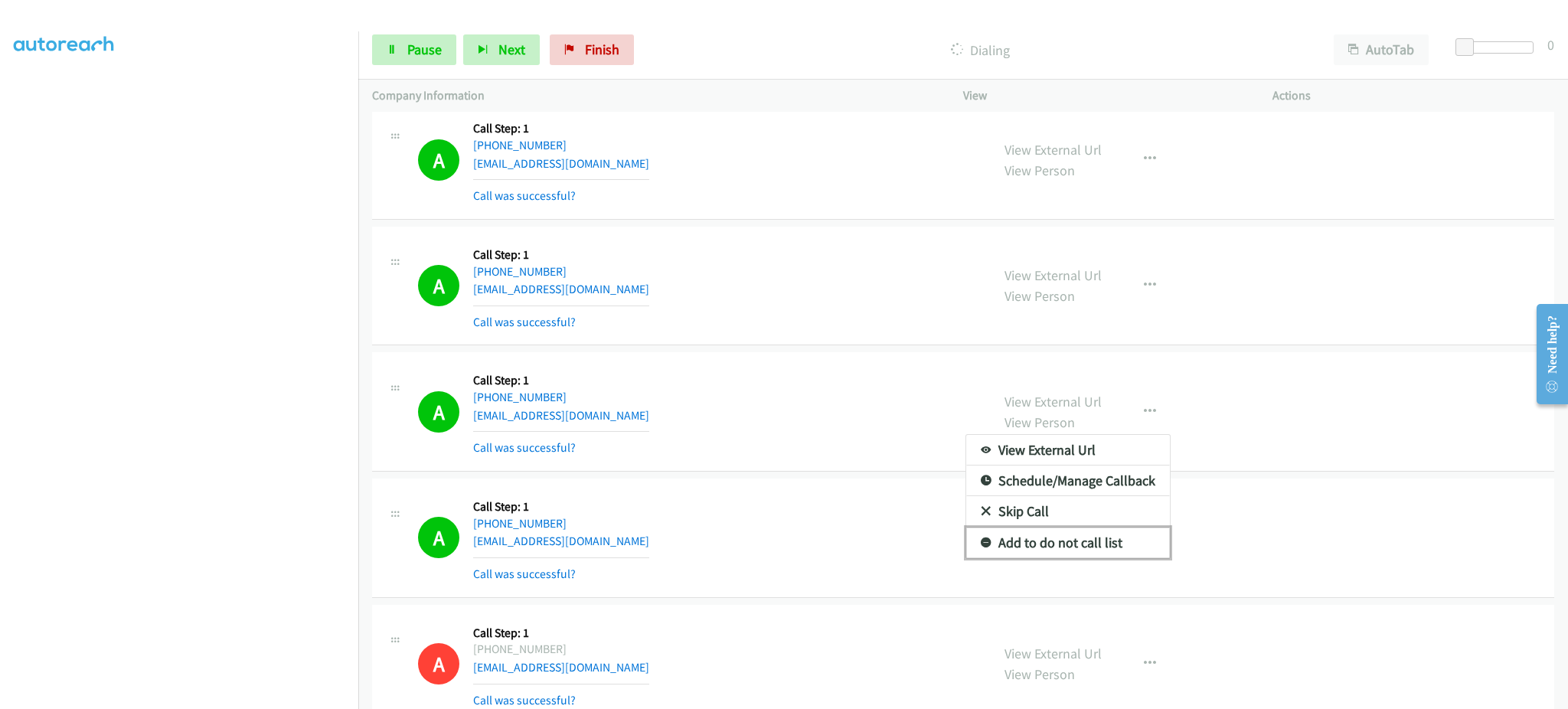
click at [1101, 540] on link "Add to do not call list" at bounding box center [1068, 543] width 204 height 31
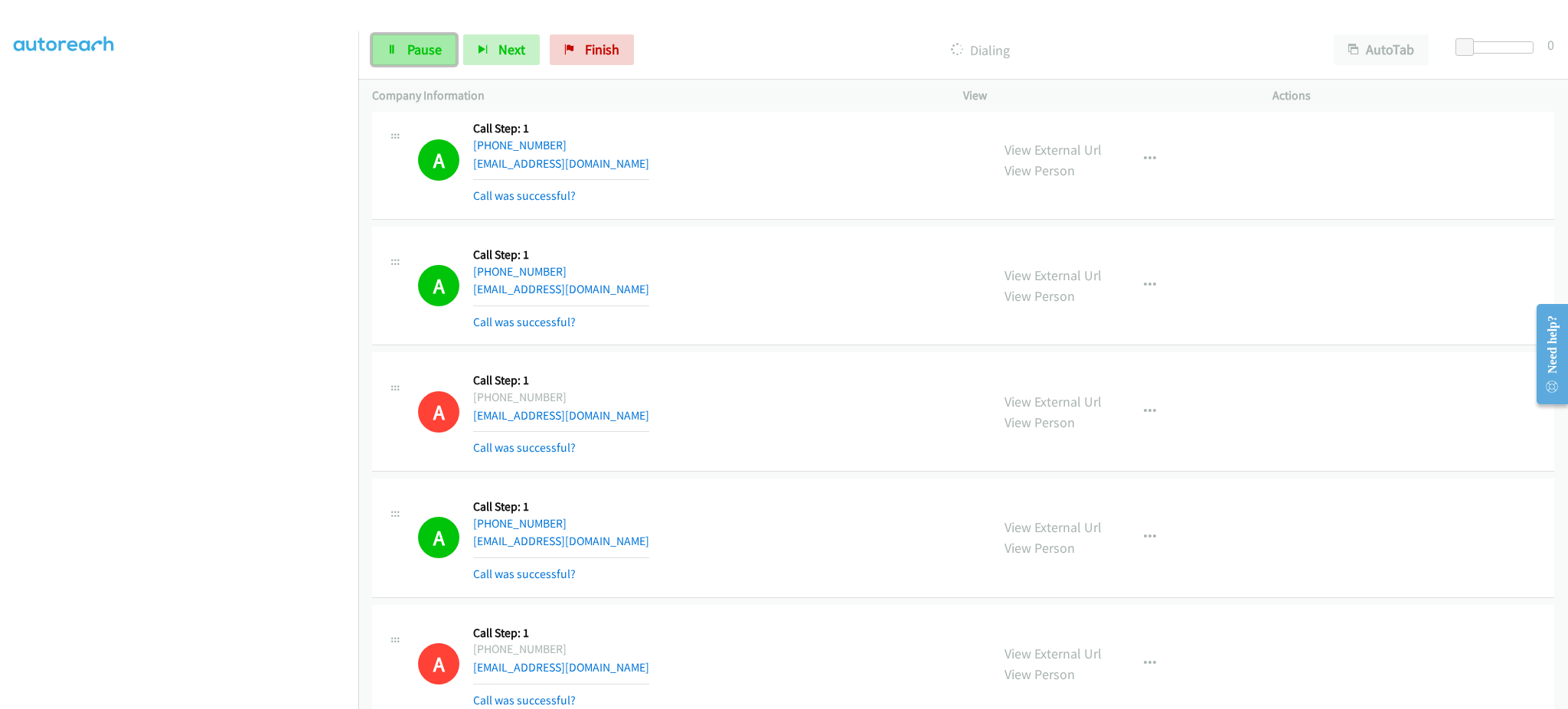
click at [411, 43] on span "Pause" at bounding box center [424, 50] width 34 height 18
click at [459, 59] on link "Start Calls" at bounding box center [427, 50] width 110 height 31
click at [417, 59] on link "Pause" at bounding box center [414, 50] width 85 height 31
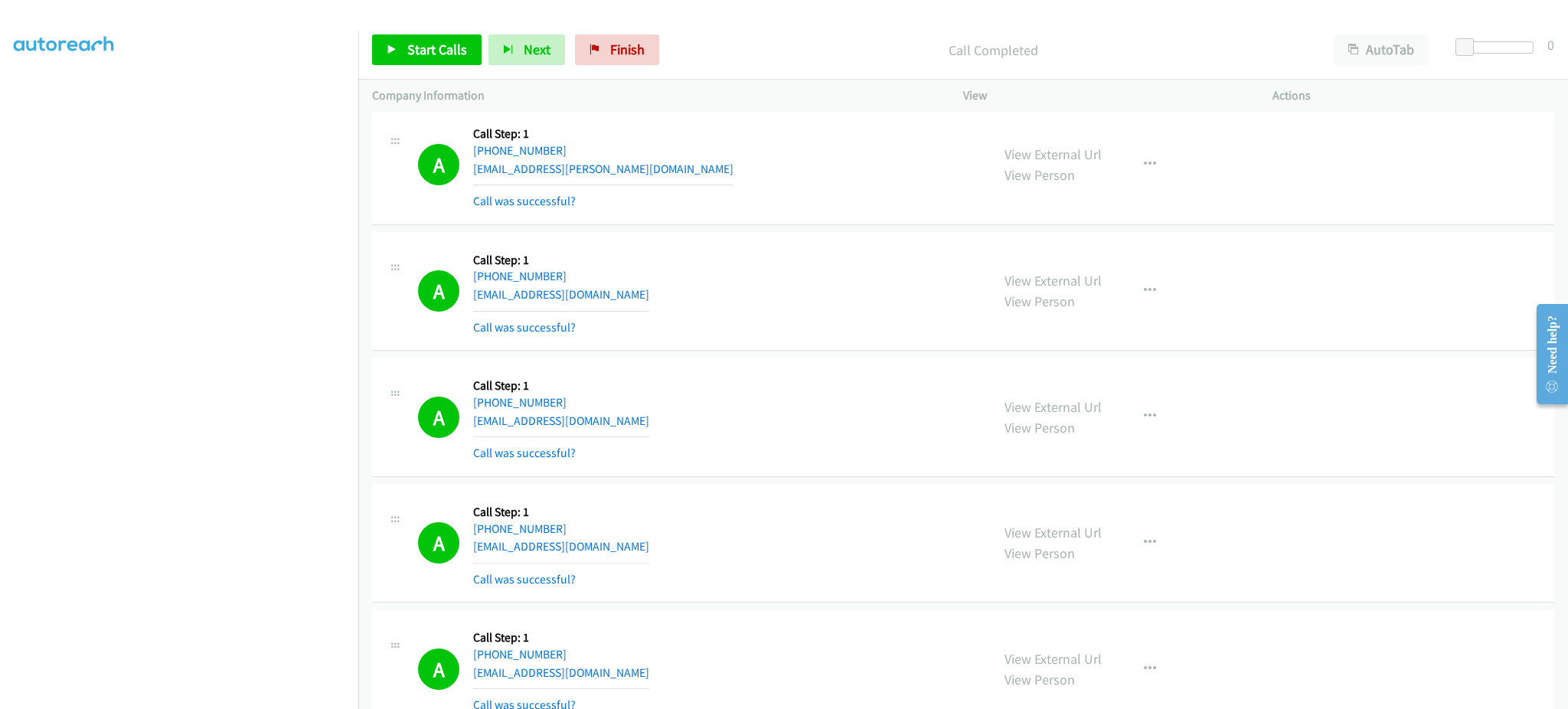
click at [665, 418] on div "A Callback Scheduled Call Step: 1 America/Chicago +1 763-453-1475 annaburgstahl…" at bounding box center [697, 416] width 559 height 91
copy div "annaburgstahler@gmail.com"
